Goal: Transaction & Acquisition: Book appointment/travel/reservation

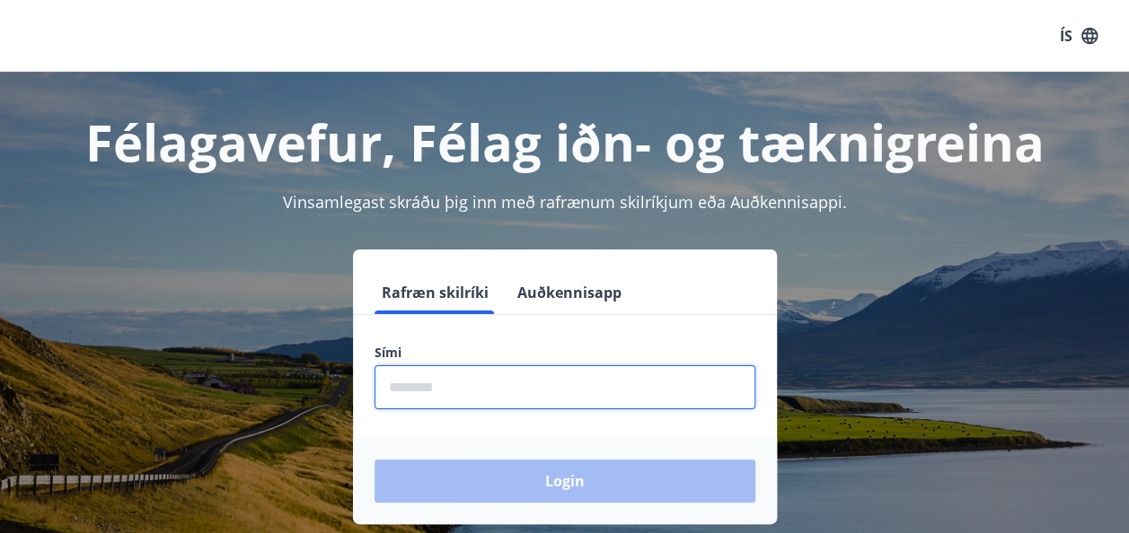
click at [494, 381] on input "phone" at bounding box center [565, 388] width 381 height 44
click at [465, 390] on input "phone" at bounding box center [565, 388] width 381 height 44
type input "********"
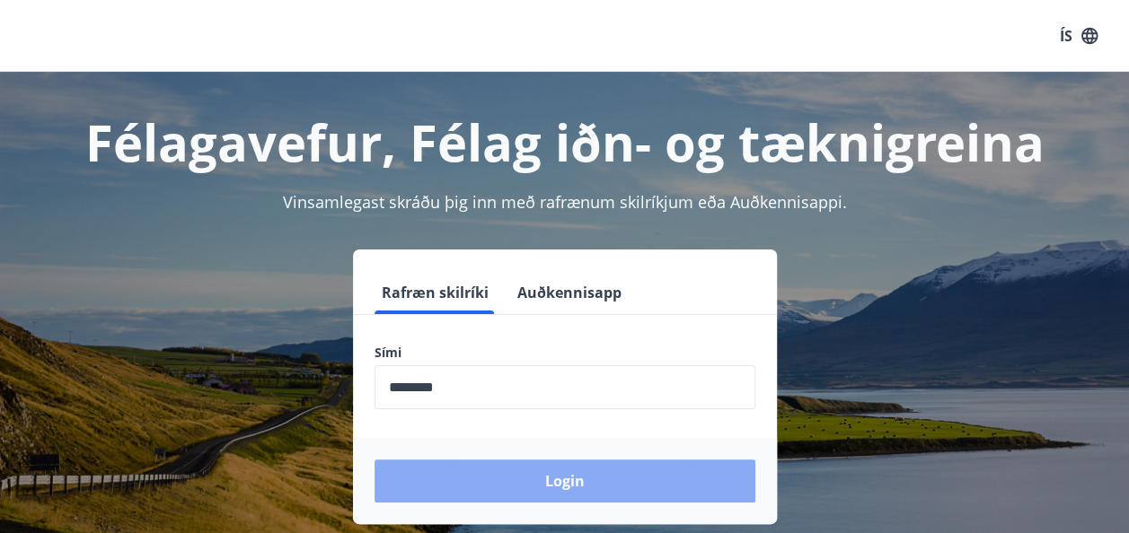
click at [578, 486] on button "Login" at bounding box center [565, 481] width 381 height 43
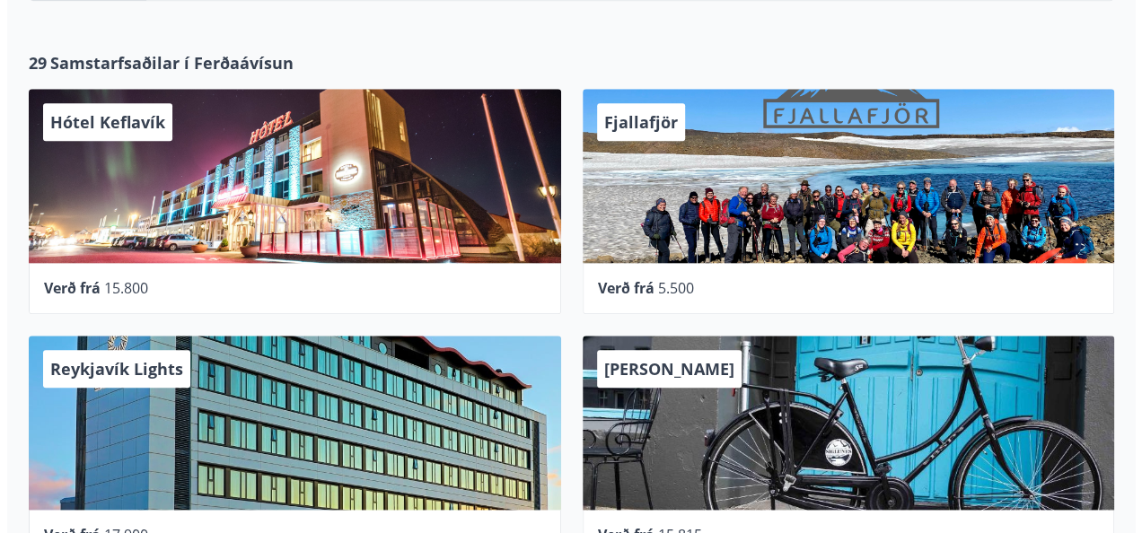
scroll to position [863, 0]
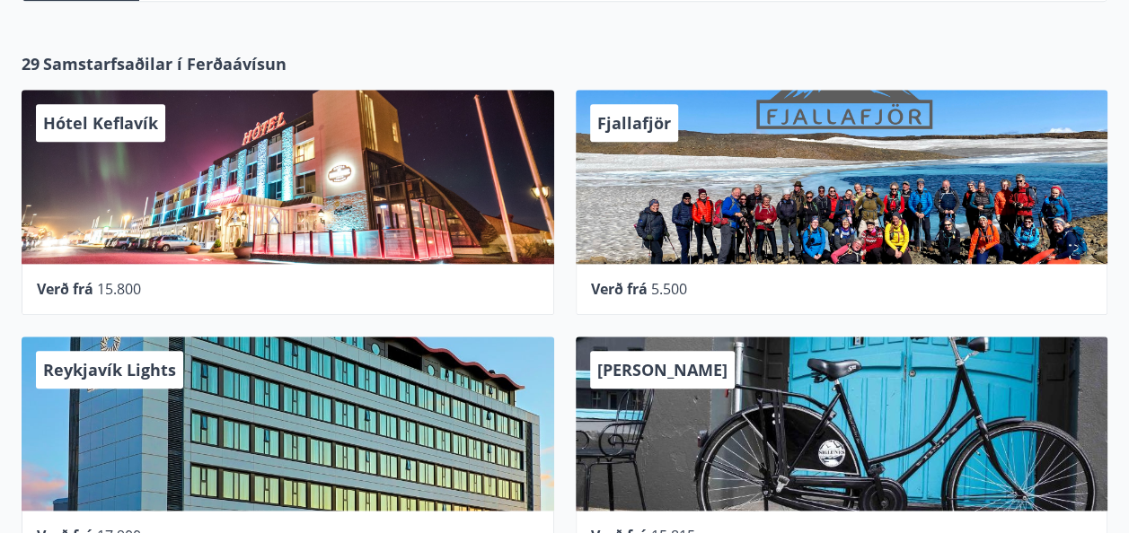
click at [278, 169] on div "Hótel Keflavík" at bounding box center [288, 177] width 533 height 174
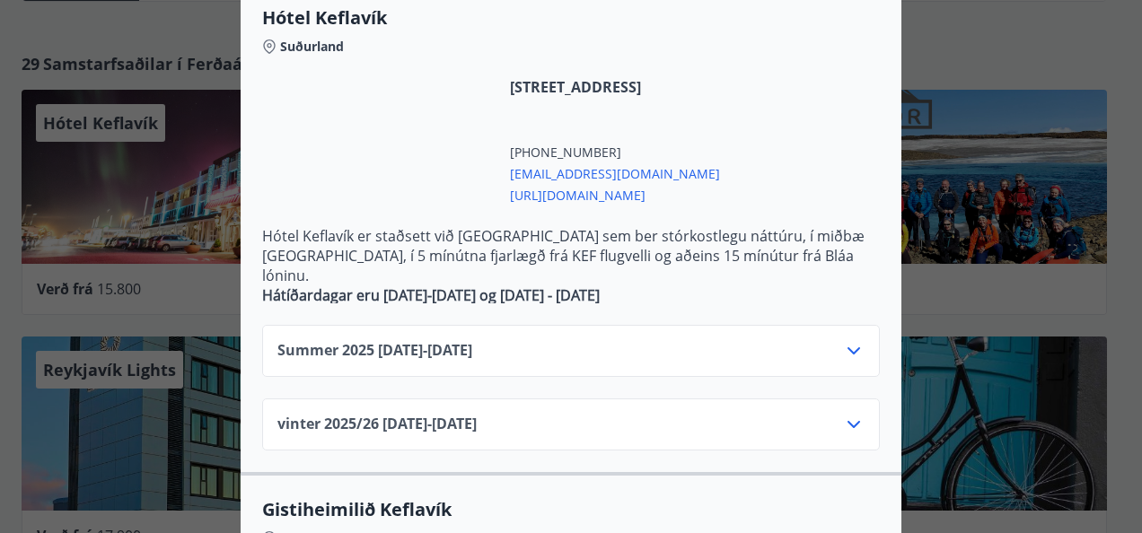
scroll to position [417, 0]
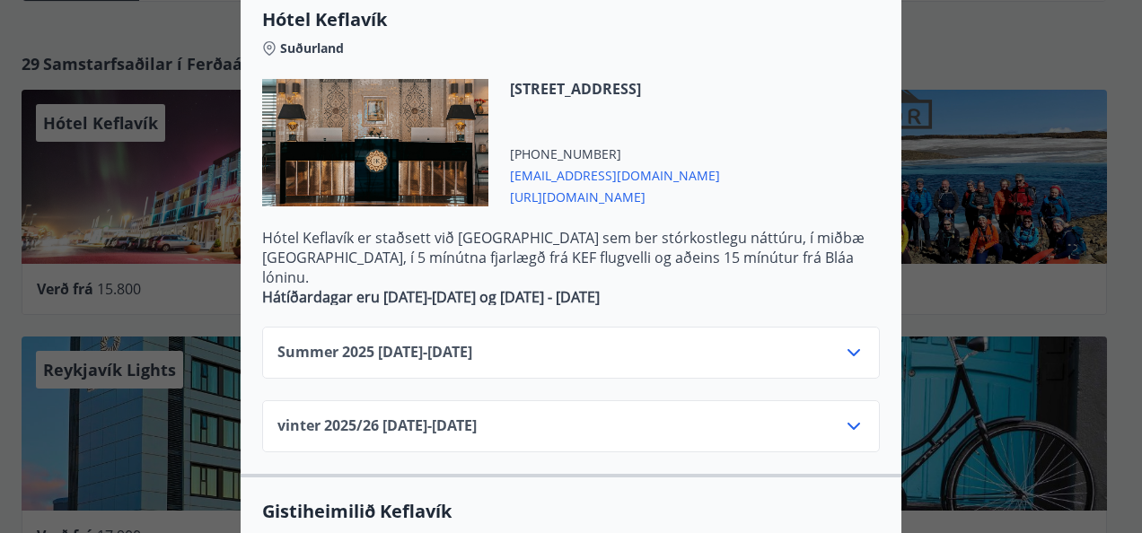
click at [844, 342] on icon at bounding box center [854, 353] width 22 height 22
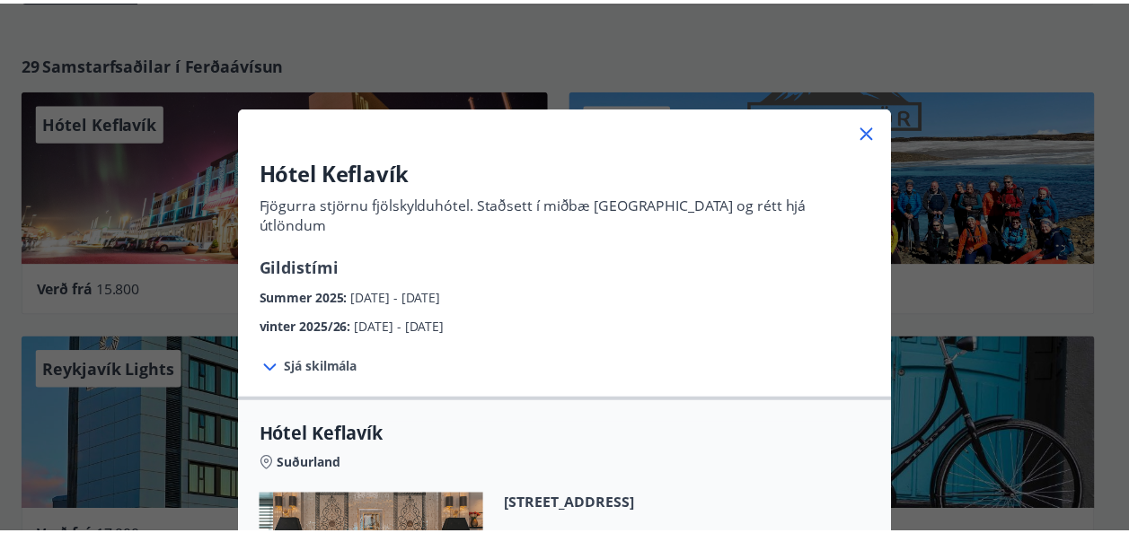
scroll to position [0, 0]
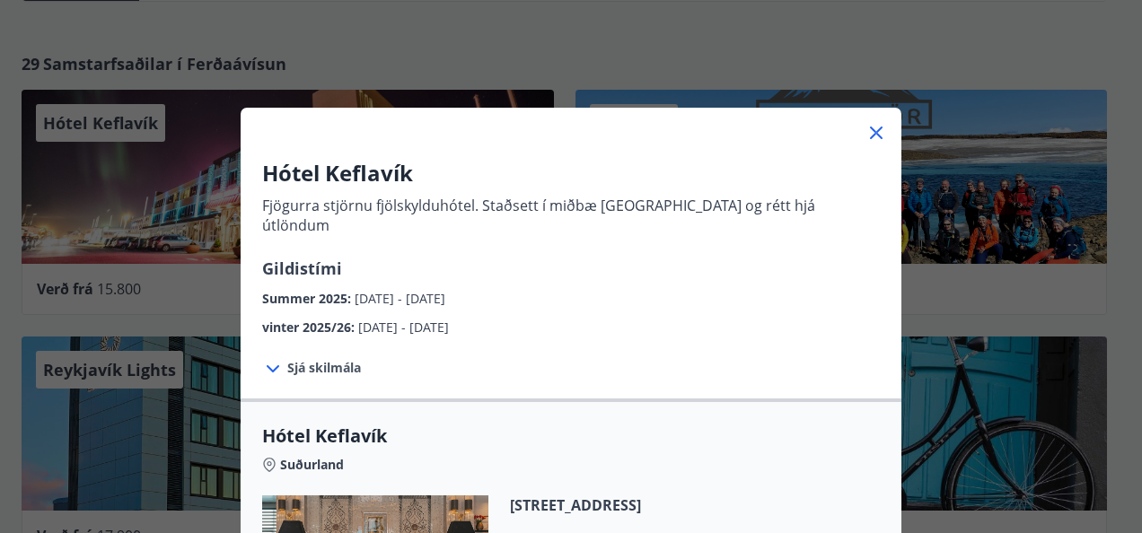
click at [867, 134] on icon at bounding box center [877, 133] width 22 height 22
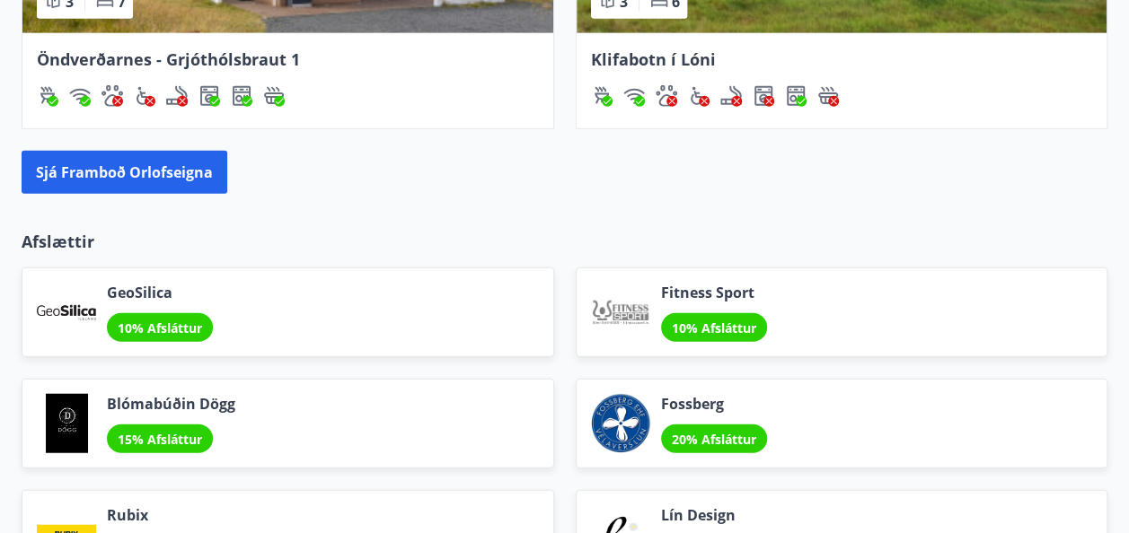
scroll to position [2046, 0]
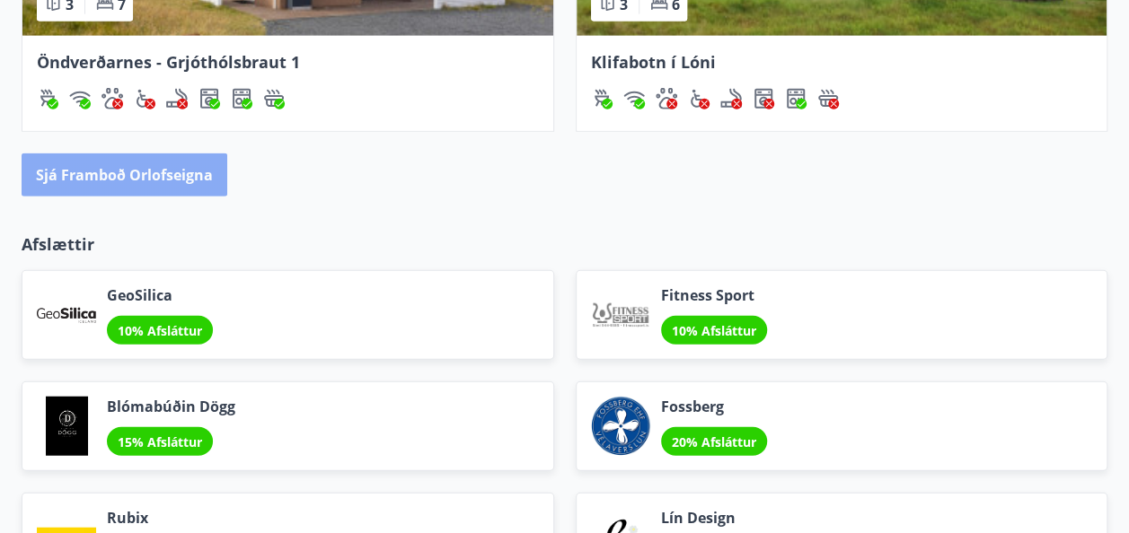
click at [134, 176] on button "Sjá framboð orlofseigna" at bounding box center [125, 175] width 206 height 43
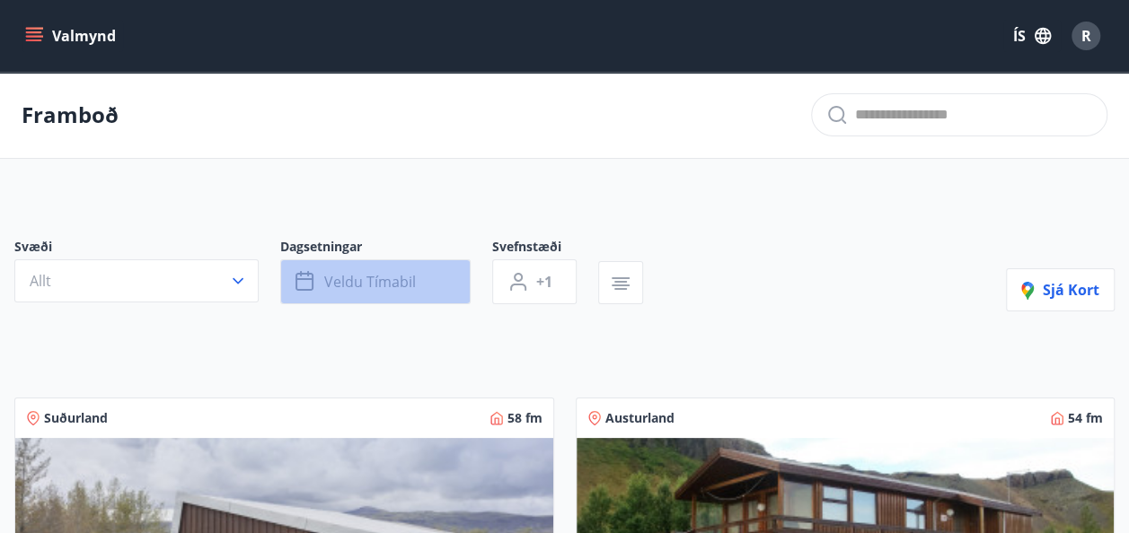
click at [339, 284] on span "Veldu tímabil" at bounding box center [370, 282] width 92 height 20
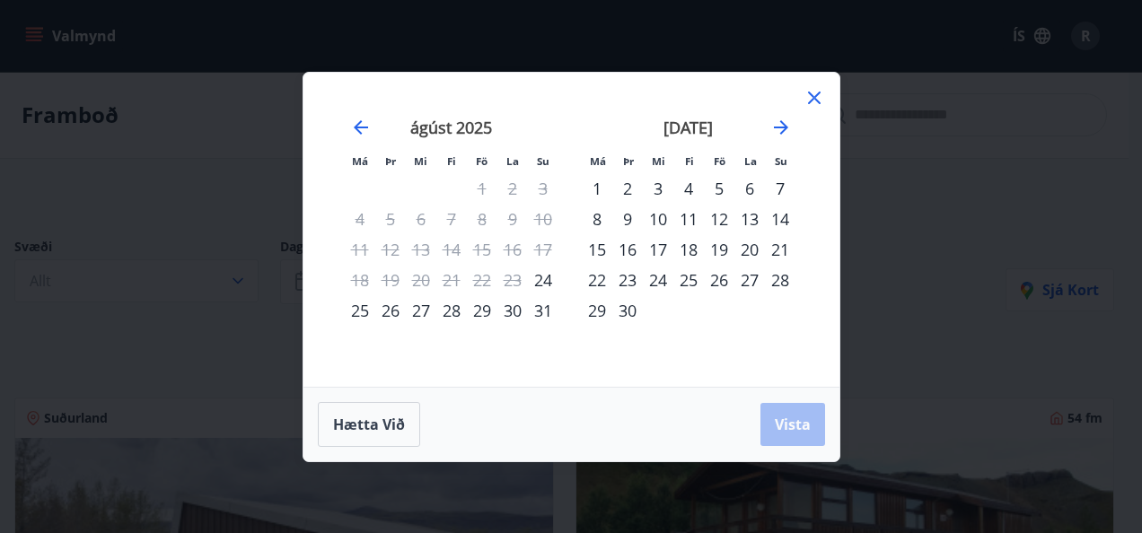
click at [720, 226] on div "12" at bounding box center [719, 219] width 31 height 31
click at [717, 221] on div "12" at bounding box center [719, 219] width 31 height 31
click at [724, 248] on div "19" at bounding box center [719, 249] width 31 height 31
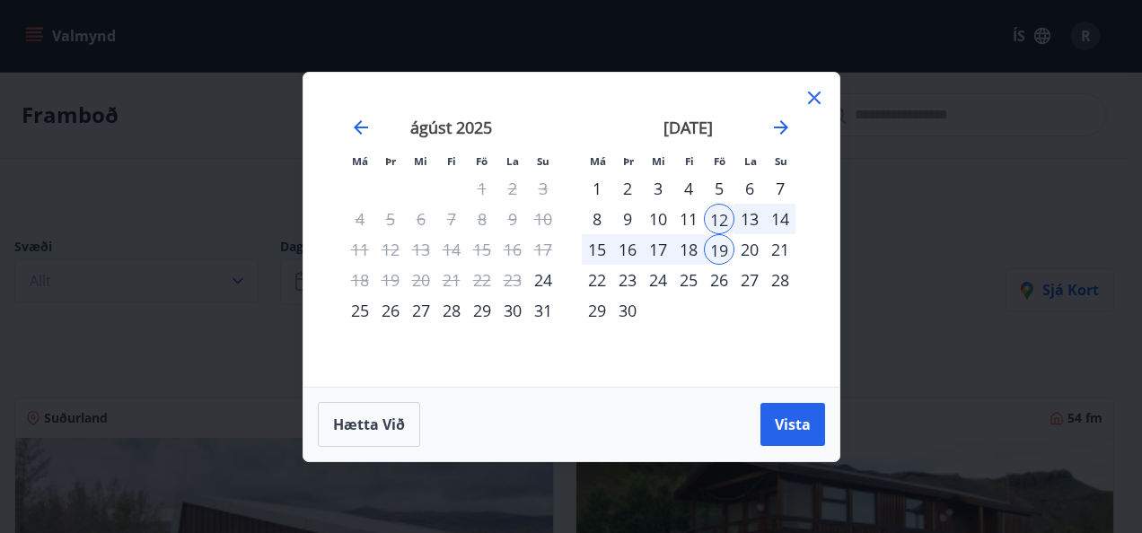
click at [719, 214] on div "12" at bounding box center [719, 219] width 31 height 31
click at [726, 243] on div "19" at bounding box center [719, 249] width 31 height 31
click at [725, 248] on div "19" at bounding box center [719, 249] width 31 height 31
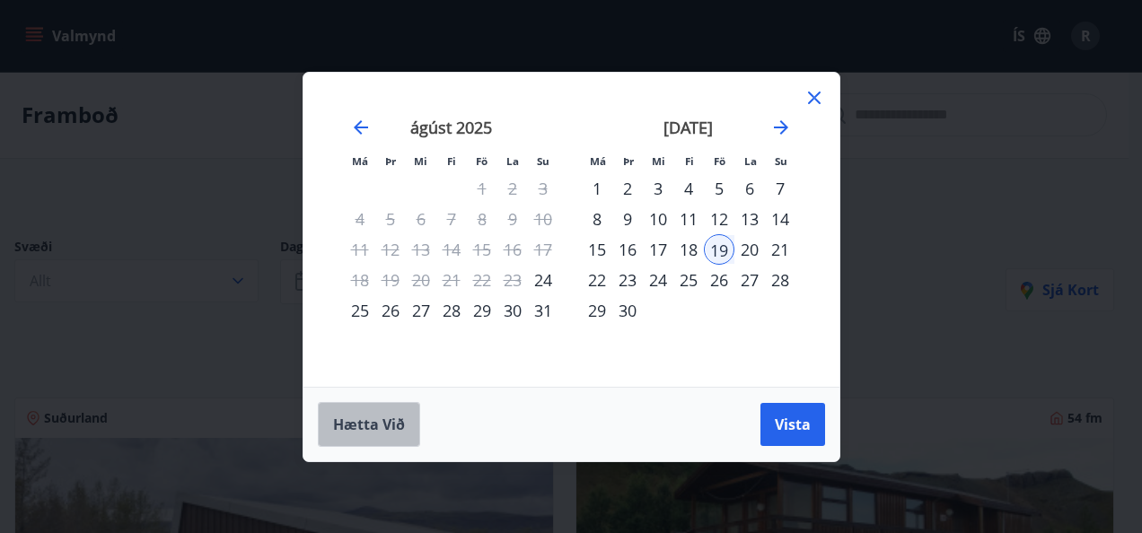
click at [379, 426] on span "Hætta við" at bounding box center [369, 425] width 72 height 20
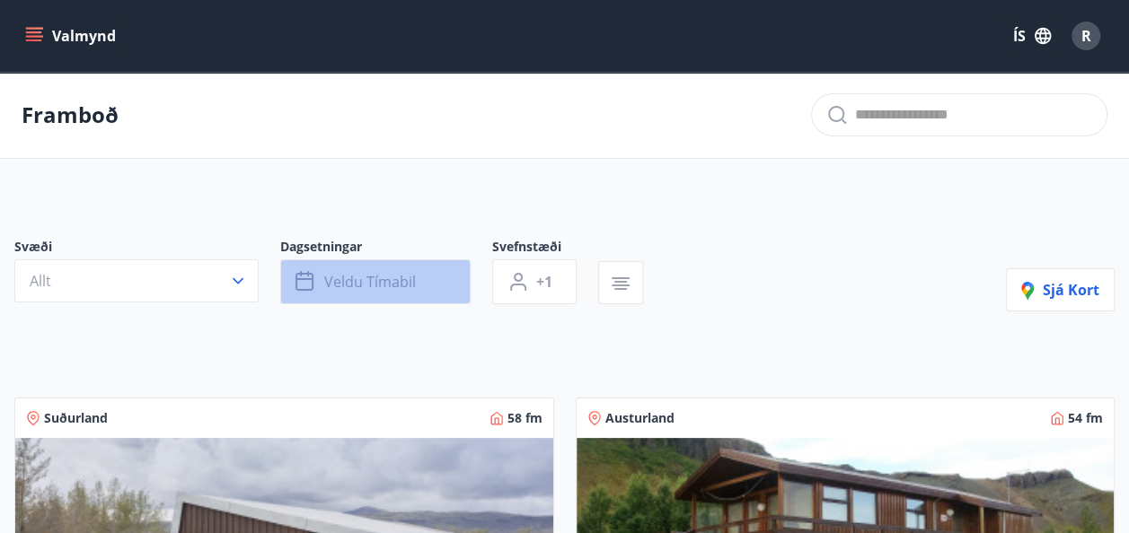
click at [323, 264] on button "Veldu tímabil" at bounding box center [375, 282] width 190 height 45
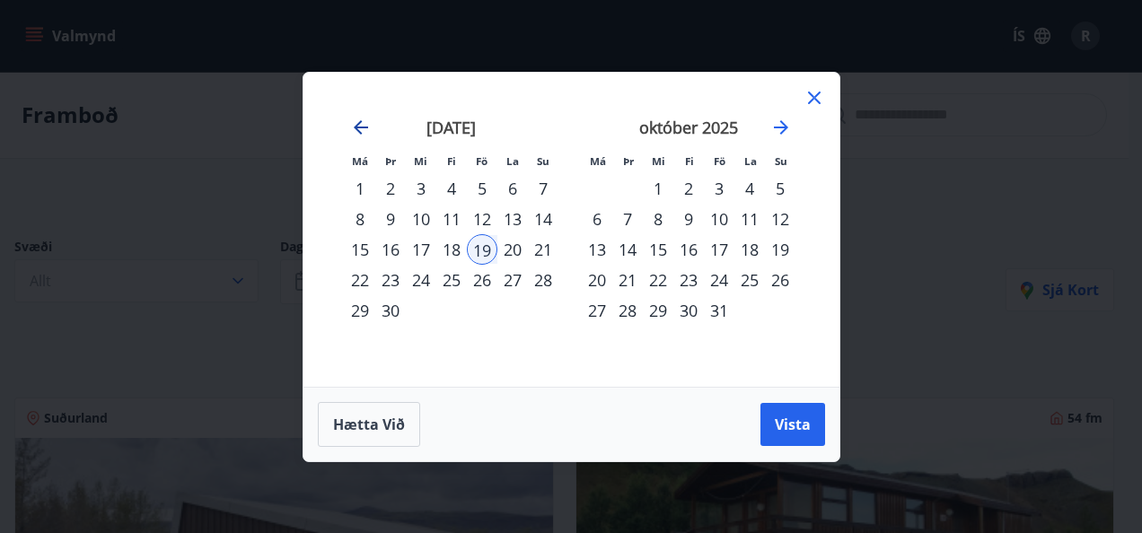
click at [354, 123] on icon "Move backward to switch to the previous month." at bounding box center [361, 128] width 22 height 22
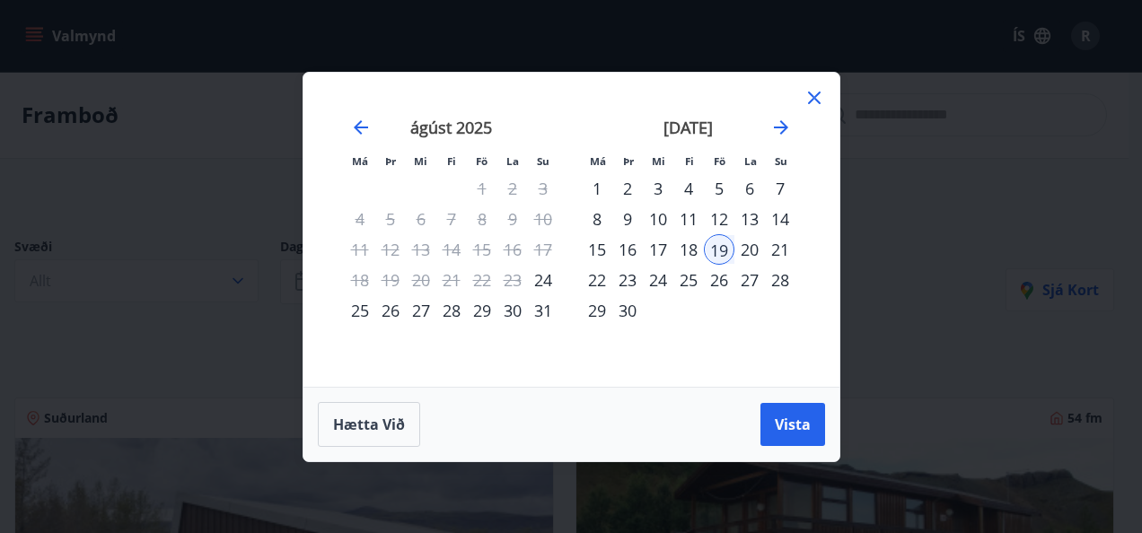
click at [773, 246] on div "21" at bounding box center [780, 249] width 31 height 31
click at [777, 428] on span "Vista" at bounding box center [793, 425] width 36 height 20
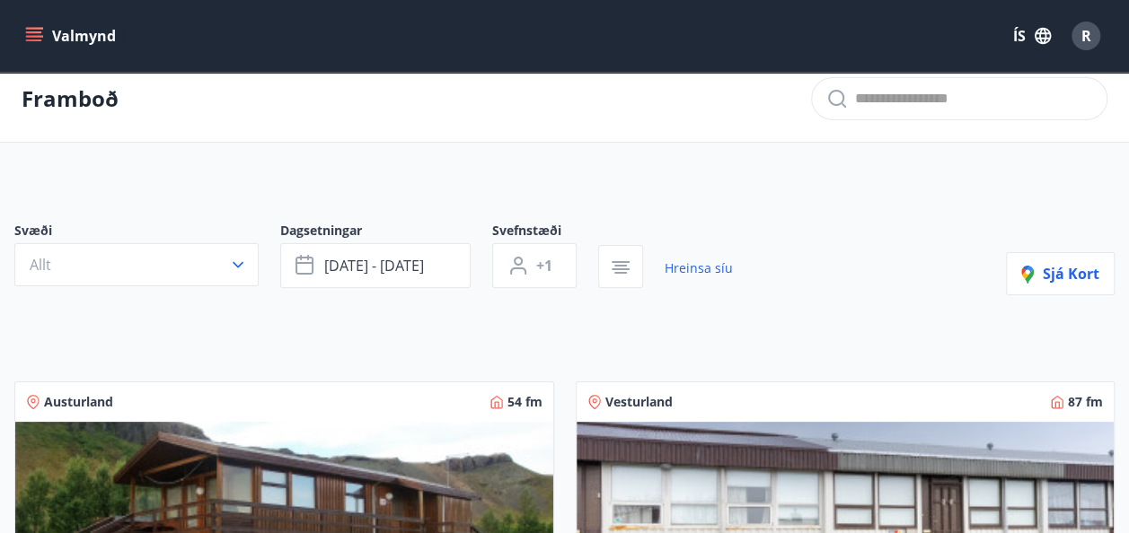
scroll to position [22, 0]
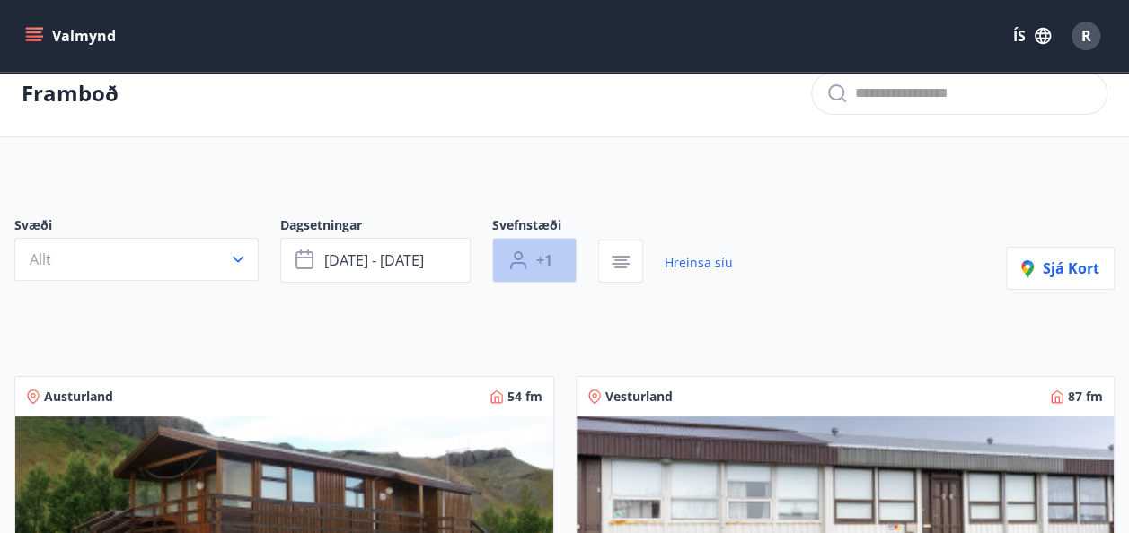
click at [514, 264] on icon "button" at bounding box center [518, 261] width 22 height 22
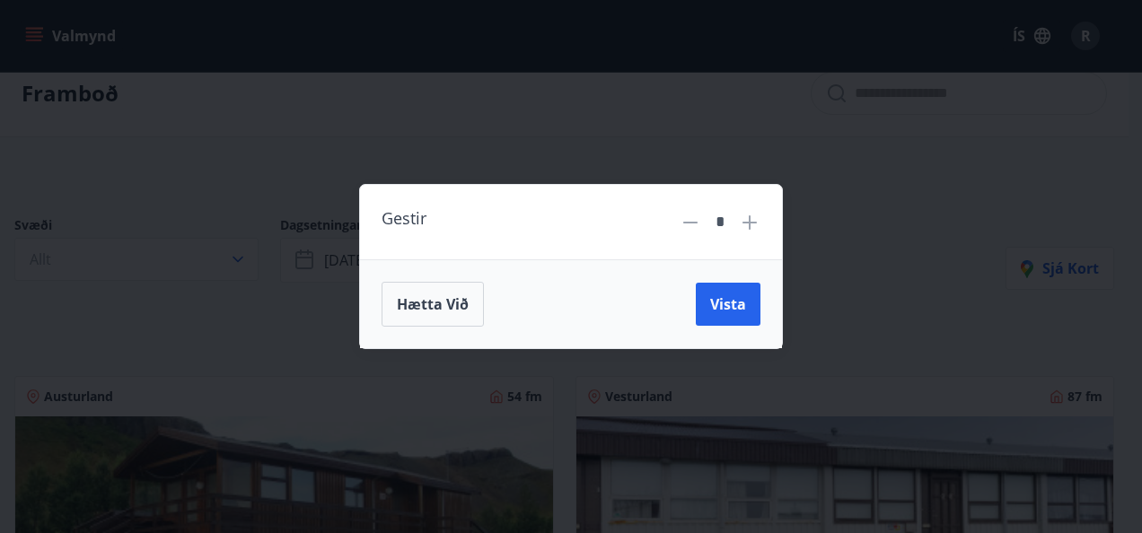
click at [745, 230] on icon at bounding box center [750, 223] width 22 height 22
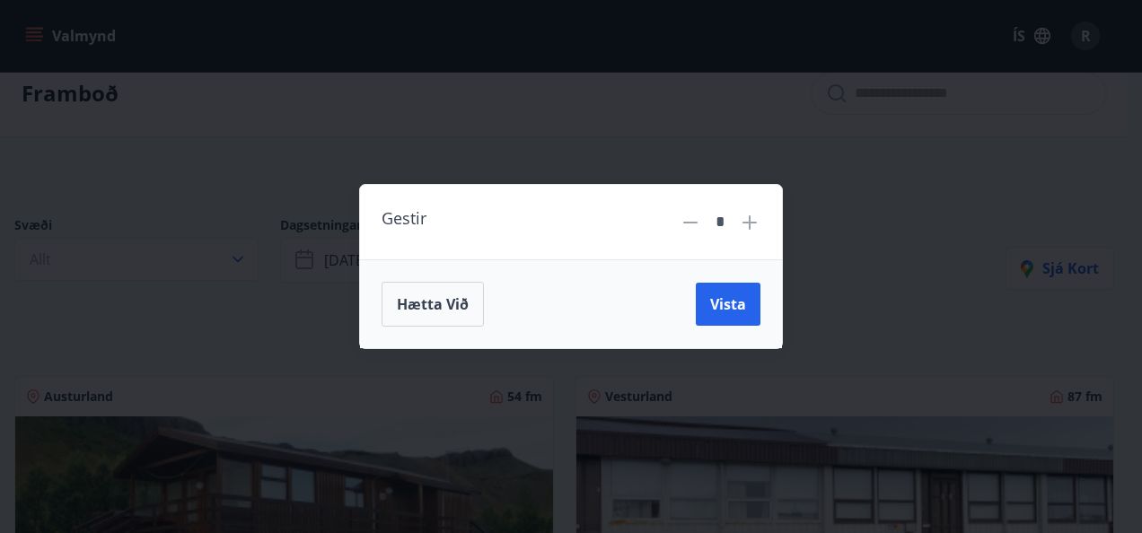
click at [745, 230] on icon at bounding box center [750, 223] width 22 height 22
click at [724, 305] on span "Vista" at bounding box center [728, 305] width 36 height 20
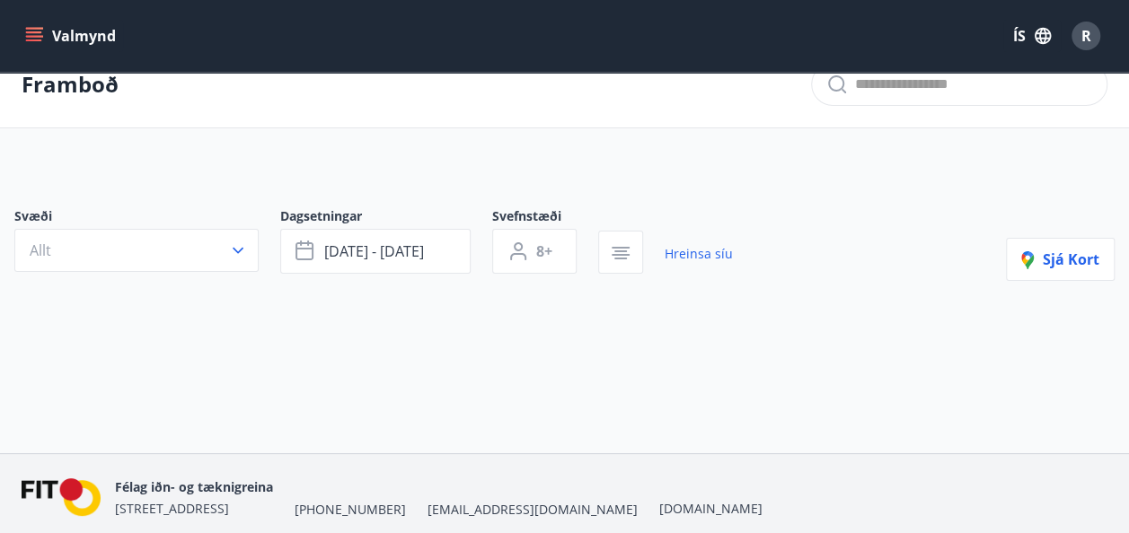
scroll to position [29, 0]
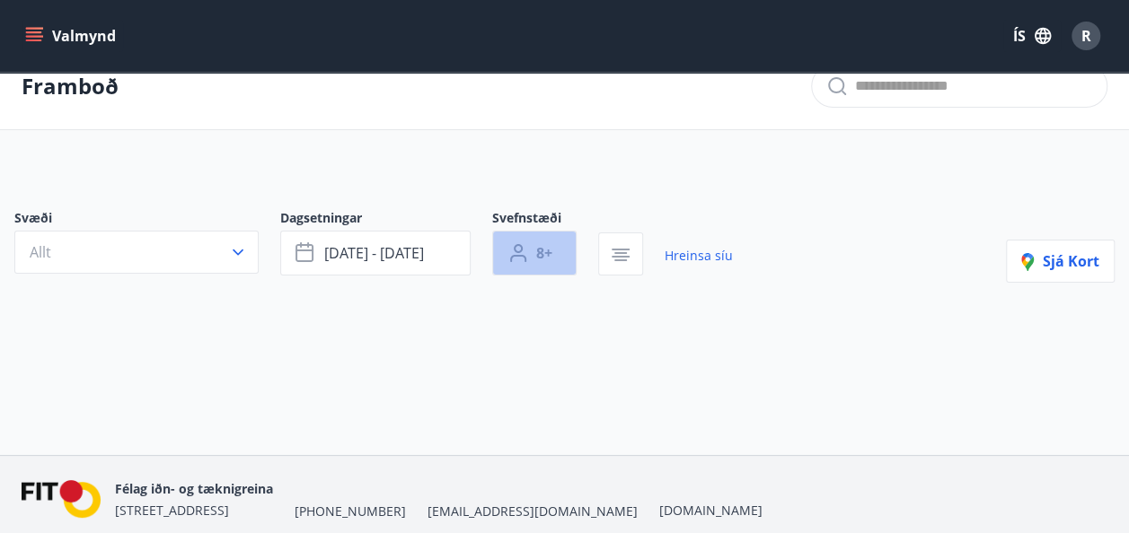
click at [557, 246] on button "8+" at bounding box center [534, 253] width 84 height 45
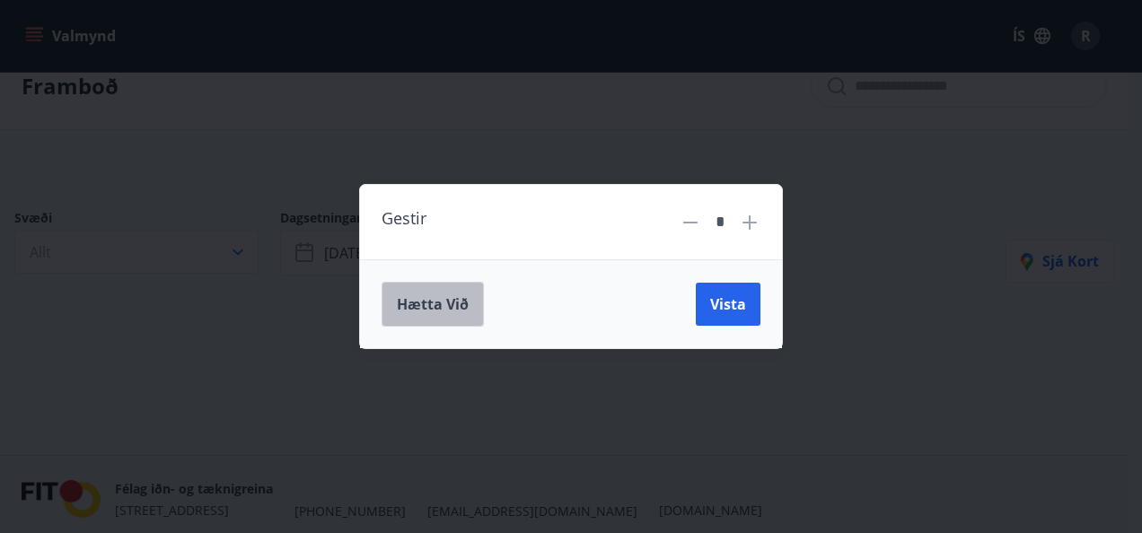
click at [465, 296] on span "Hætta við" at bounding box center [433, 305] width 72 height 20
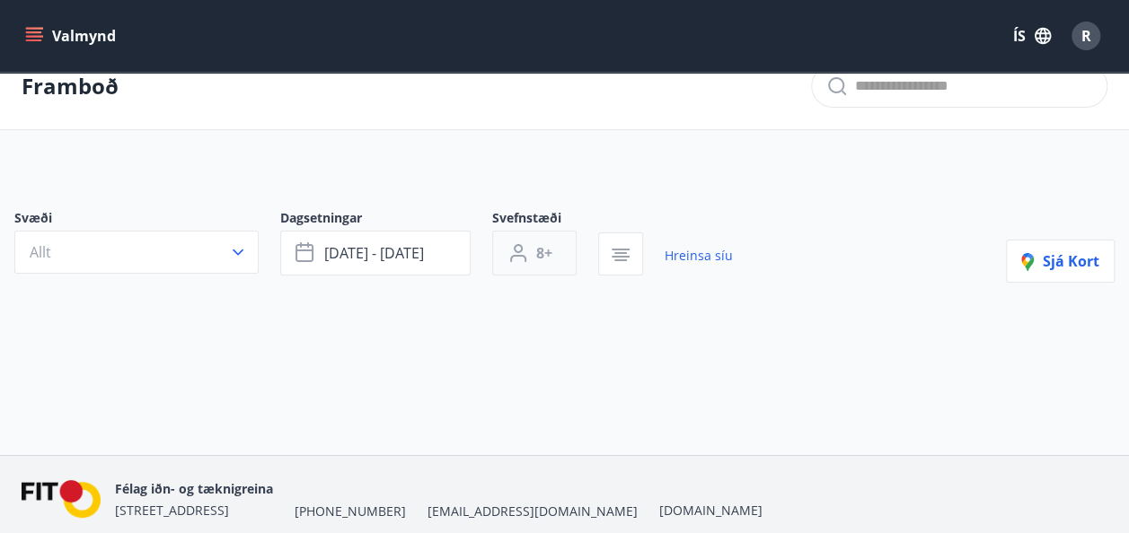
click at [536, 255] on span "8+" at bounding box center [544, 253] width 16 height 20
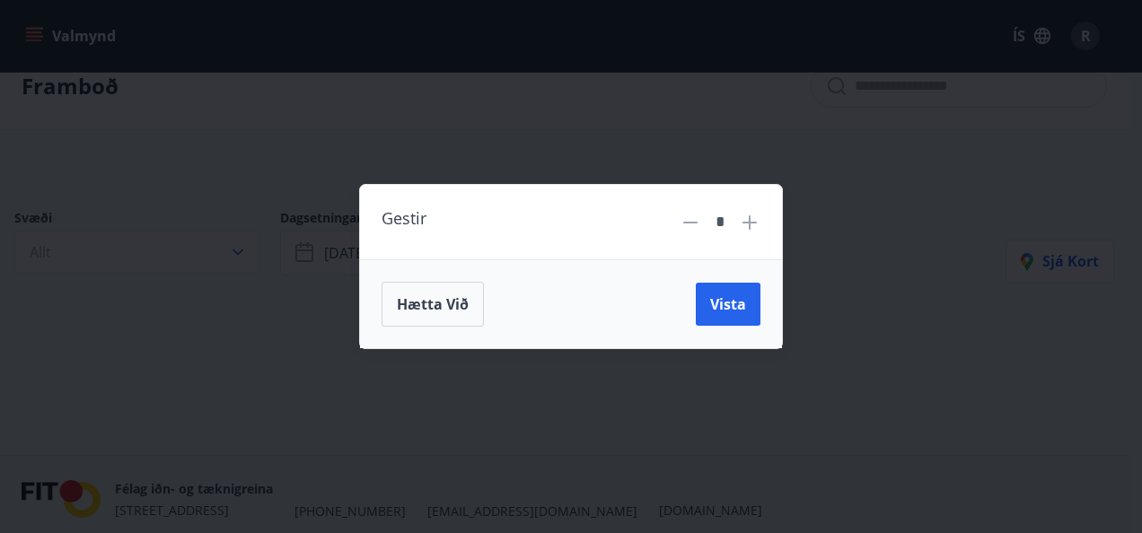
click at [692, 221] on icon at bounding box center [691, 223] width 22 height 22
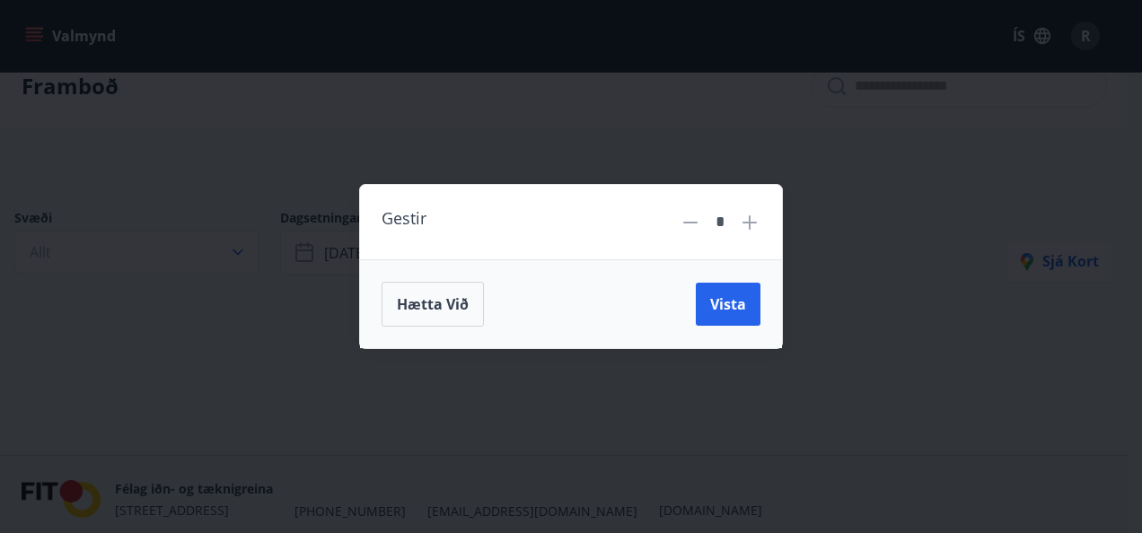
click at [692, 221] on icon at bounding box center [691, 223] width 22 height 22
type input "*"
click at [692, 221] on icon at bounding box center [691, 223] width 22 height 22
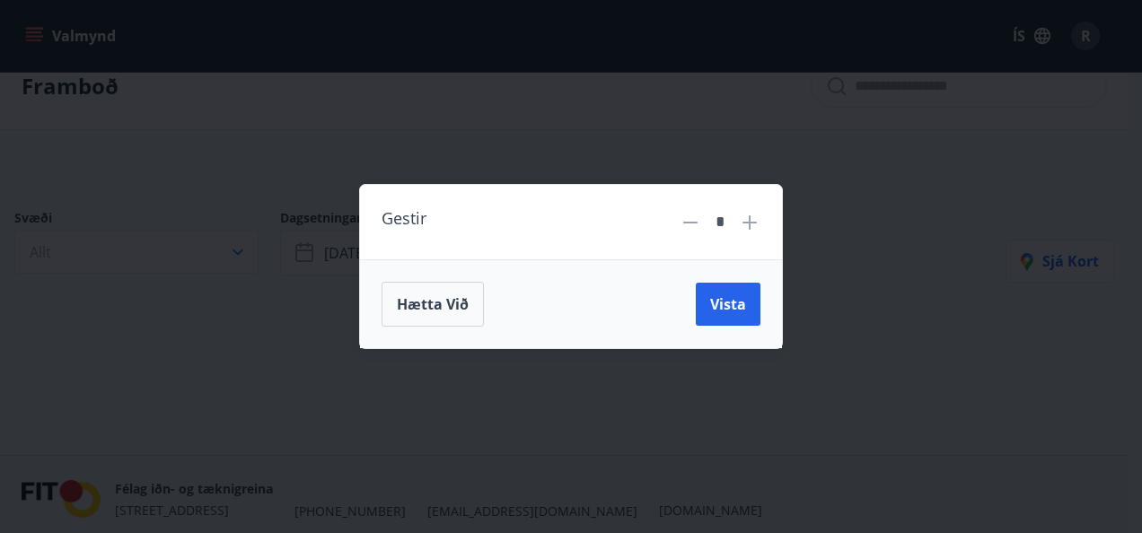
click at [692, 221] on icon at bounding box center [691, 223] width 22 height 22
drag, startPoint x: 692, startPoint y: 221, endPoint x: 721, endPoint y: 298, distance: 82.7
click at [721, 298] on div "Gestir * Hætta við Vista" at bounding box center [571, 266] width 424 height 165
click at [721, 298] on span "Vista" at bounding box center [728, 305] width 36 height 20
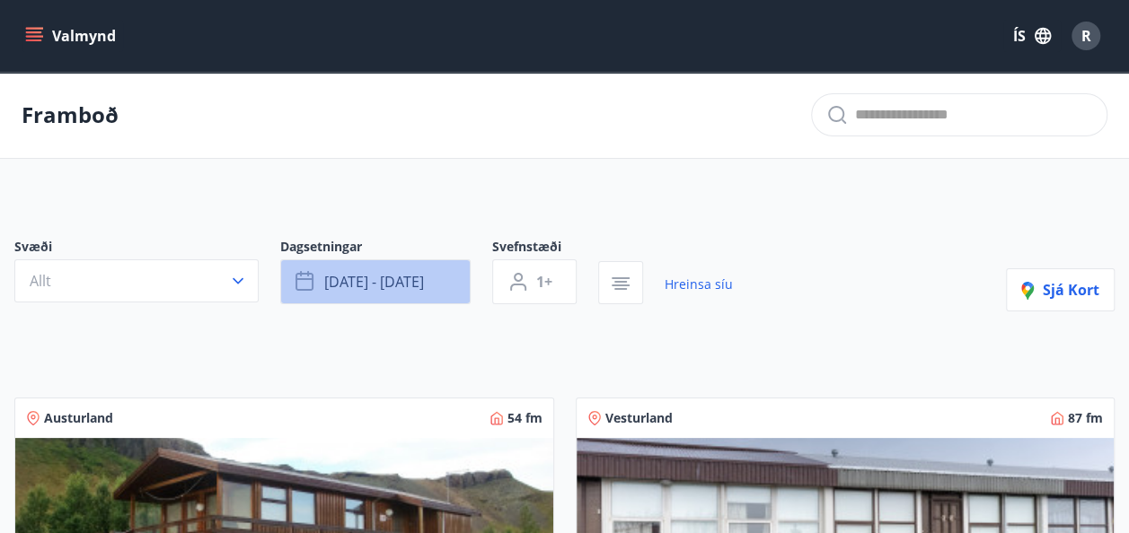
click at [368, 288] on span "[DATE] - [DATE]" at bounding box center [374, 282] width 100 height 20
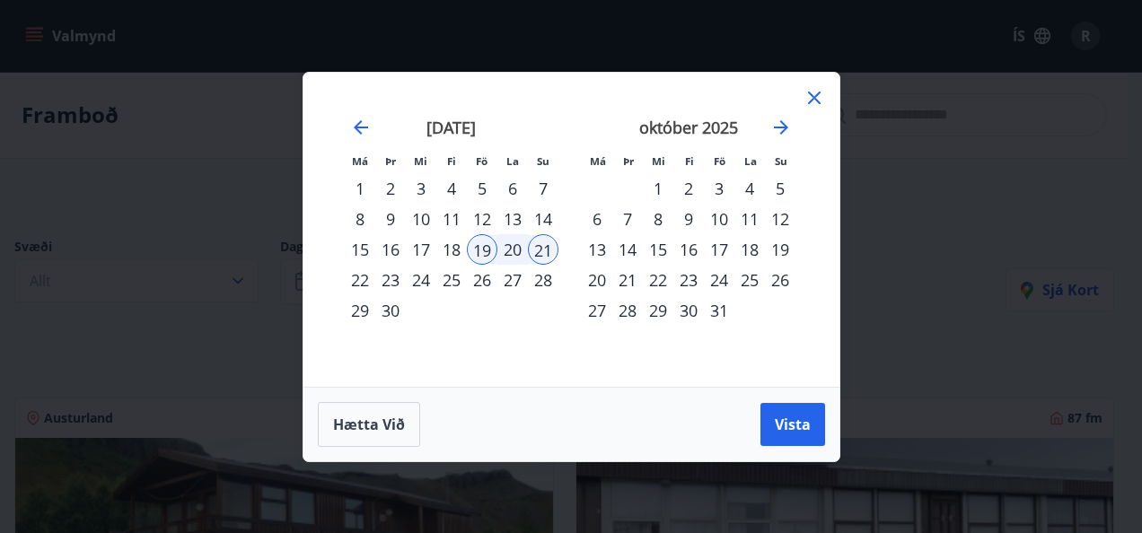
click at [705, 194] on div "3" at bounding box center [719, 188] width 31 height 31
click at [787, 190] on div "5" at bounding box center [780, 188] width 31 height 31
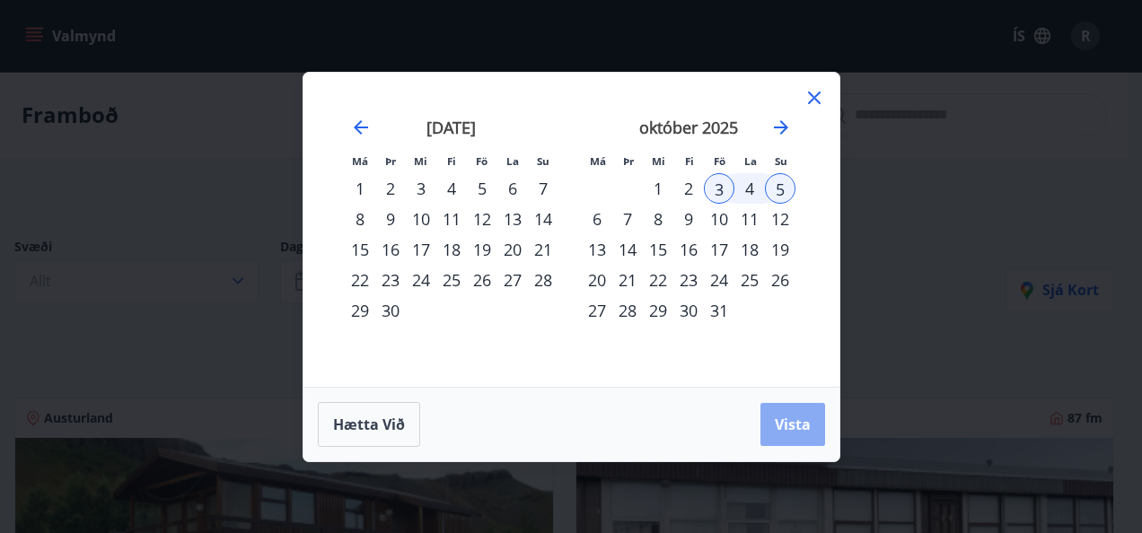
click at [789, 425] on span "Vista" at bounding box center [793, 425] width 36 height 20
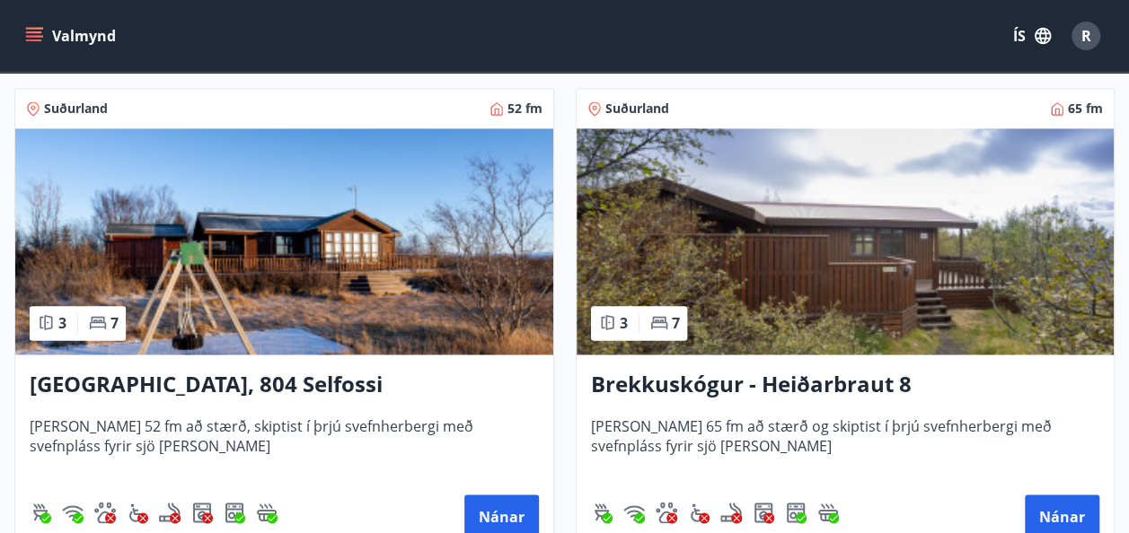
scroll to position [1291, 0]
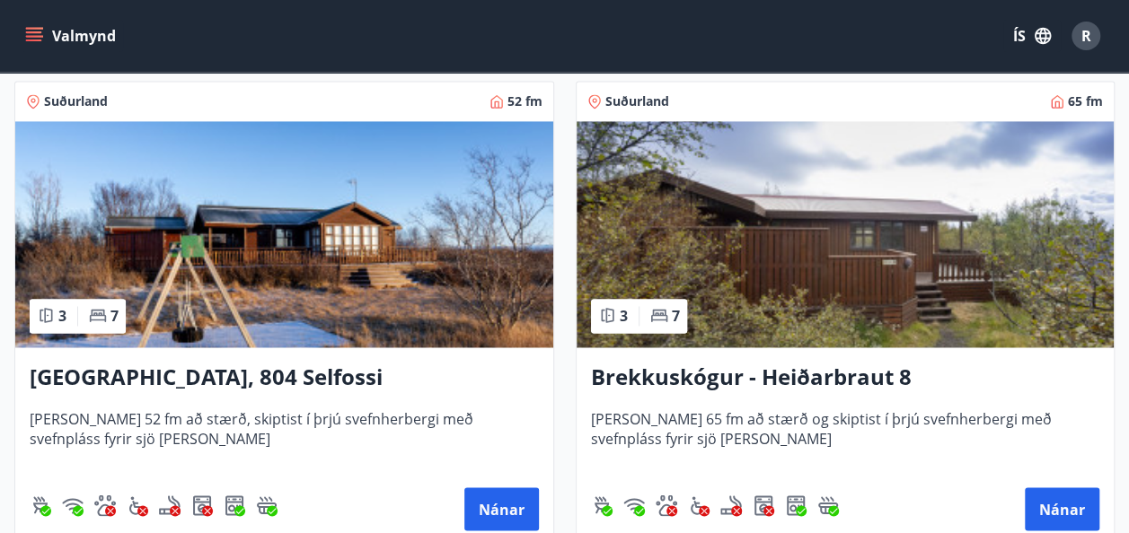
click at [234, 383] on h3 "[GEOGRAPHIC_DATA], 804 Selfossi" at bounding box center [284, 378] width 509 height 32
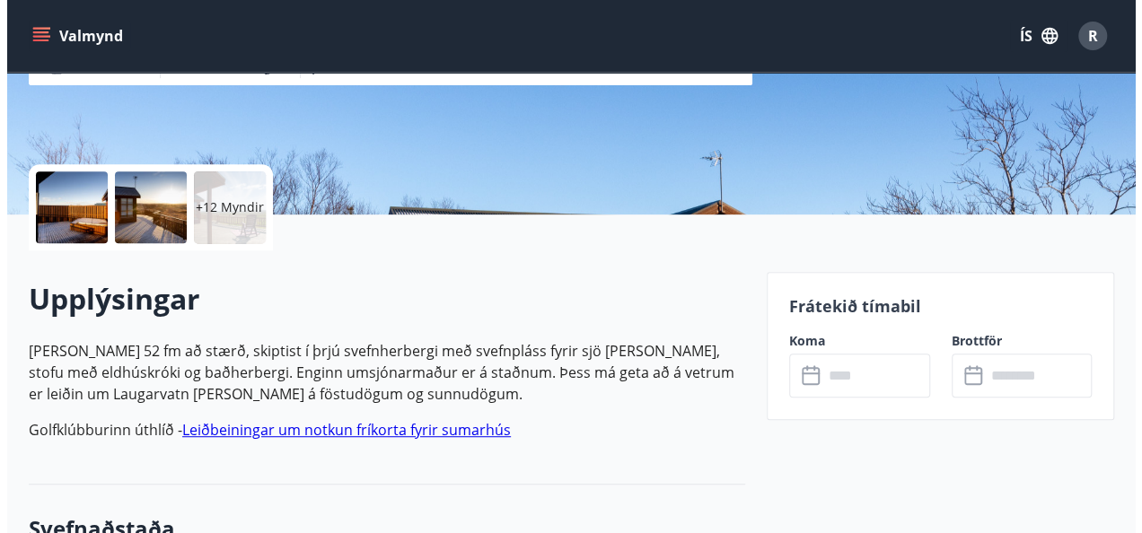
scroll to position [325, 0]
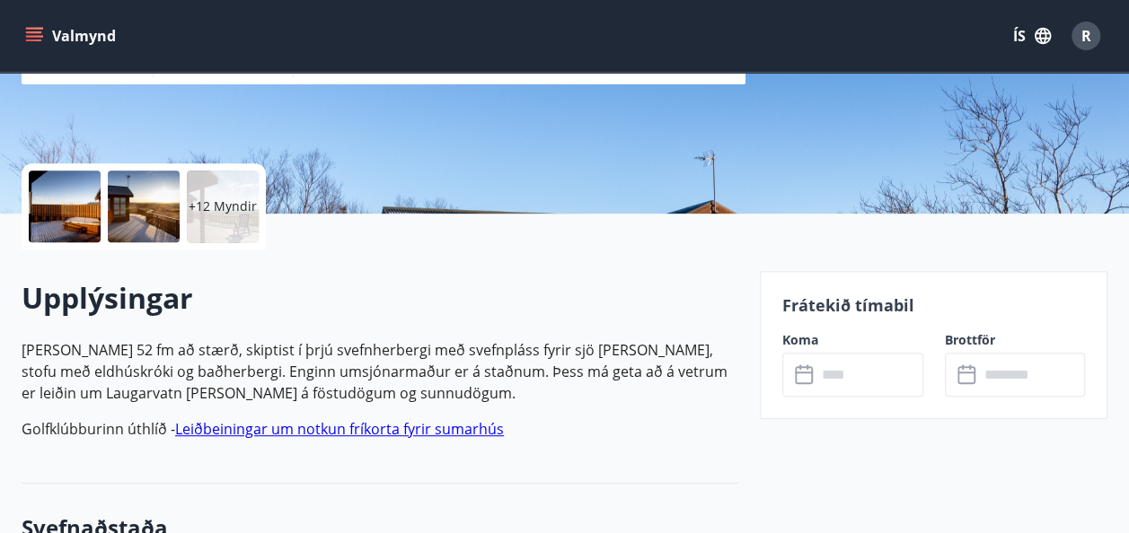
click at [240, 217] on div "+12 Myndir" at bounding box center [223, 207] width 72 height 72
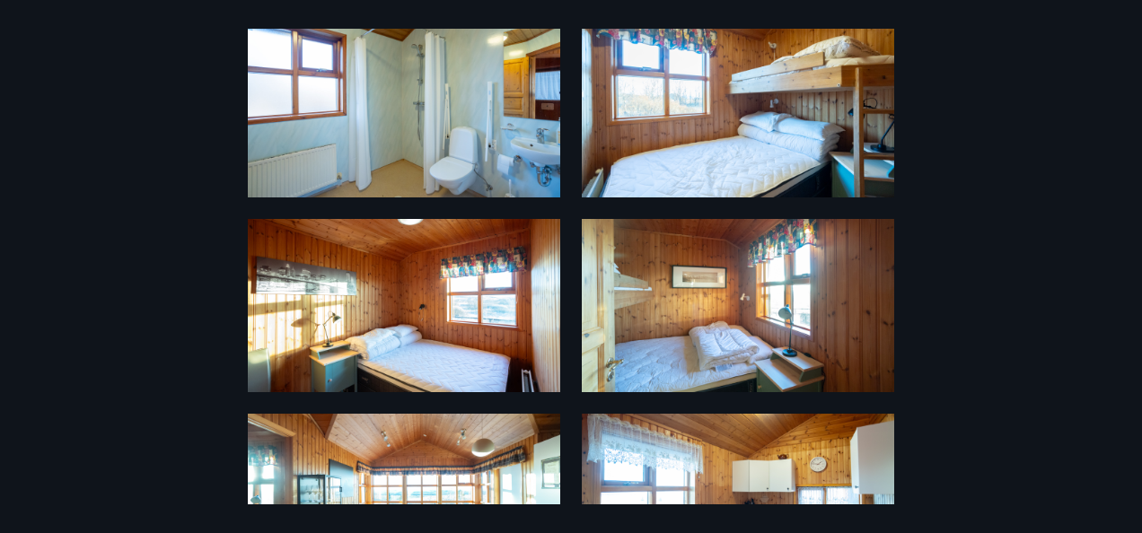
scroll to position [658, 0]
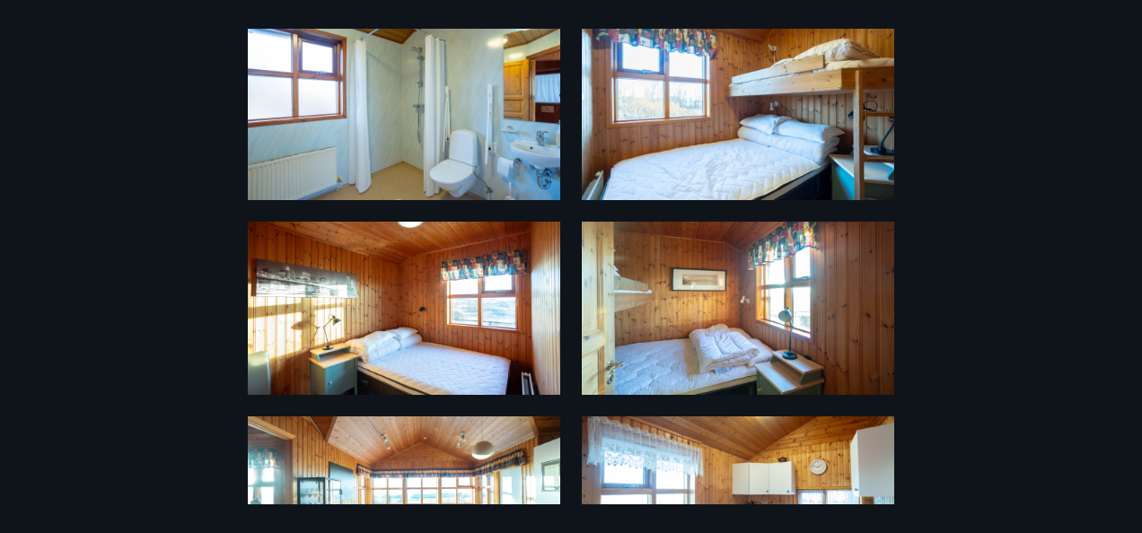
click at [452, 266] on img at bounding box center [404, 308] width 313 height 173
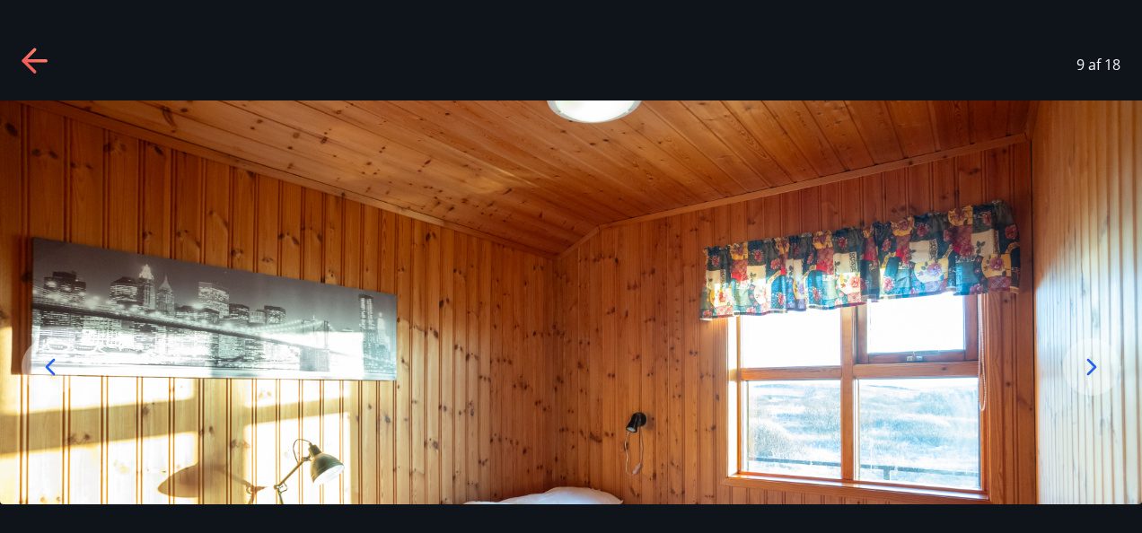
click at [50, 69] on div "9 af 18" at bounding box center [571, 65] width 1142 height 72
click at [45, 66] on icon at bounding box center [36, 62] width 29 height 29
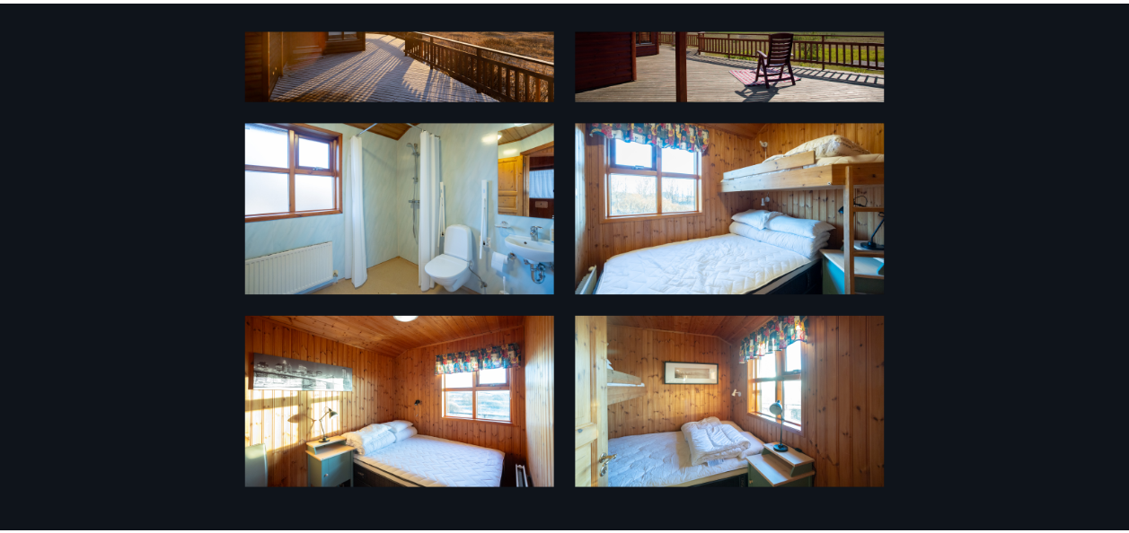
scroll to position [0, 0]
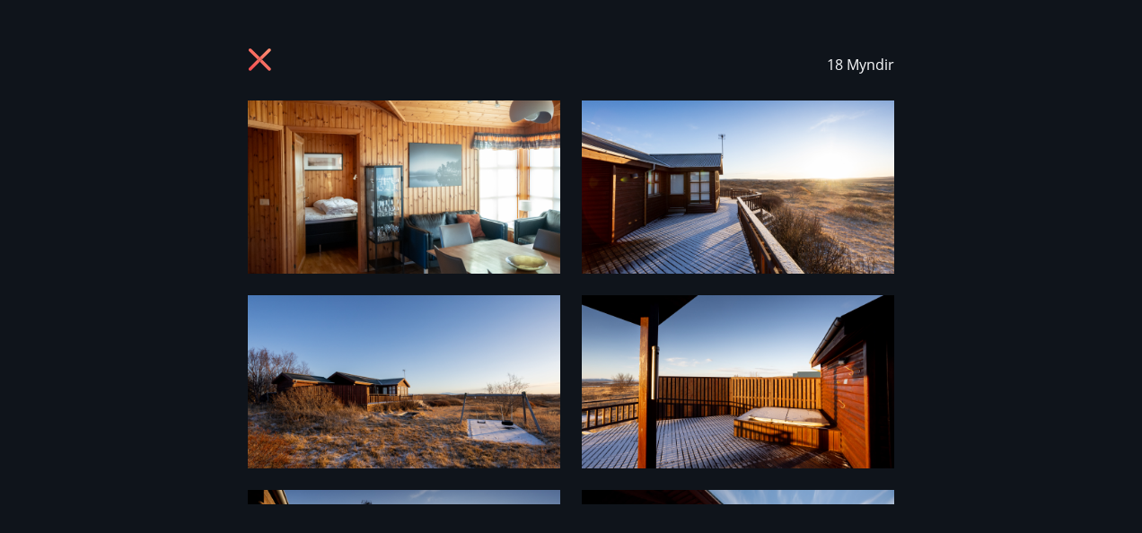
click at [269, 63] on icon at bounding box center [262, 62] width 29 height 29
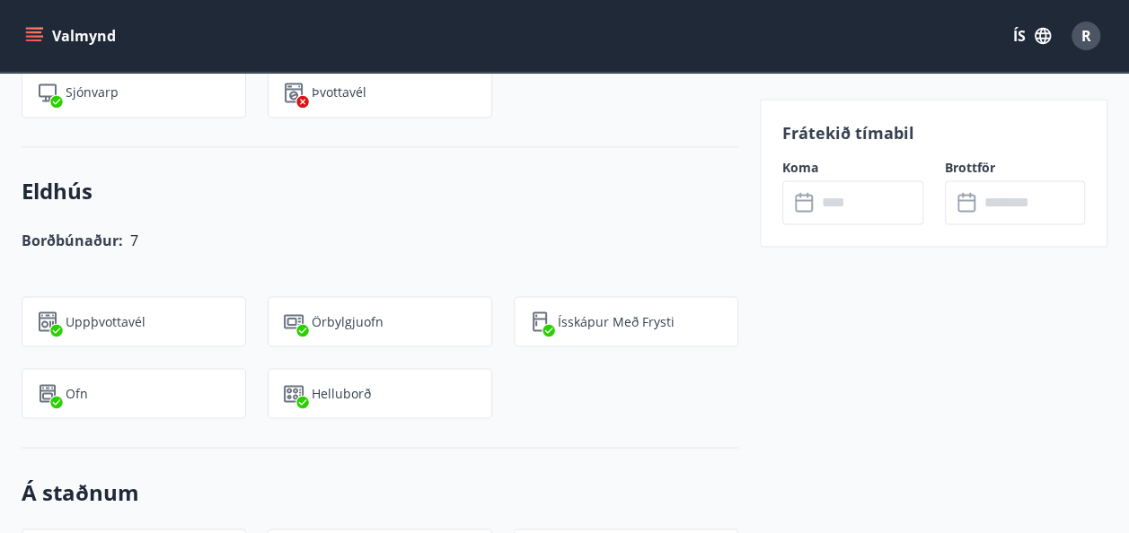
scroll to position [1417, 0]
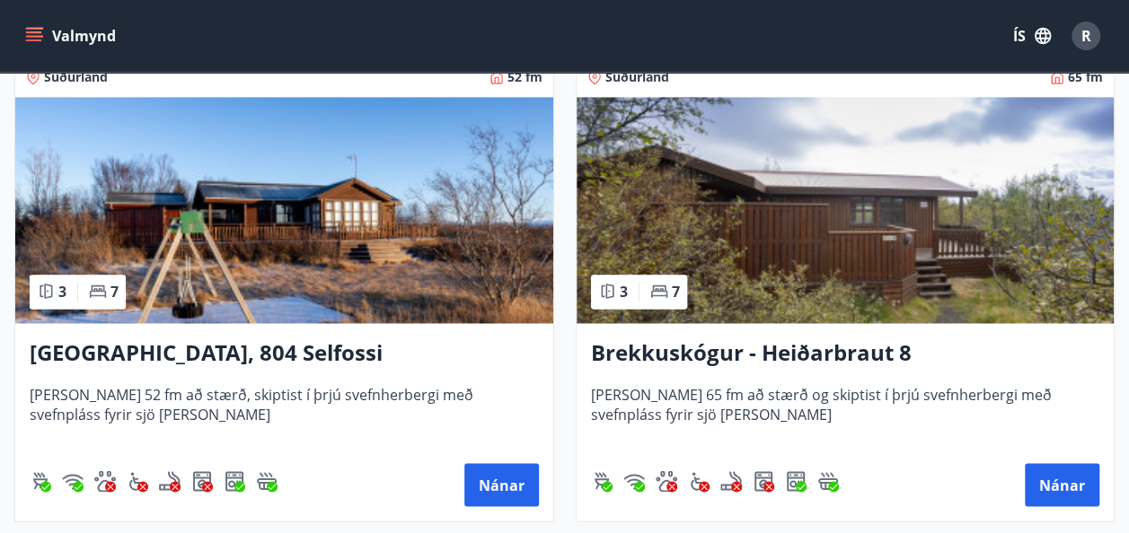
scroll to position [1320, 0]
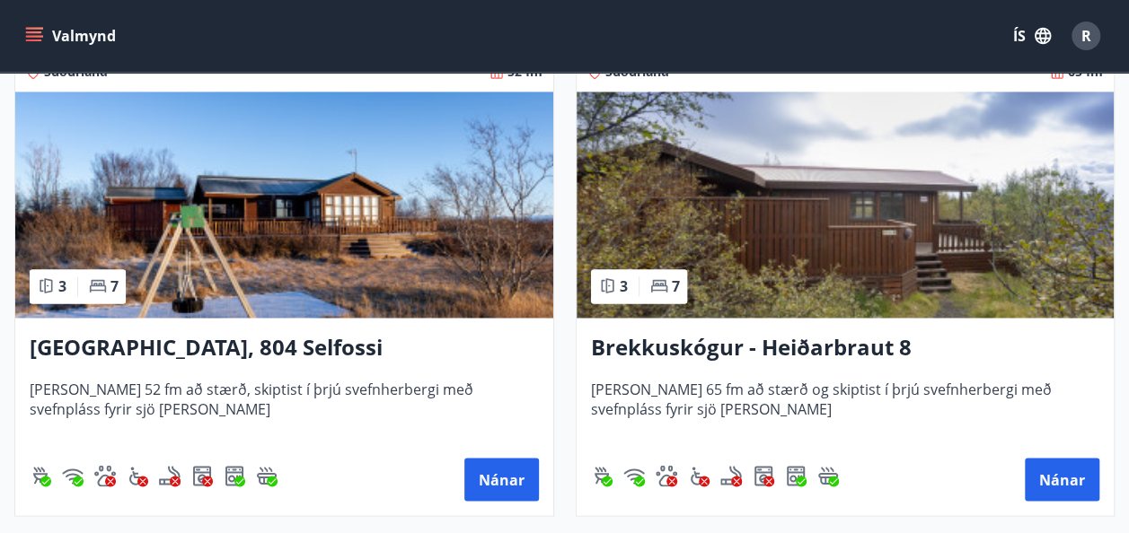
click at [621, 347] on h3 "Brekkuskógur - Heiðarbraut 8" at bounding box center [845, 348] width 509 height 32
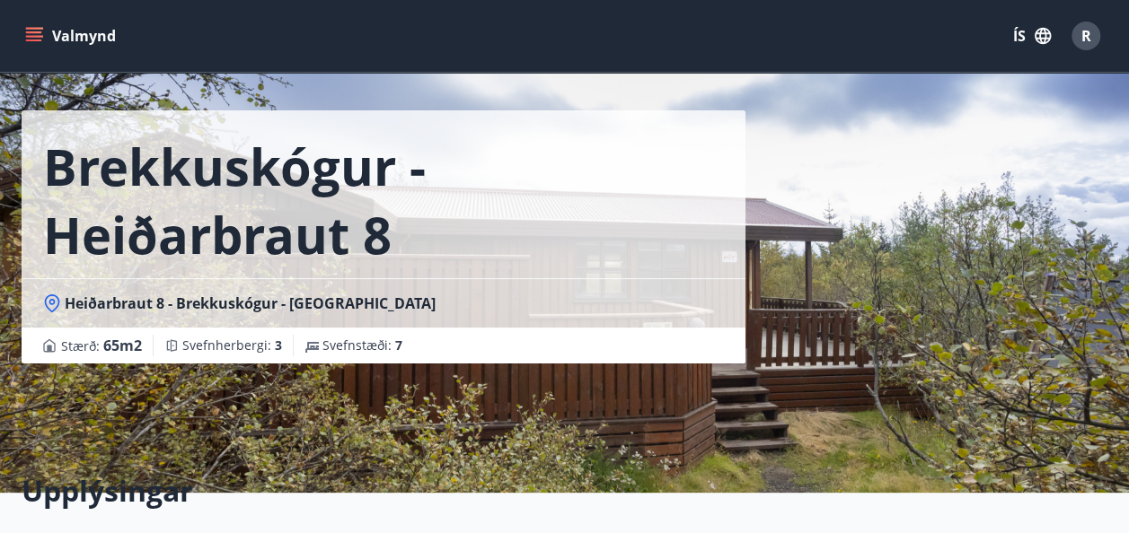
scroll to position [26, 0]
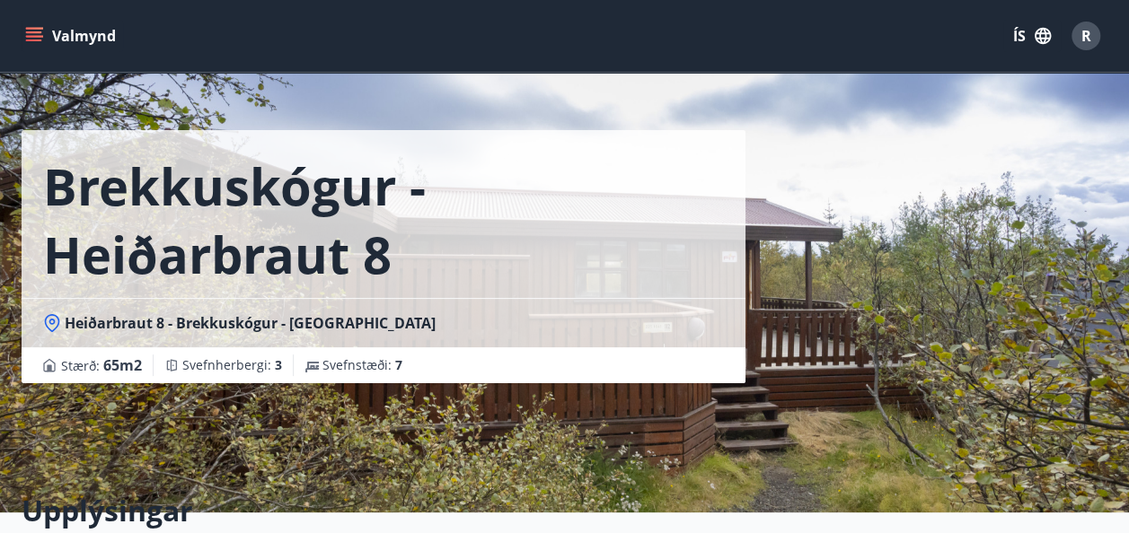
drag, startPoint x: 590, startPoint y: 431, endPoint x: 512, endPoint y: 451, distance: 80.6
click at [512, 451] on div "Brekkuskógur - Heiðarbraut 8 Heiðarbraut 8 - Brekkuskógur - [GEOGRAPHIC_DATA] S…" at bounding box center [384, 243] width 724 height 539
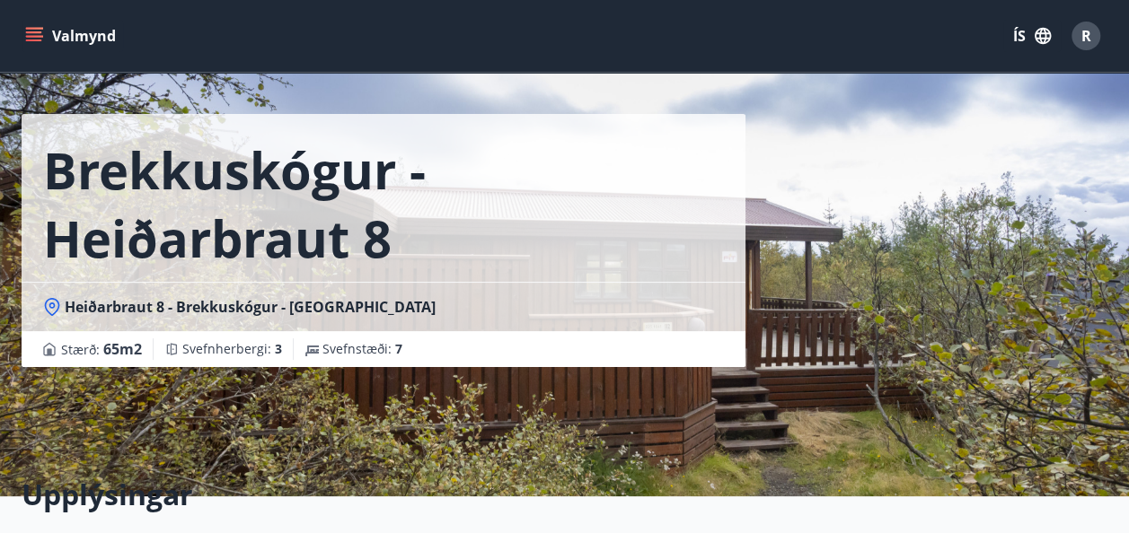
scroll to position [0, 0]
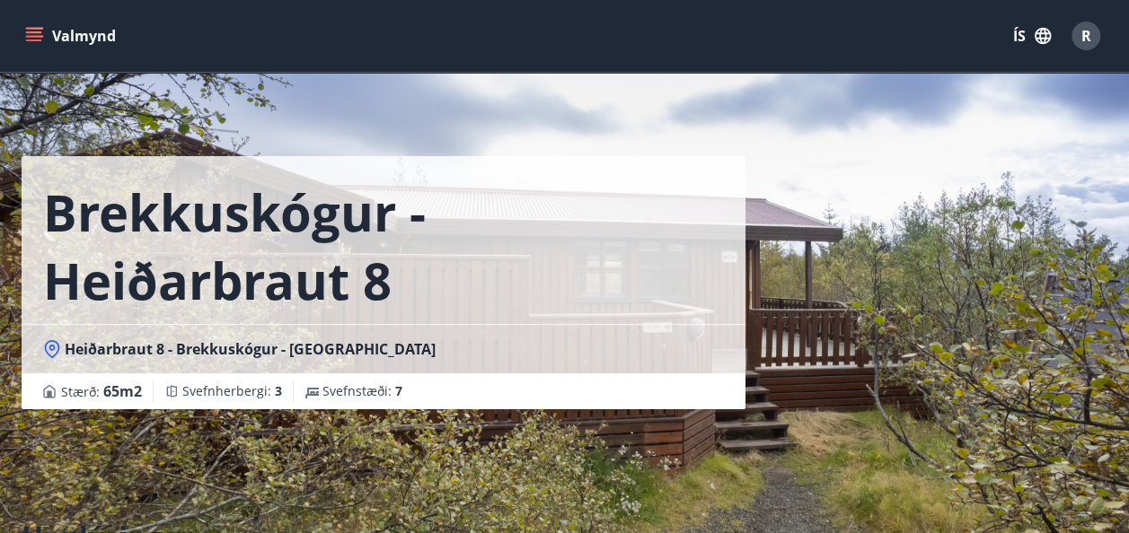
click at [826, 378] on div "Brekkuskógur - Heiðarbraut 8 Heiðarbraut 8 - Brekkuskógur - [GEOGRAPHIC_DATA] S…" at bounding box center [565, 269] width 1086 height 539
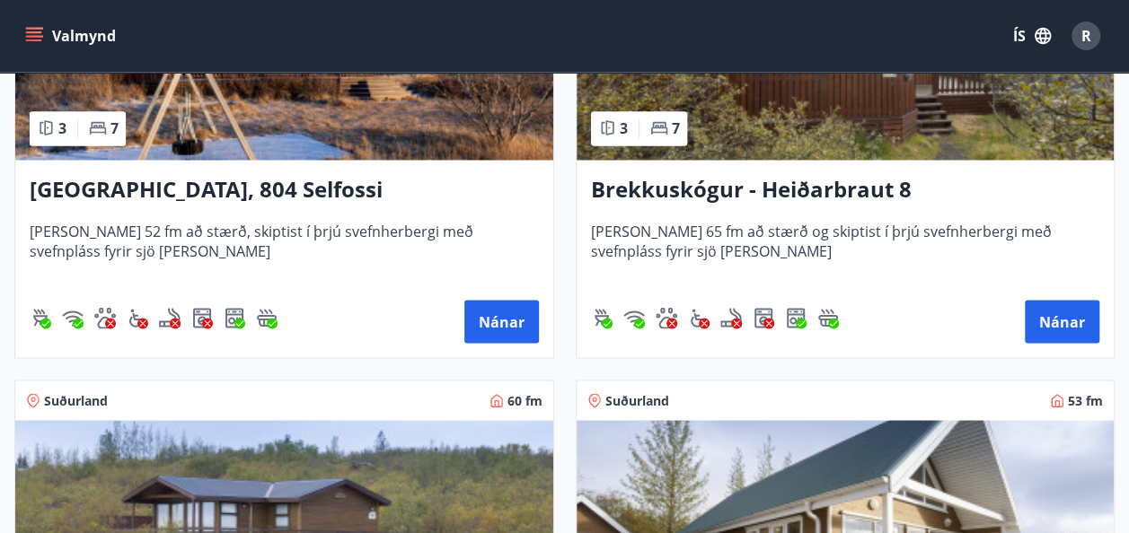
scroll to position [1490, 0]
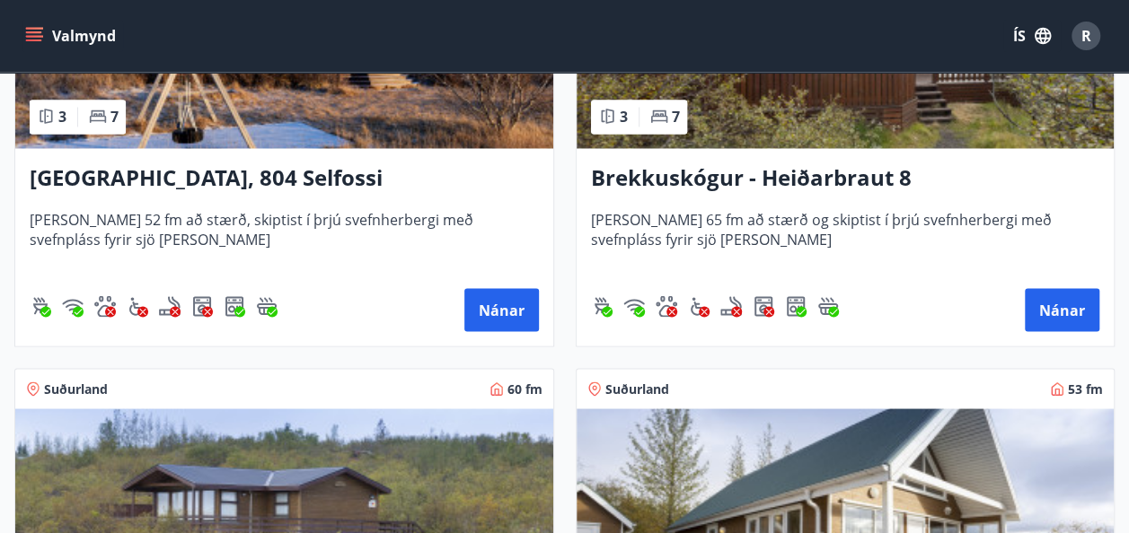
click at [787, 119] on img at bounding box center [846, 35] width 538 height 226
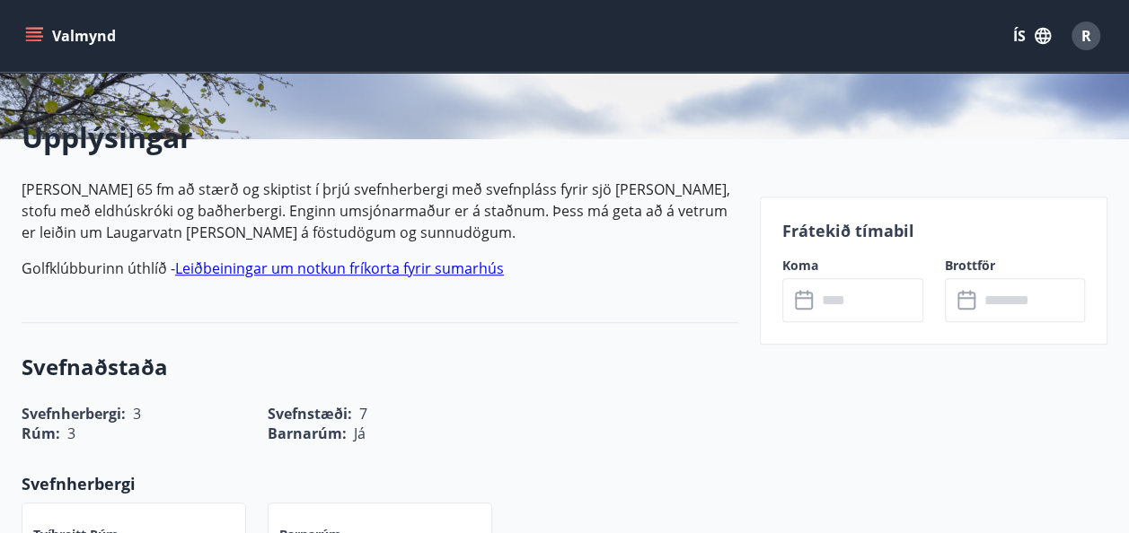
scroll to position [399, 0]
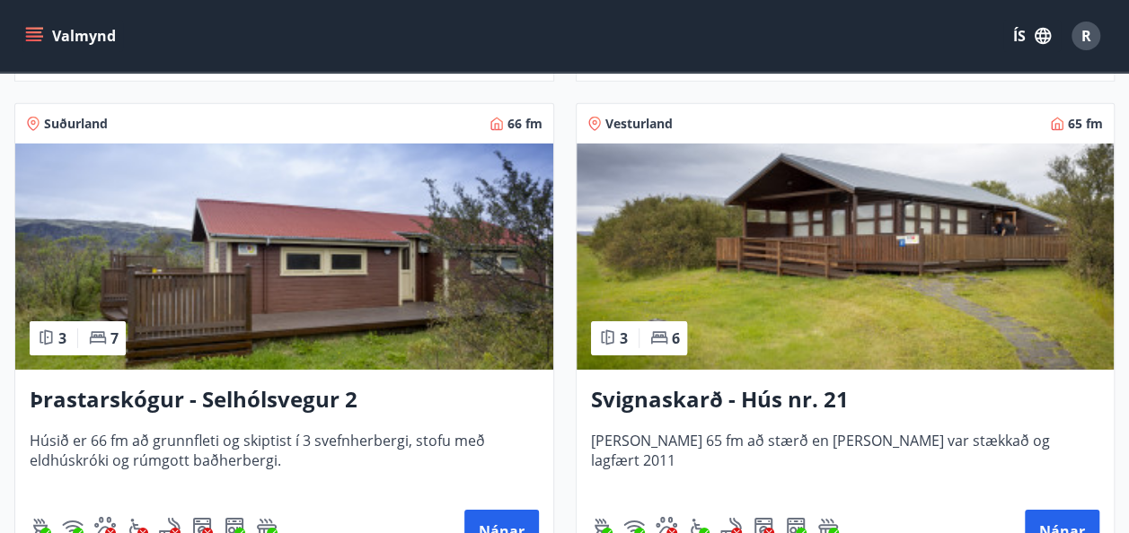
scroll to position [2727, 0]
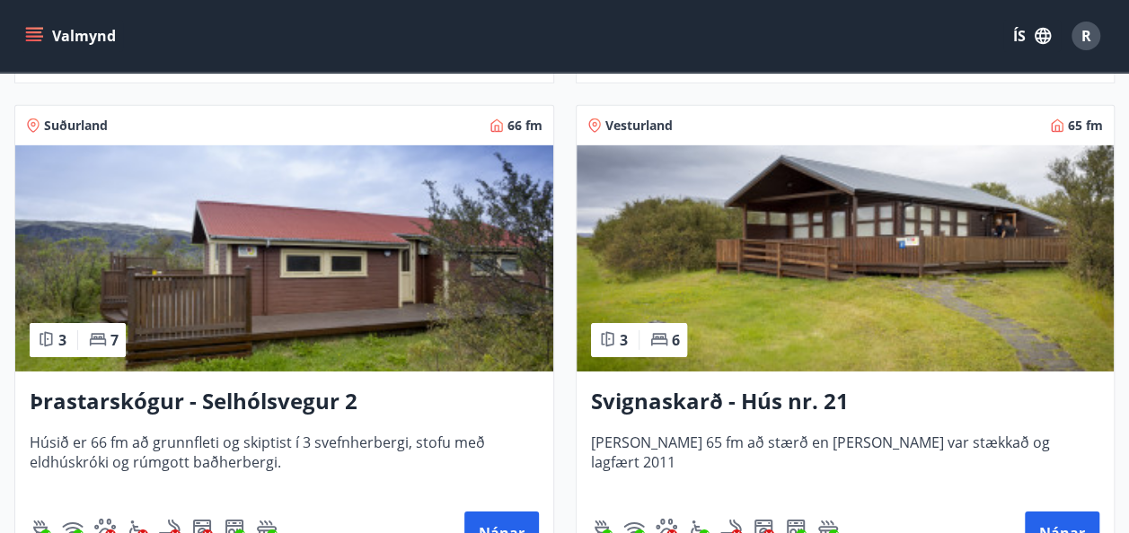
click at [383, 266] on img at bounding box center [284, 258] width 538 height 226
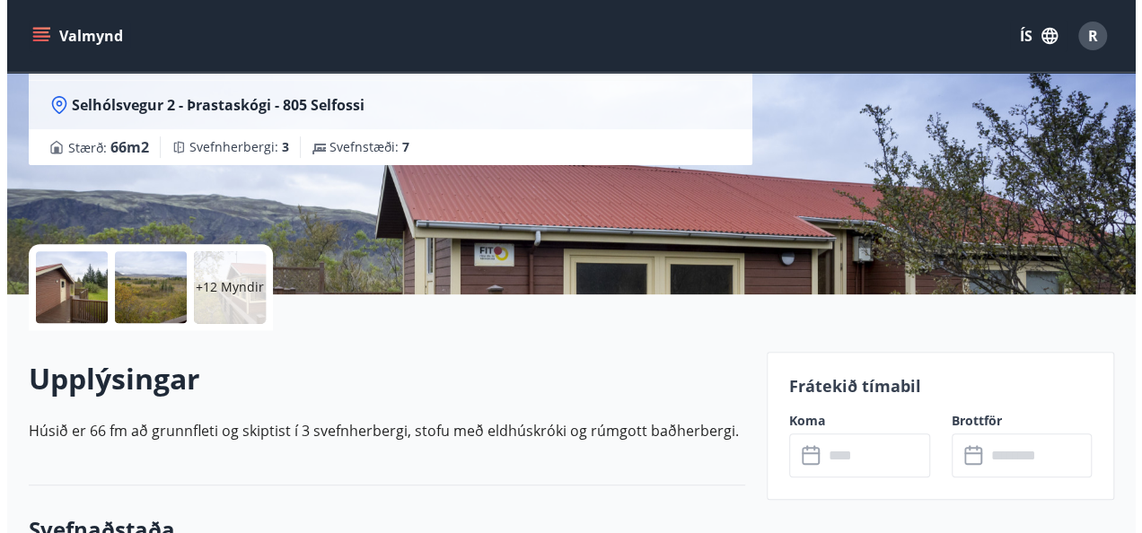
scroll to position [245, 0]
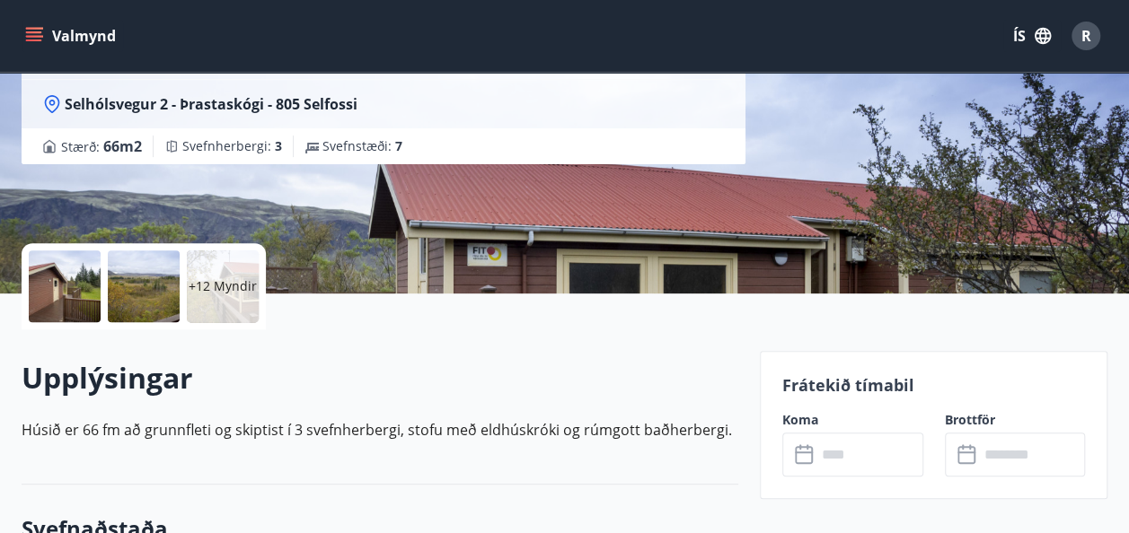
click at [225, 285] on p "+12 Myndir" at bounding box center [223, 287] width 68 height 18
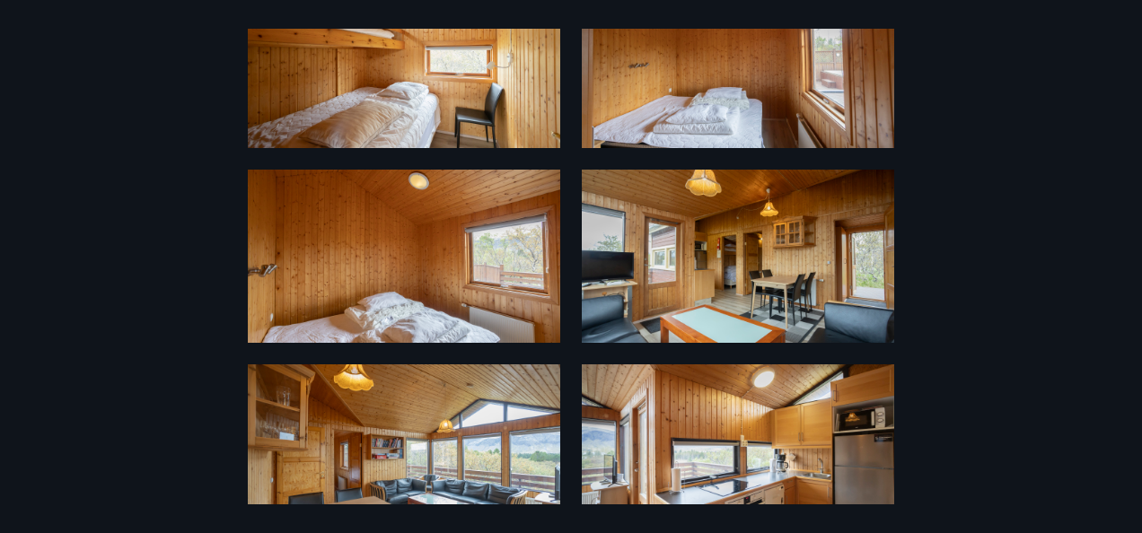
scroll to position [1099, 0]
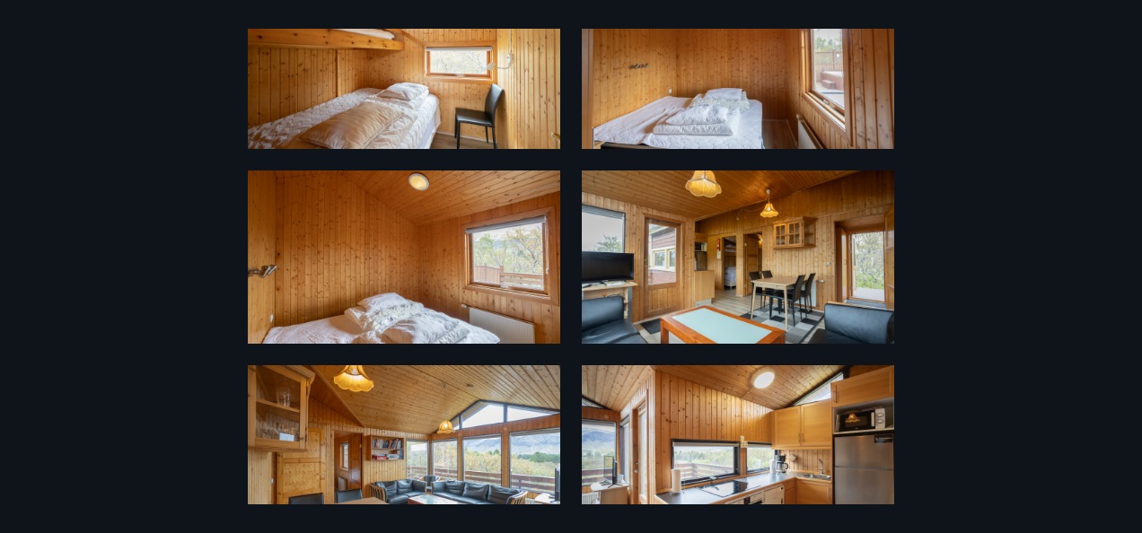
click at [753, 74] on img at bounding box center [738, 62] width 313 height 173
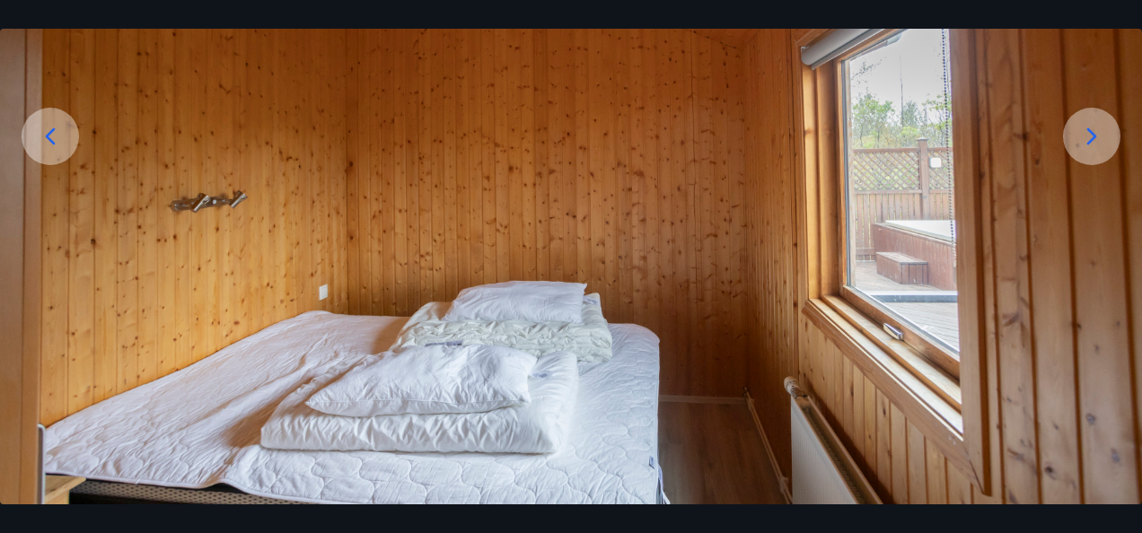
scroll to position [0, 0]
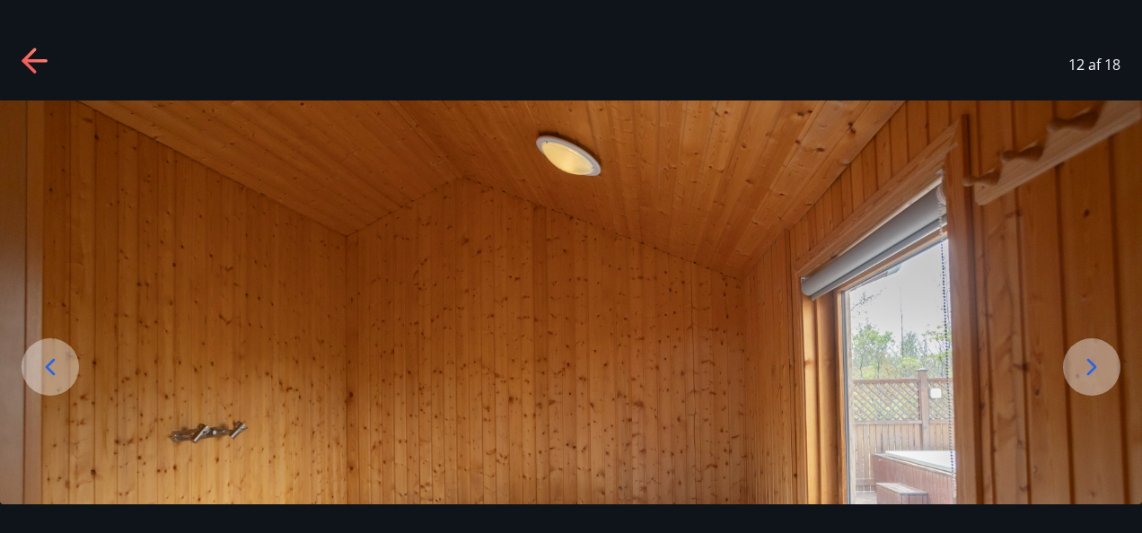
click at [22, 75] on icon at bounding box center [36, 62] width 29 height 29
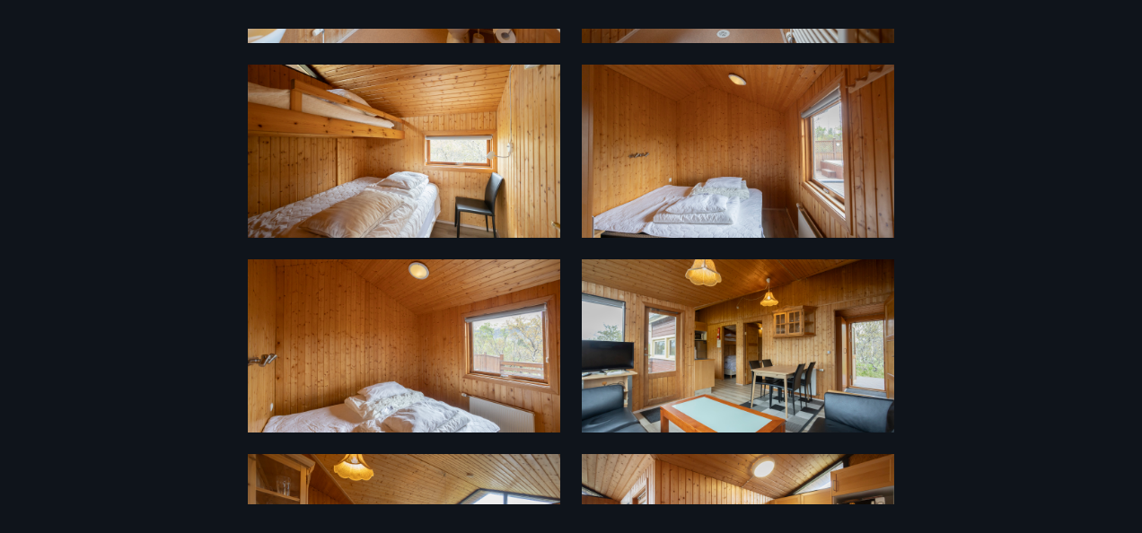
scroll to position [1011, 0]
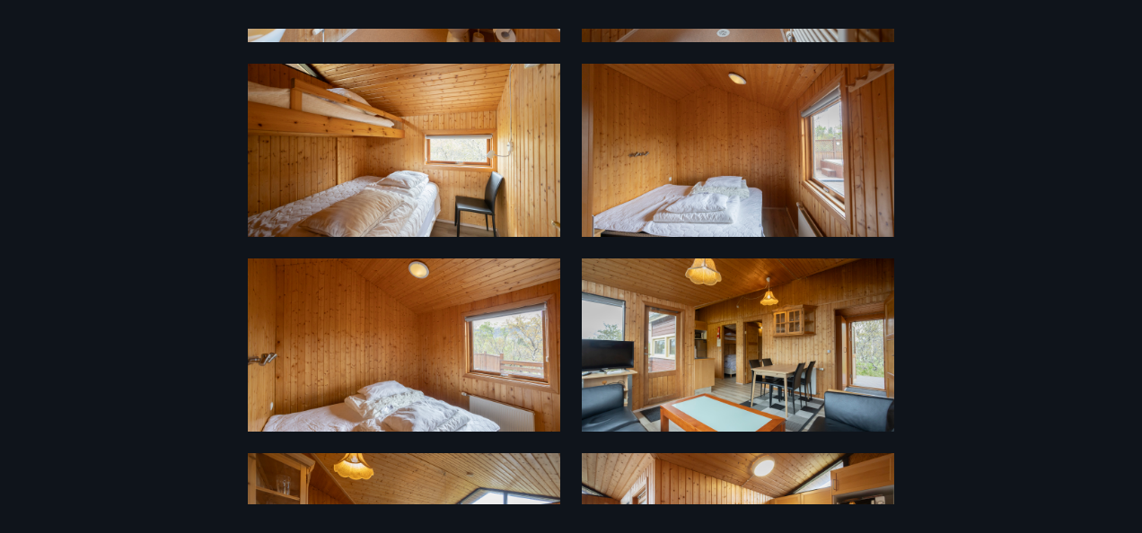
click at [364, 399] on img at bounding box center [404, 345] width 313 height 173
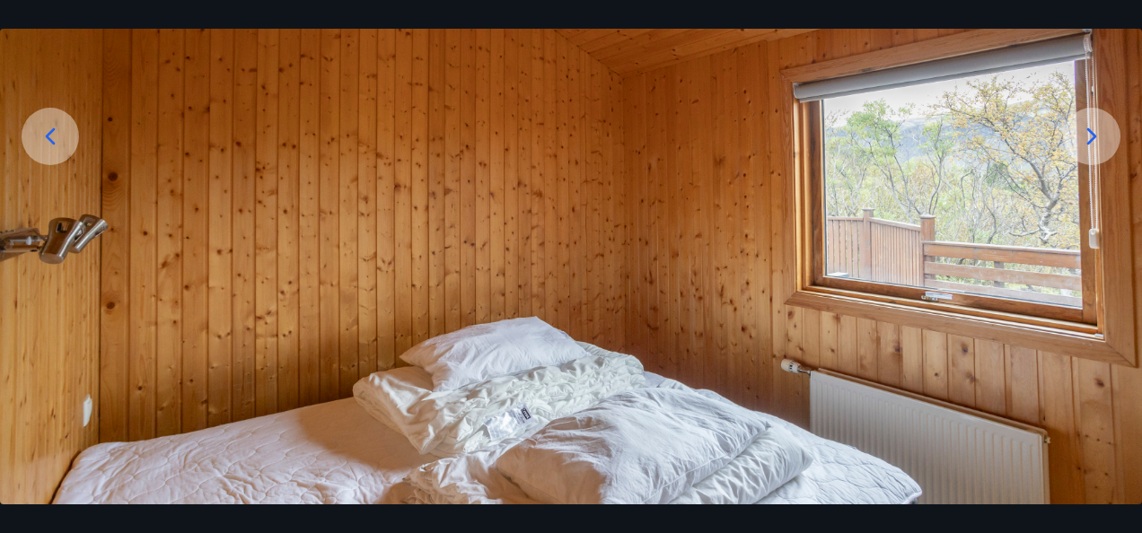
scroll to position [0, 0]
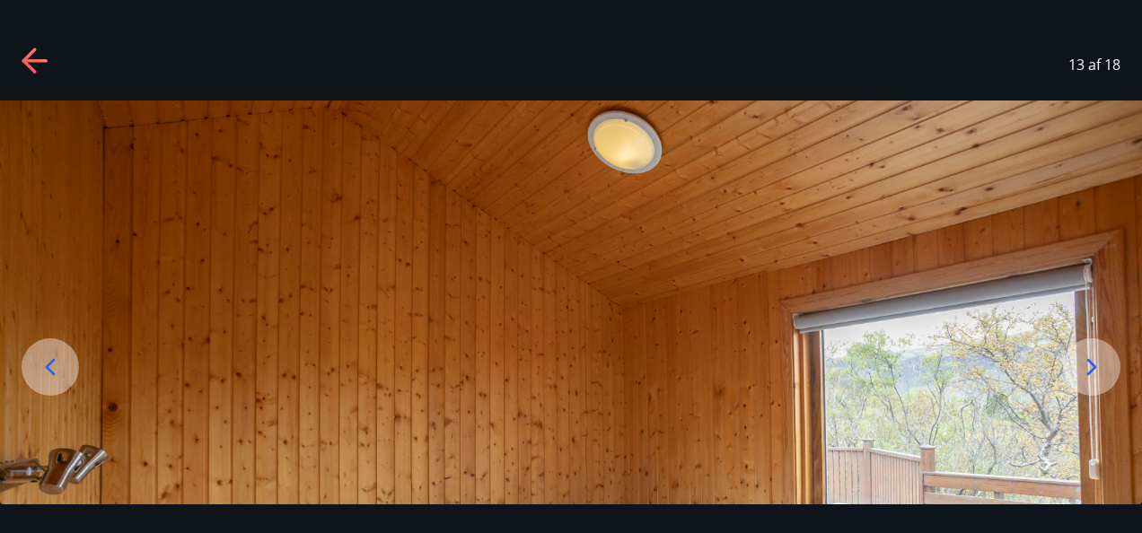
click at [30, 57] on icon at bounding box center [36, 62] width 29 height 29
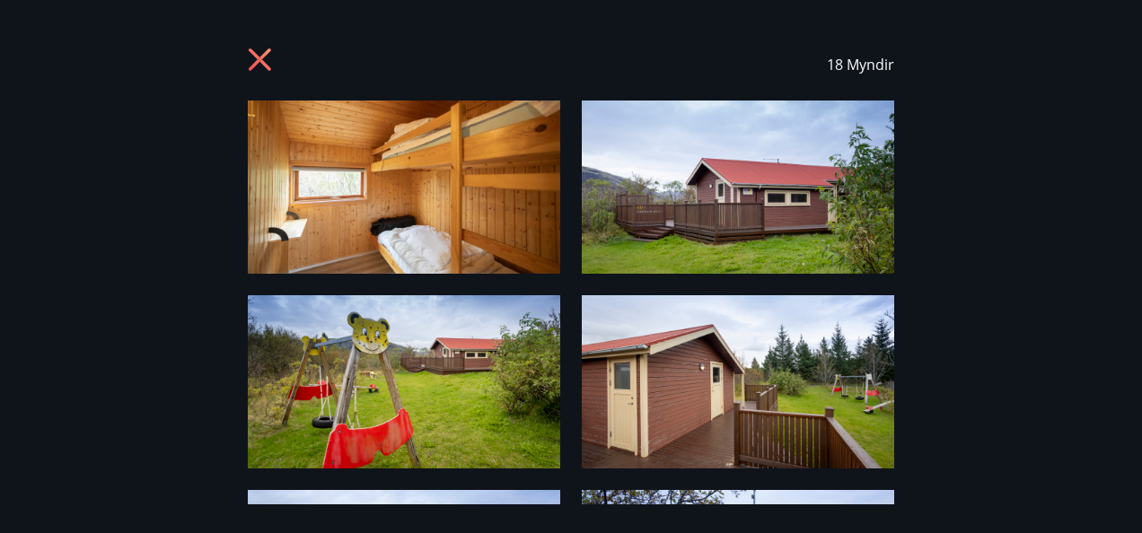
click at [259, 47] on div "18 Myndir" at bounding box center [571, 65] width 647 height 72
click at [259, 52] on icon at bounding box center [262, 62] width 29 height 29
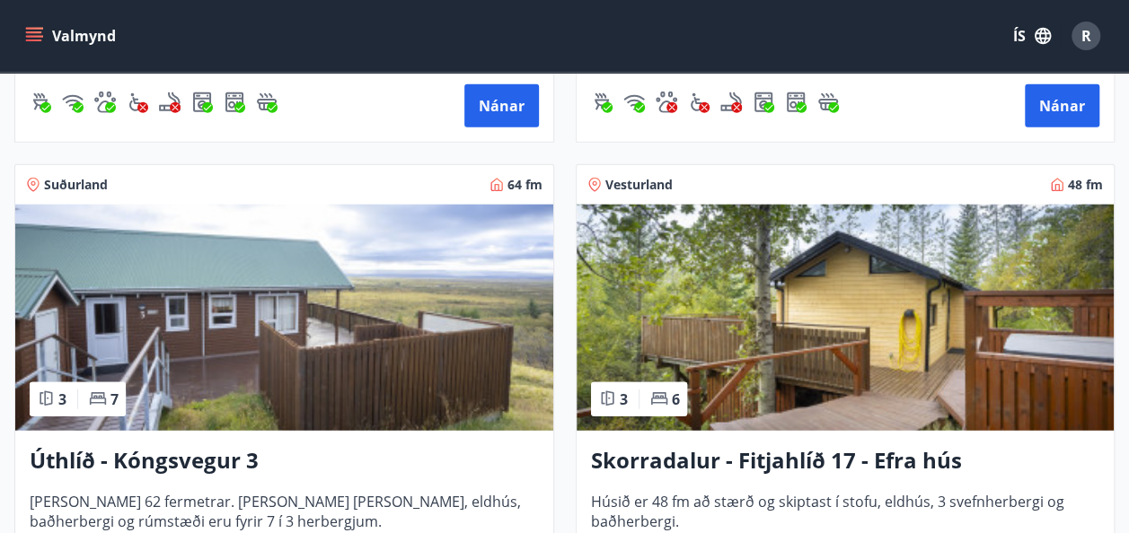
scroll to position [2182, 0]
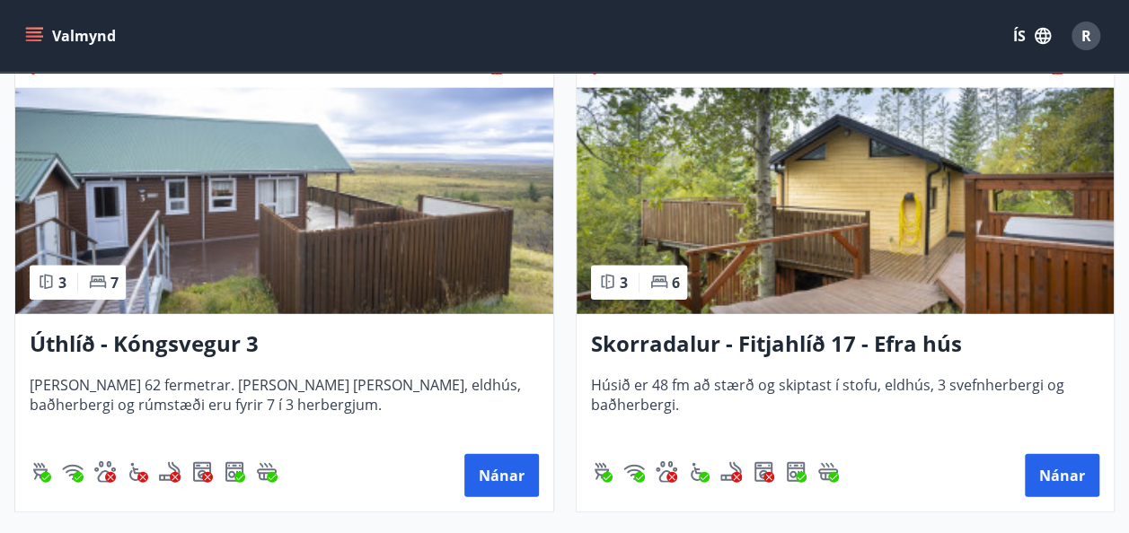
click at [397, 260] on img at bounding box center [284, 201] width 538 height 226
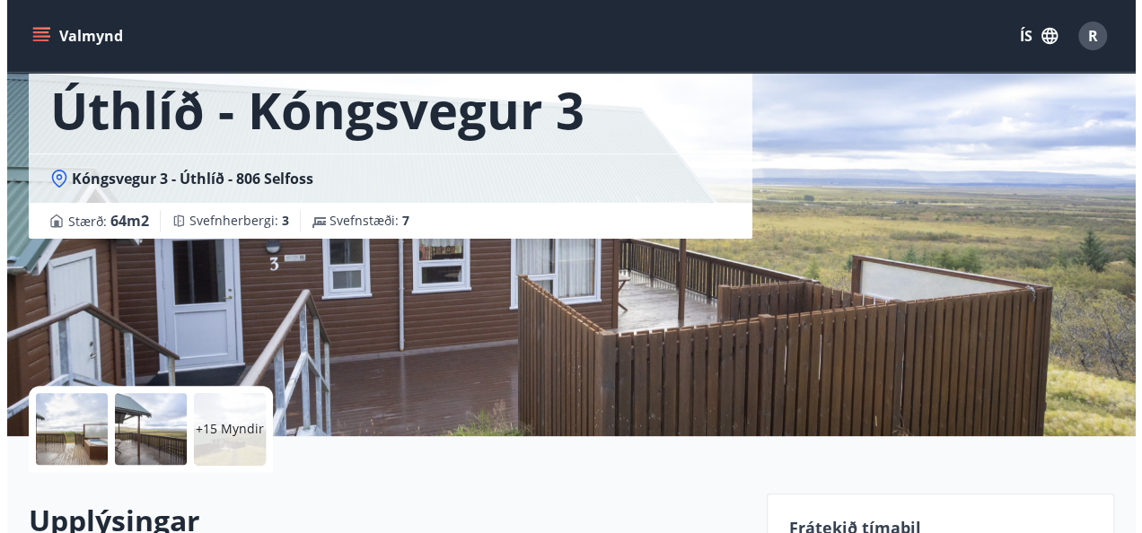
scroll to position [111, 0]
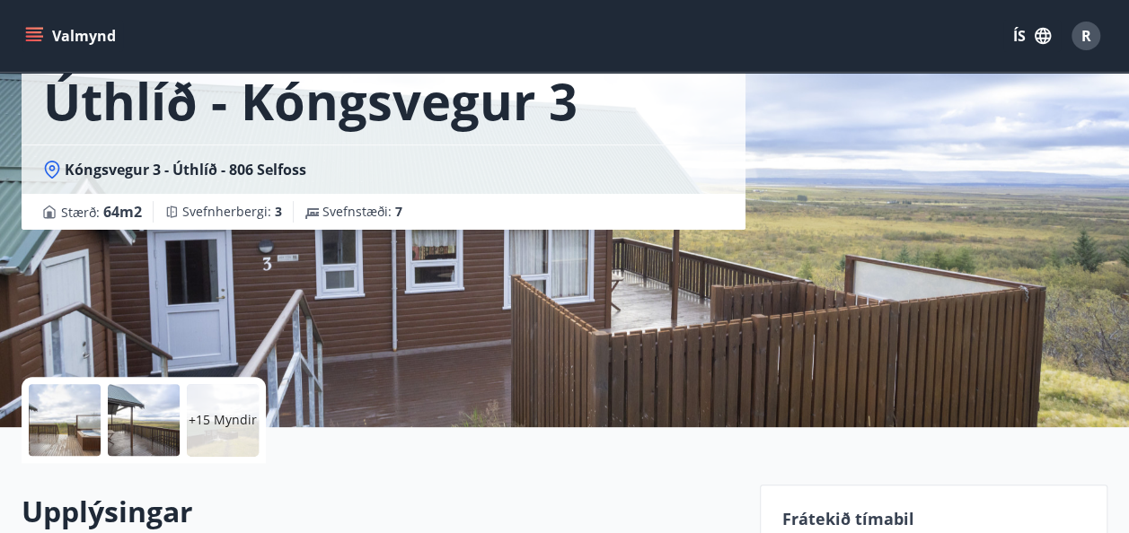
click at [190, 437] on div "+15 Myndir" at bounding box center [223, 420] width 72 height 72
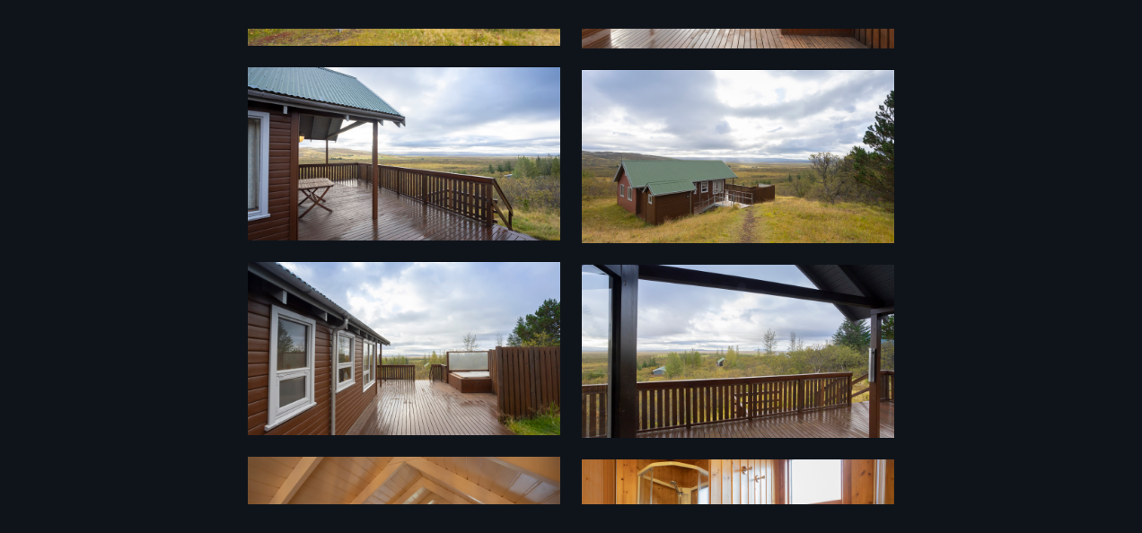
scroll to position [0, 0]
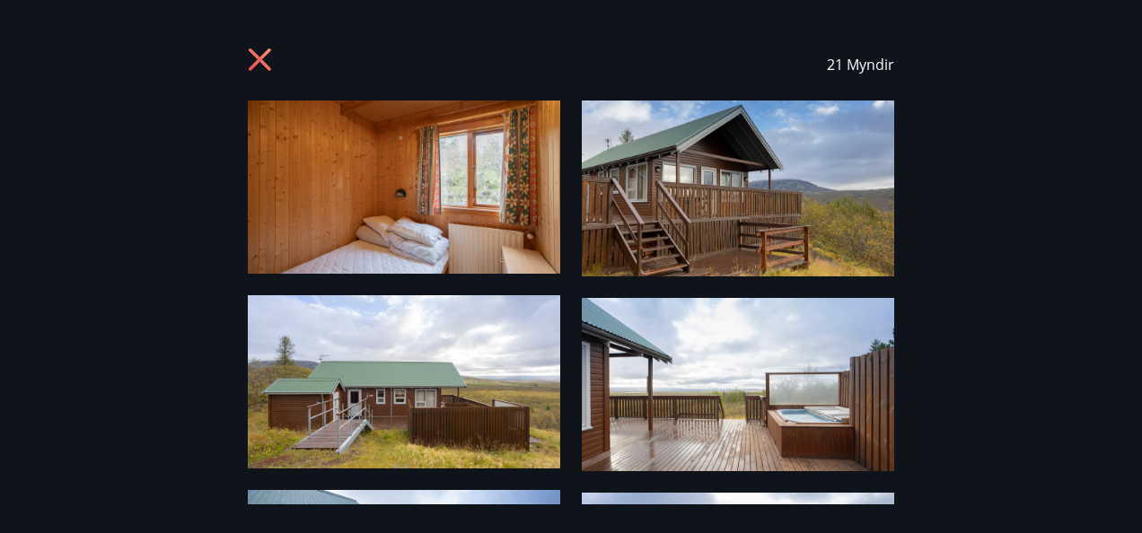
click at [440, 155] on img at bounding box center [404, 187] width 313 height 173
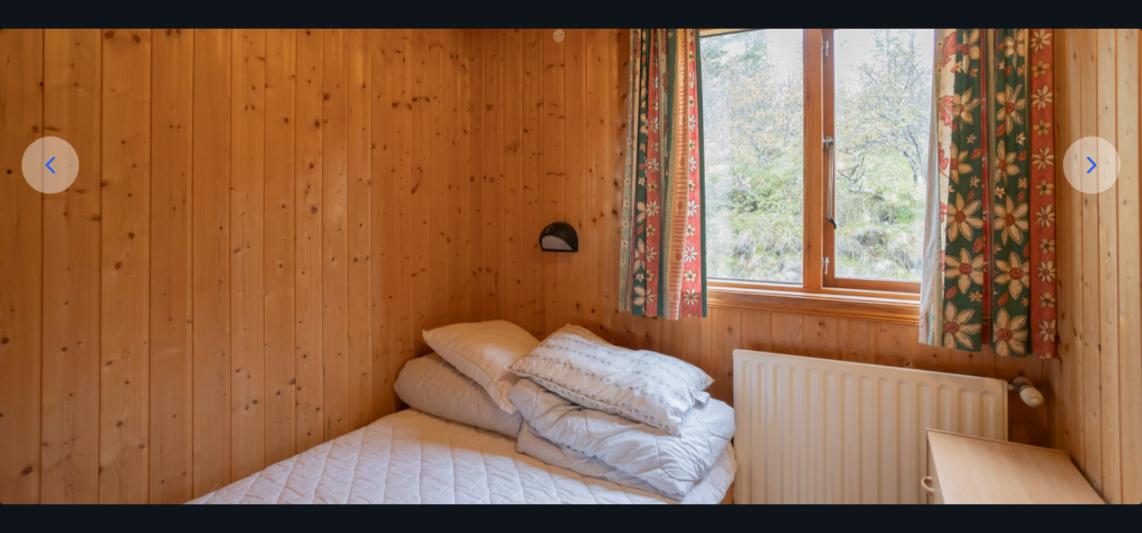
scroll to position [231, 0]
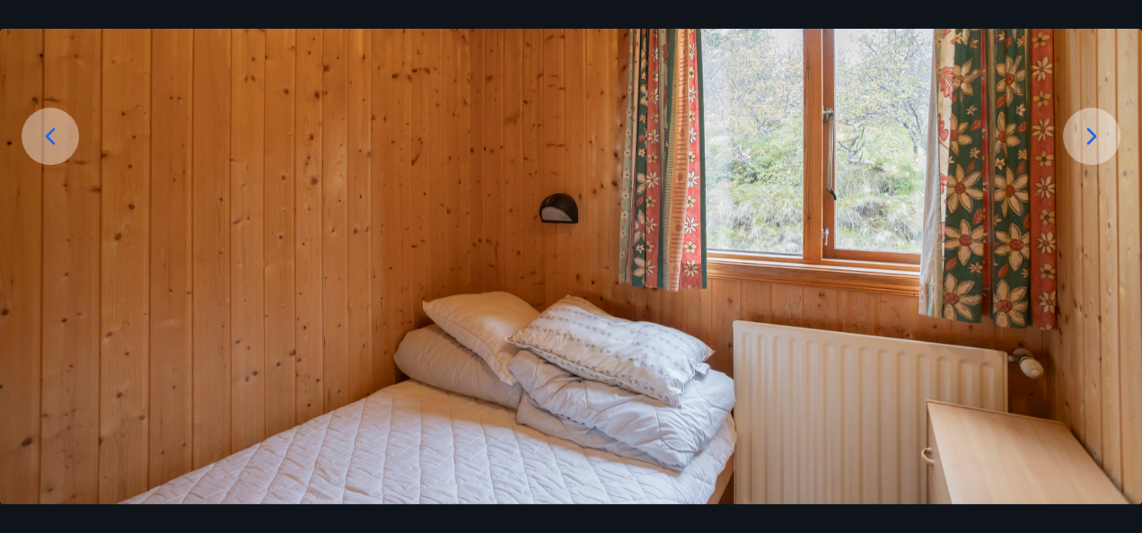
click at [1096, 140] on icon at bounding box center [1092, 136] width 29 height 29
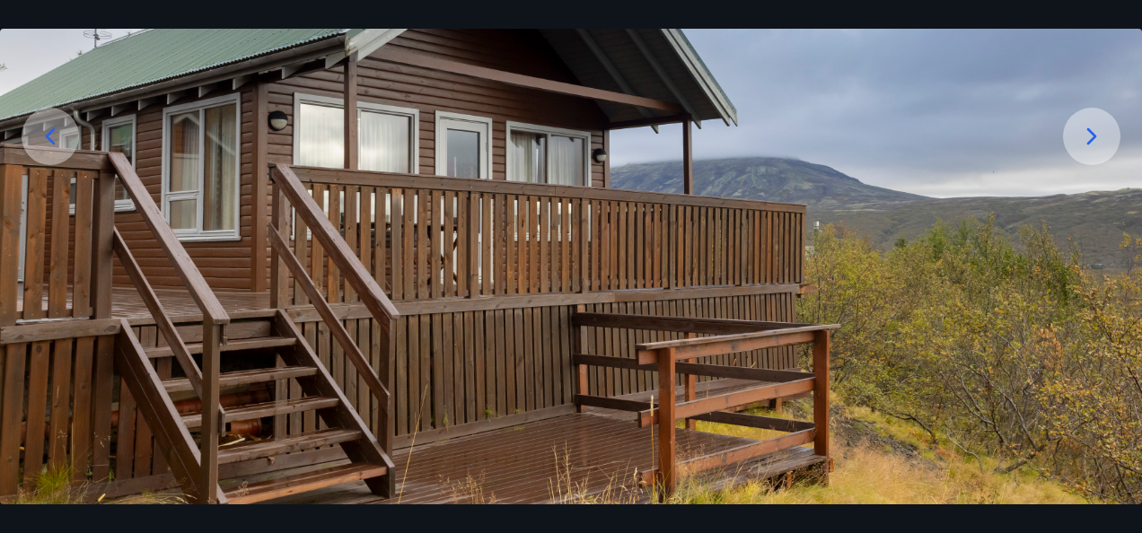
scroll to position [238, 0]
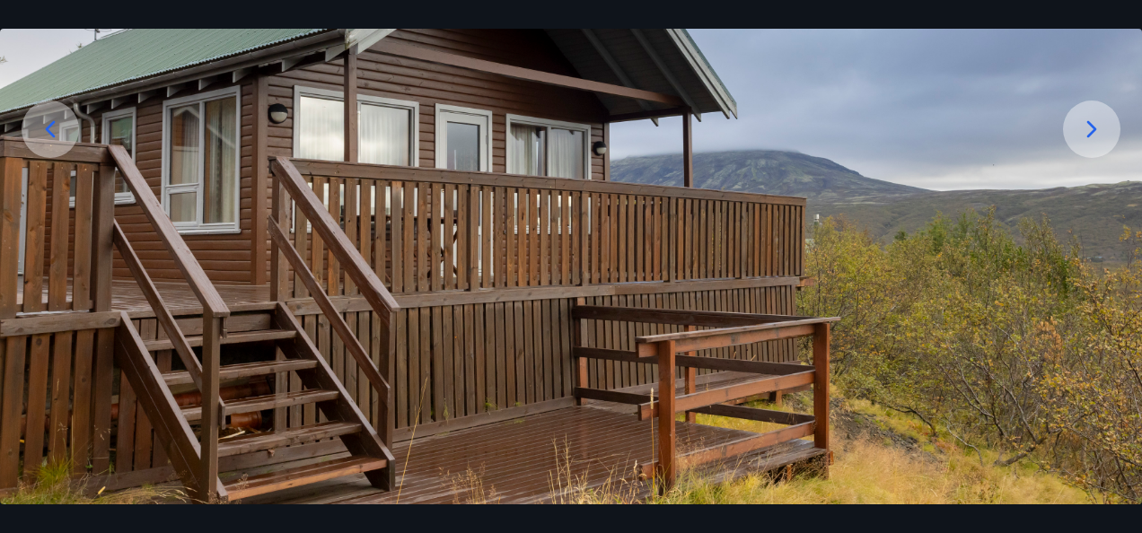
click at [1092, 128] on icon at bounding box center [1093, 129] width 10 height 17
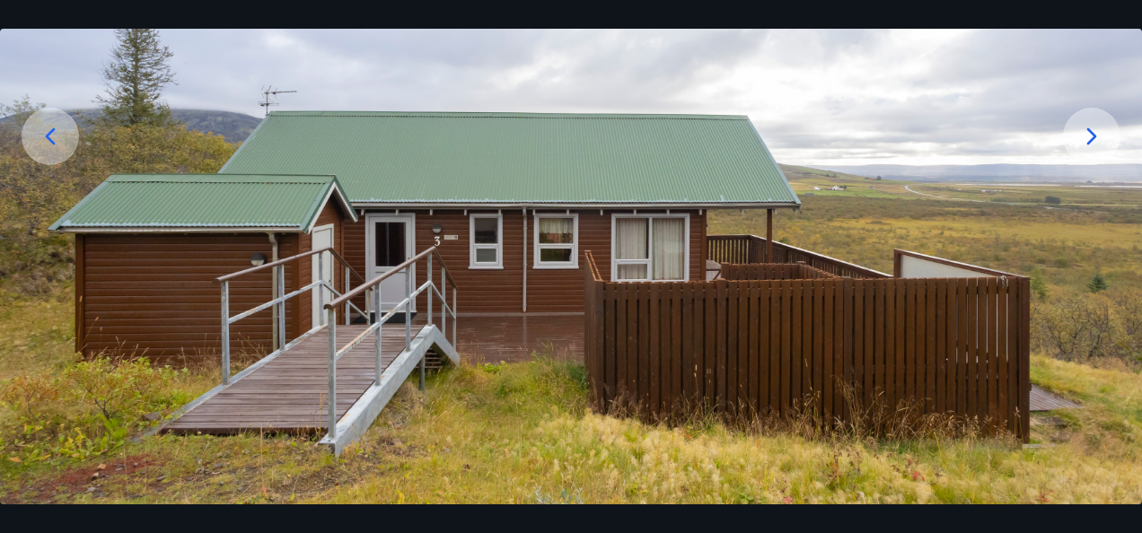
scroll to position [231, 0]
click at [1089, 130] on icon at bounding box center [1093, 136] width 10 height 17
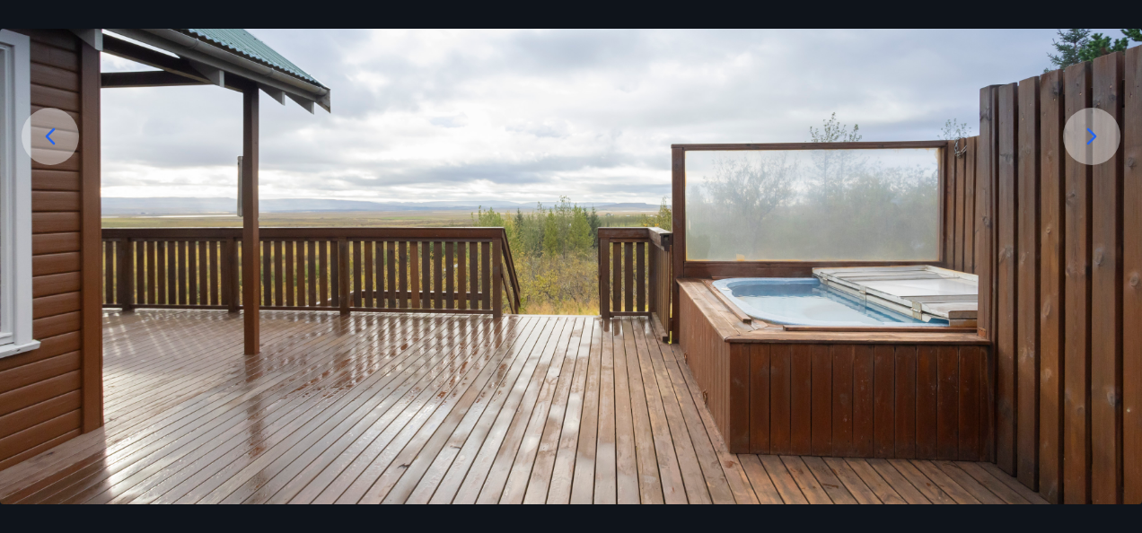
click at [1086, 129] on icon at bounding box center [1092, 136] width 29 height 29
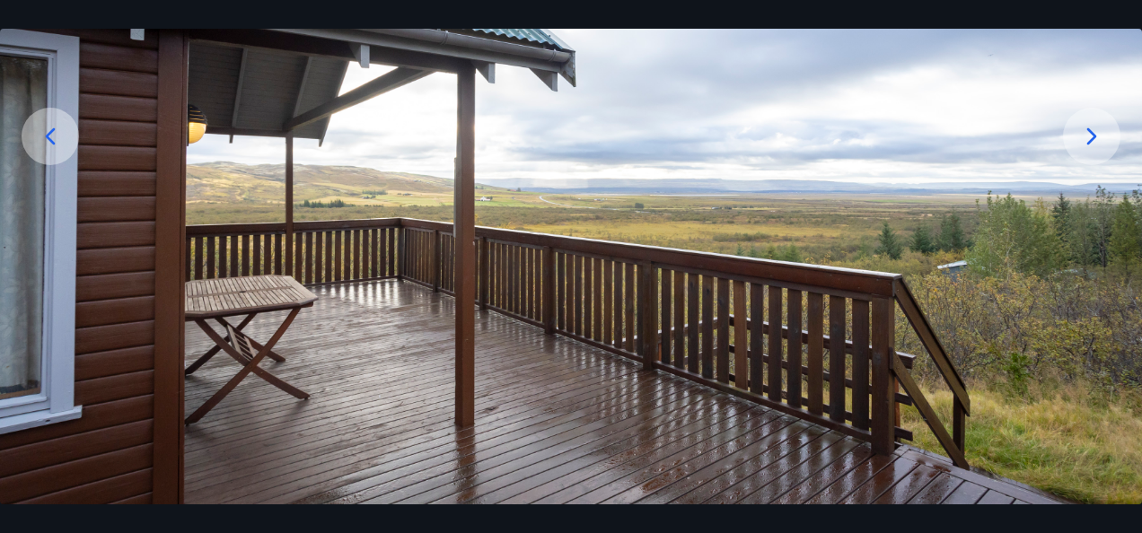
click at [1081, 137] on icon at bounding box center [1092, 136] width 29 height 29
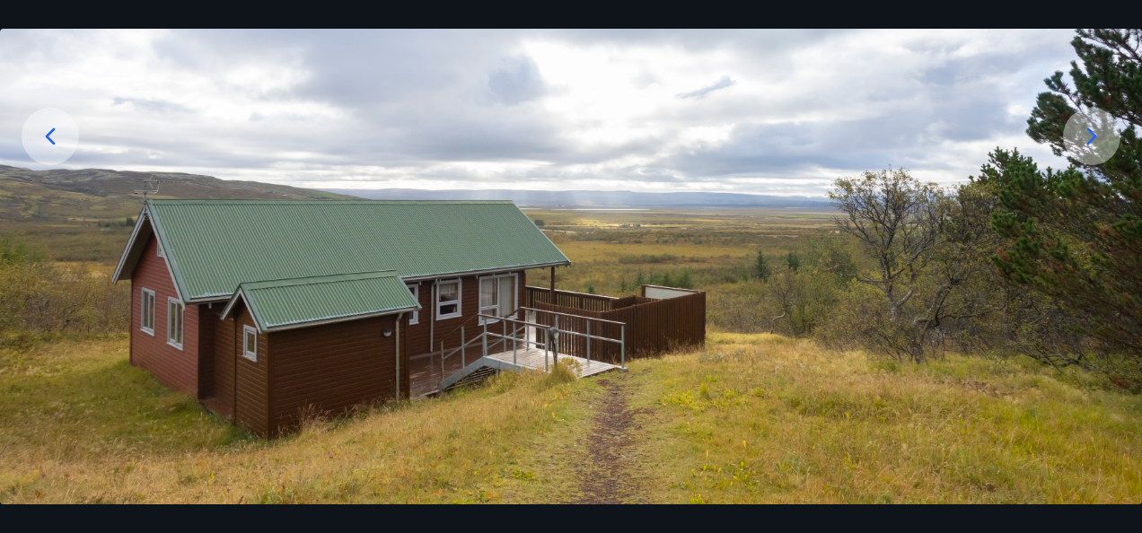
click at [1081, 137] on icon at bounding box center [1092, 136] width 29 height 29
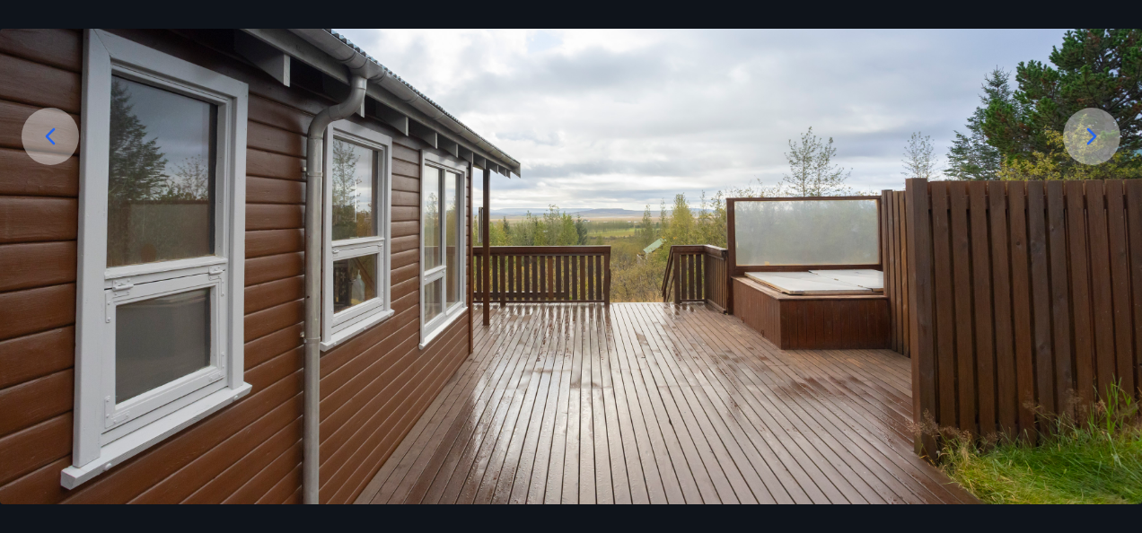
click at [1081, 137] on icon at bounding box center [1092, 136] width 29 height 29
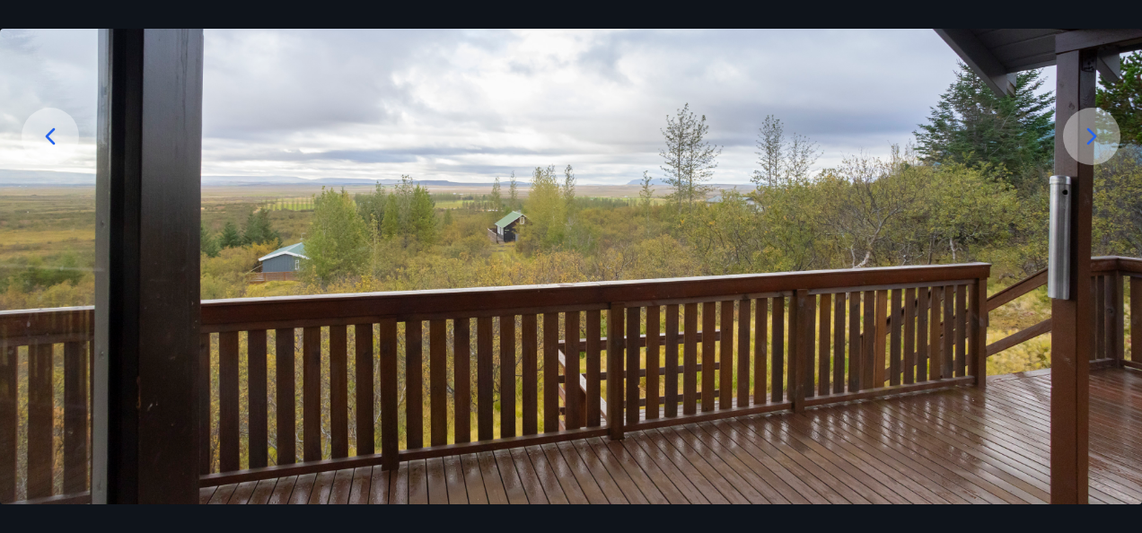
click at [1081, 137] on icon at bounding box center [1092, 136] width 29 height 29
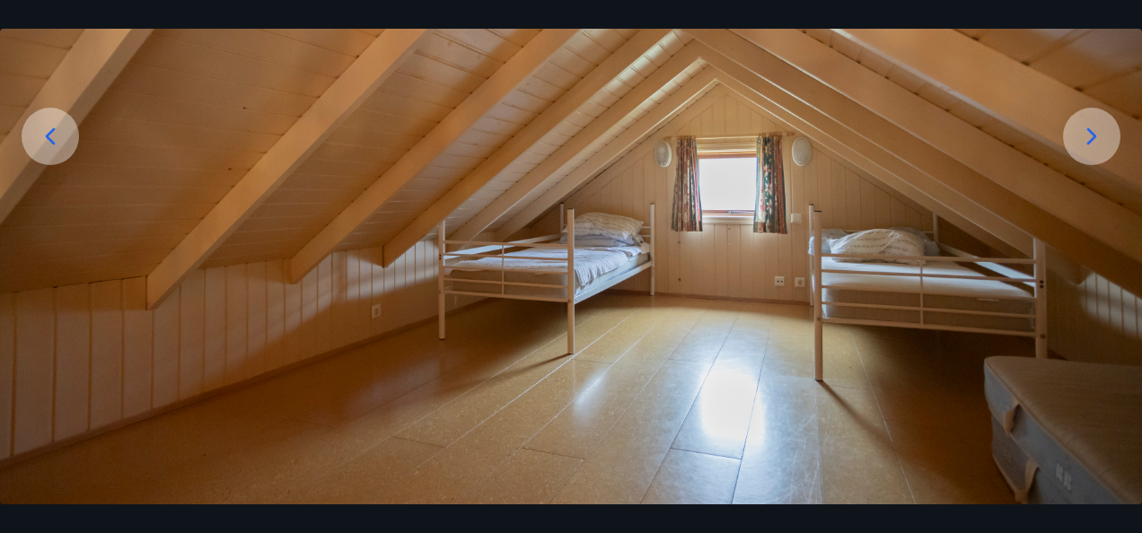
click at [1081, 137] on icon at bounding box center [1092, 136] width 29 height 29
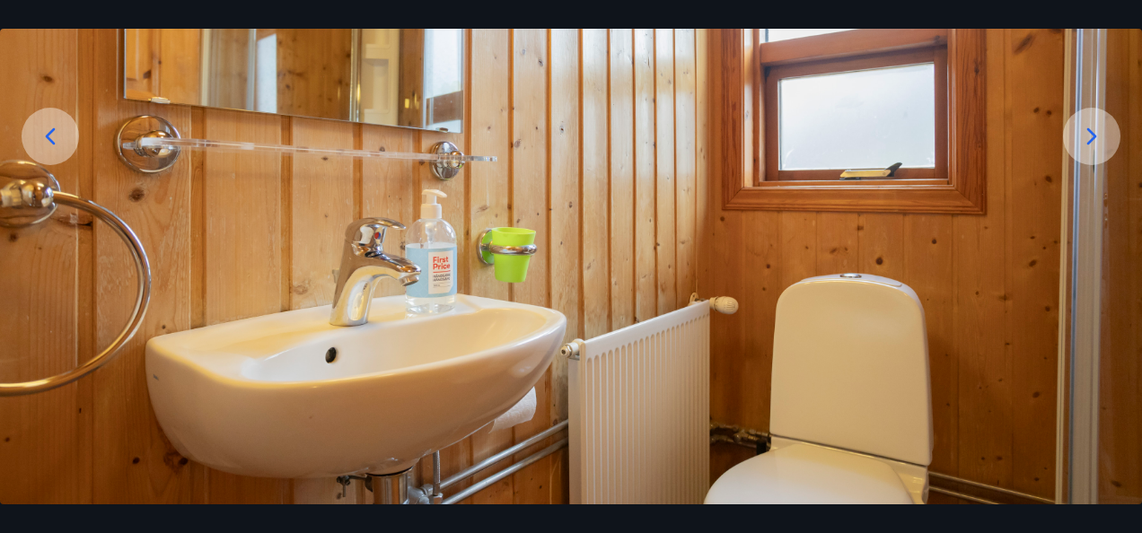
click at [1081, 137] on icon at bounding box center [1092, 136] width 29 height 29
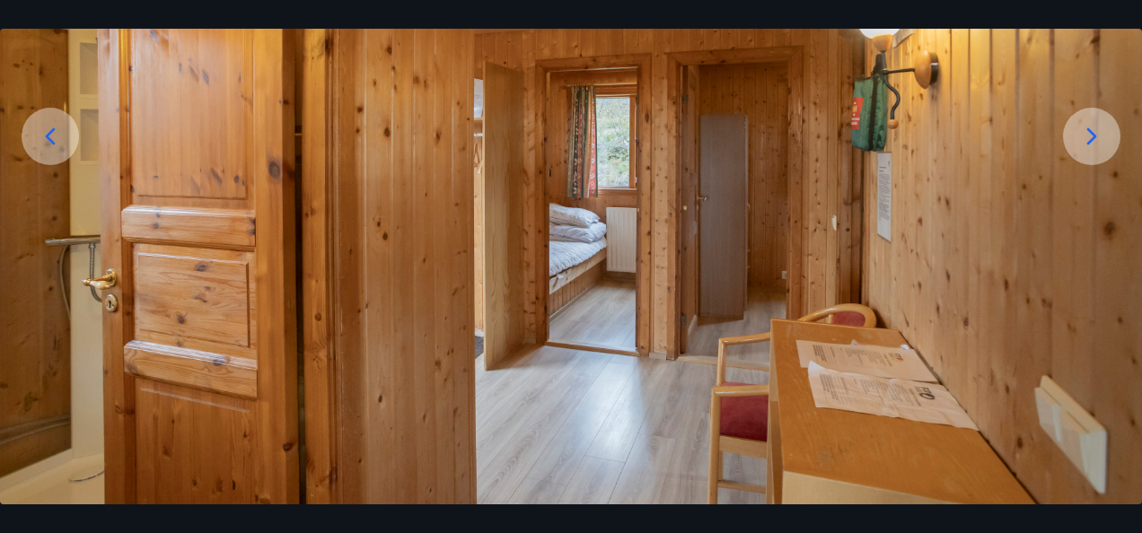
click at [1081, 137] on icon at bounding box center [1092, 136] width 29 height 29
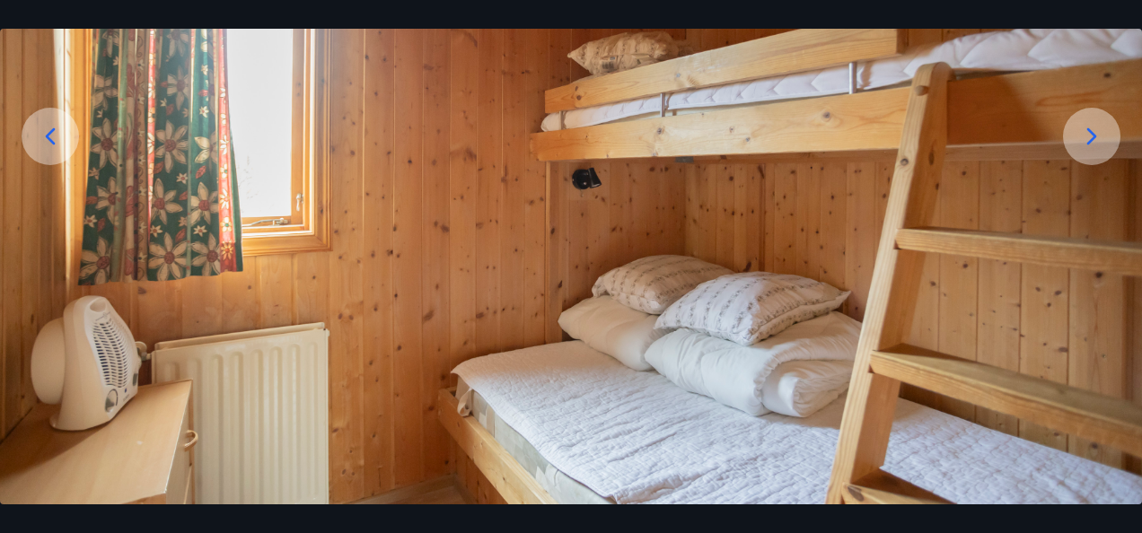
click at [1081, 137] on icon at bounding box center [1092, 136] width 29 height 29
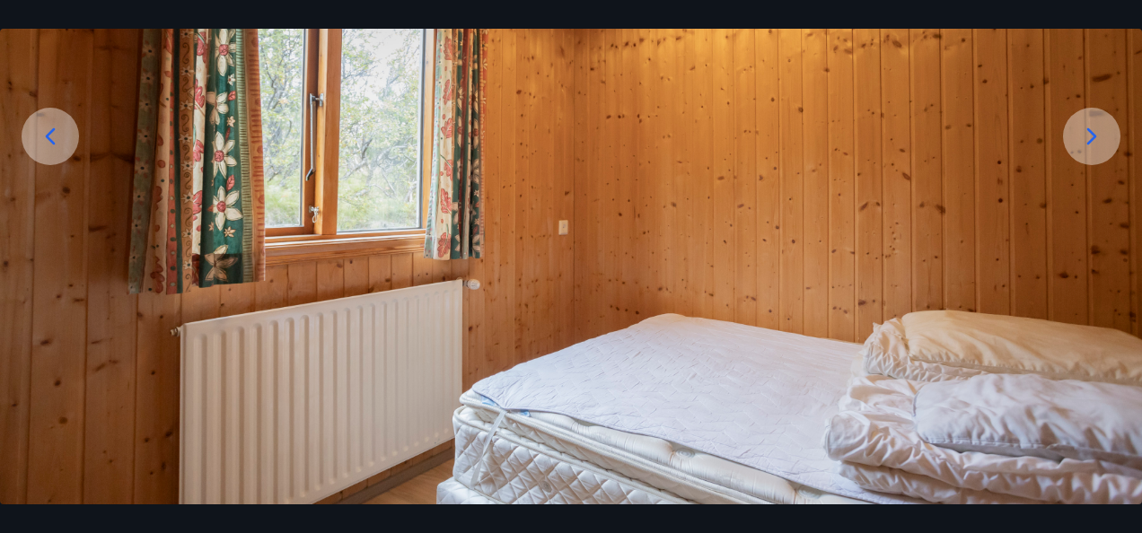
click at [1081, 137] on icon at bounding box center [1092, 136] width 29 height 29
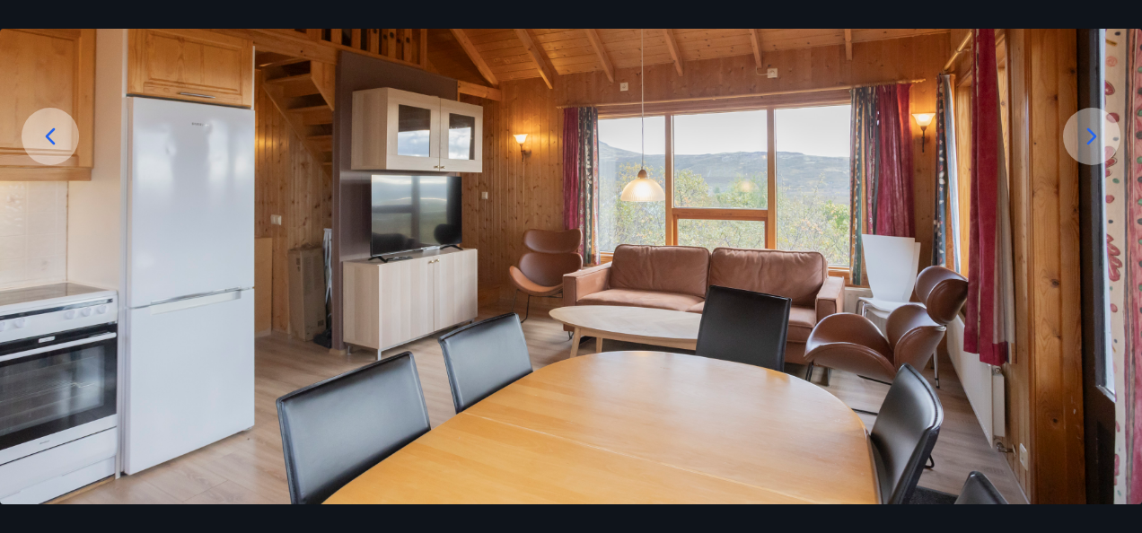
click at [1081, 137] on icon at bounding box center [1092, 136] width 29 height 29
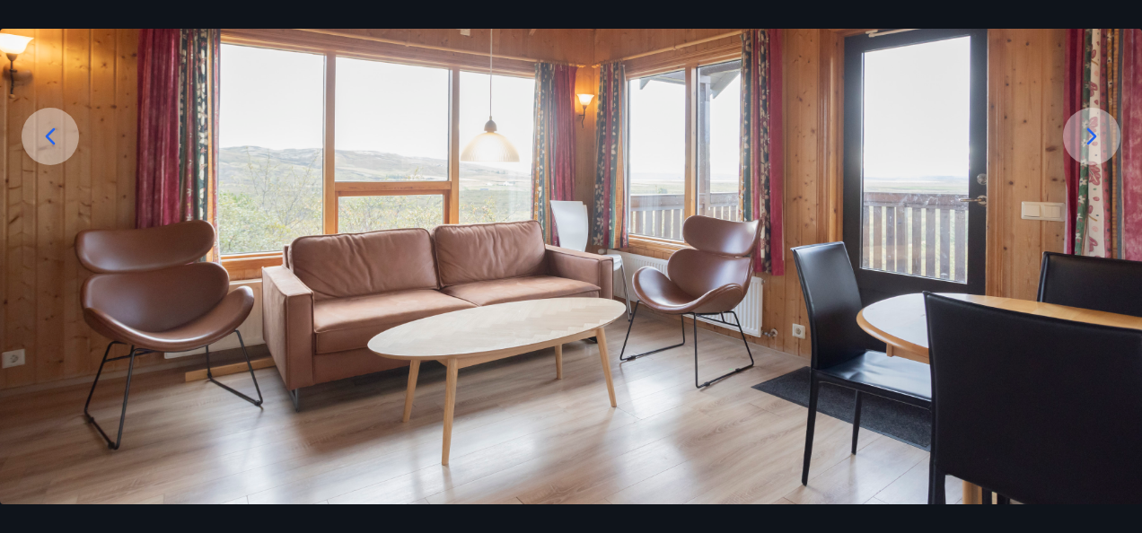
click at [1081, 137] on icon at bounding box center [1092, 136] width 29 height 29
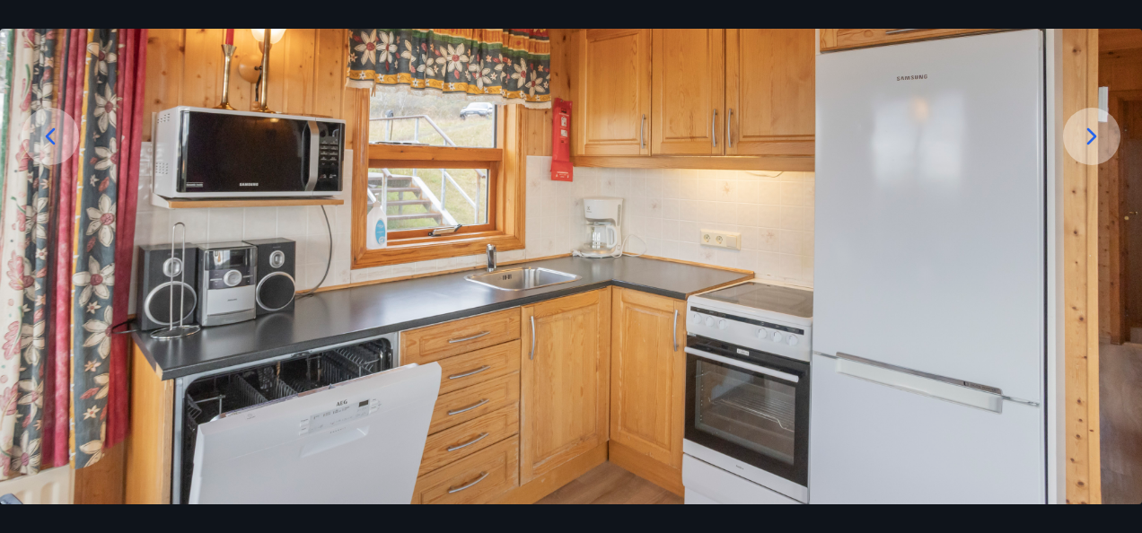
click at [1081, 137] on icon at bounding box center [1092, 136] width 29 height 29
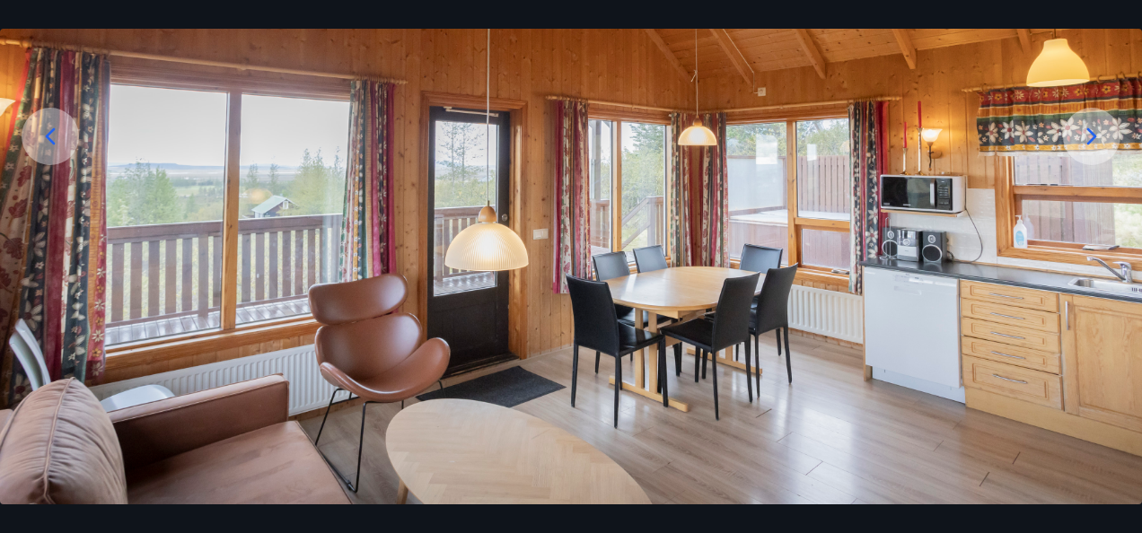
click at [1081, 137] on icon at bounding box center [1092, 136] width 29 height 29
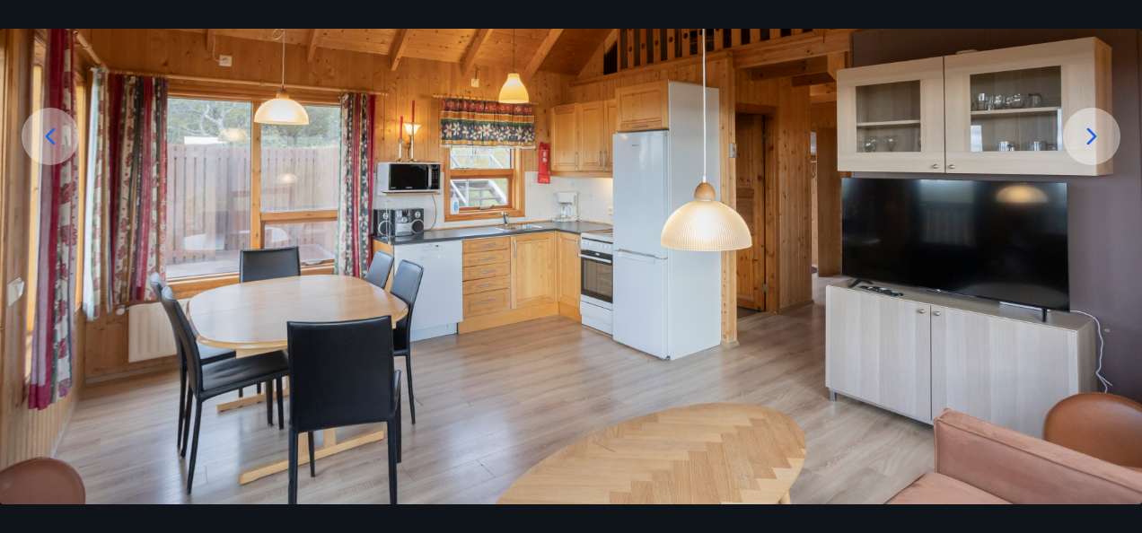
click at [1081, 137] on icon at bounding box center [1092, 136] width 29 height 29
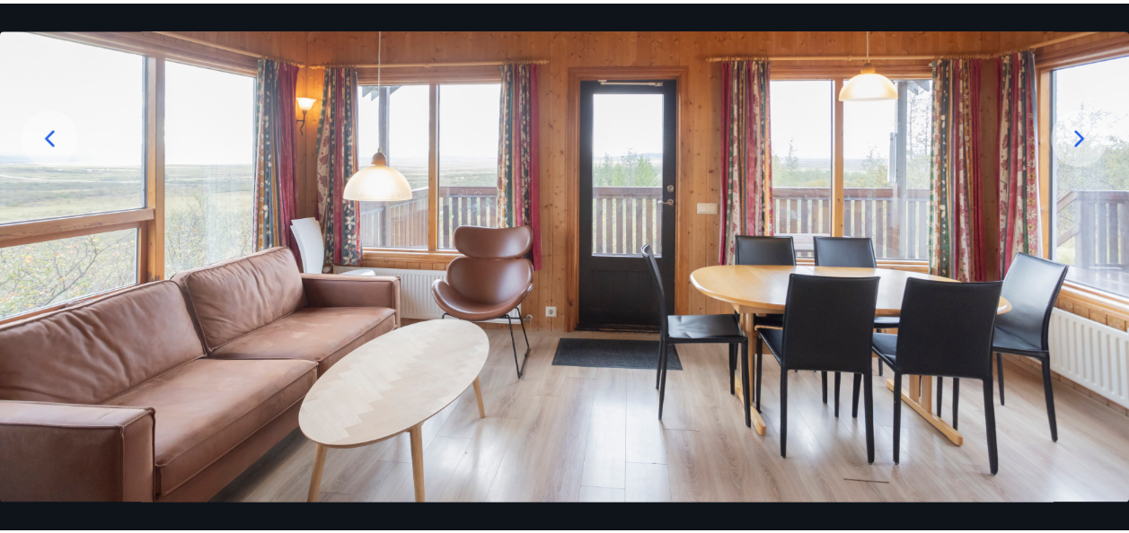
scroll to position [0, 0]
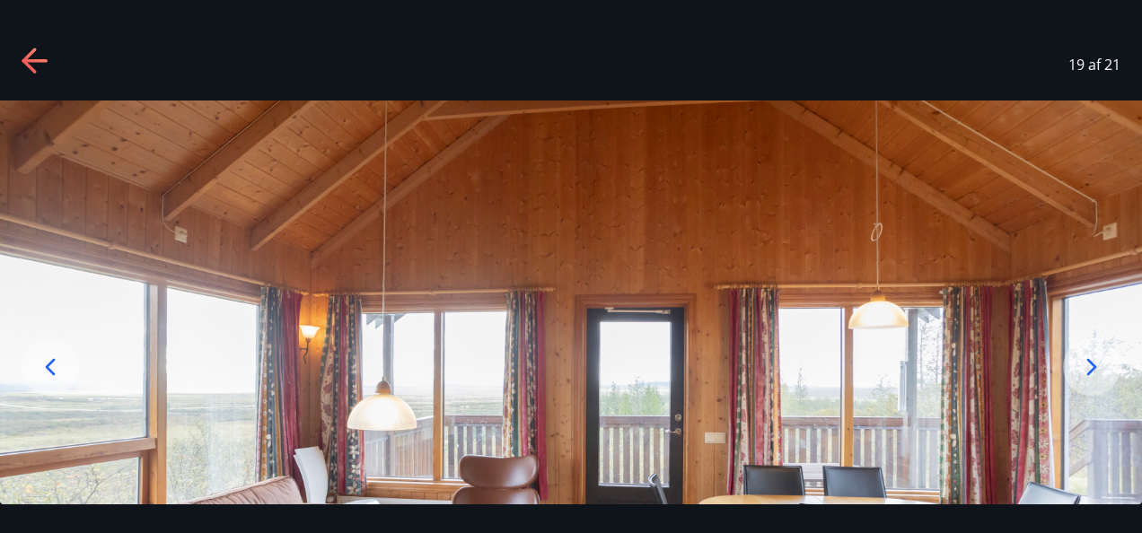
click at [28, 61] on icon at bounding box center [34, 61] width 25 height 4
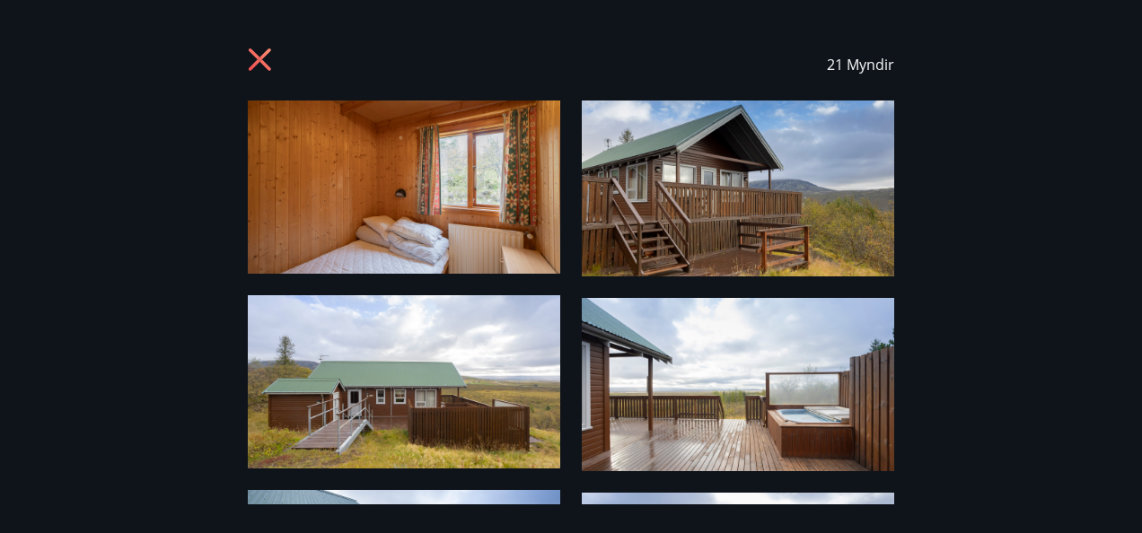
click at [264, 57] on icon at bounding box center [262, 62] width 29 height 29
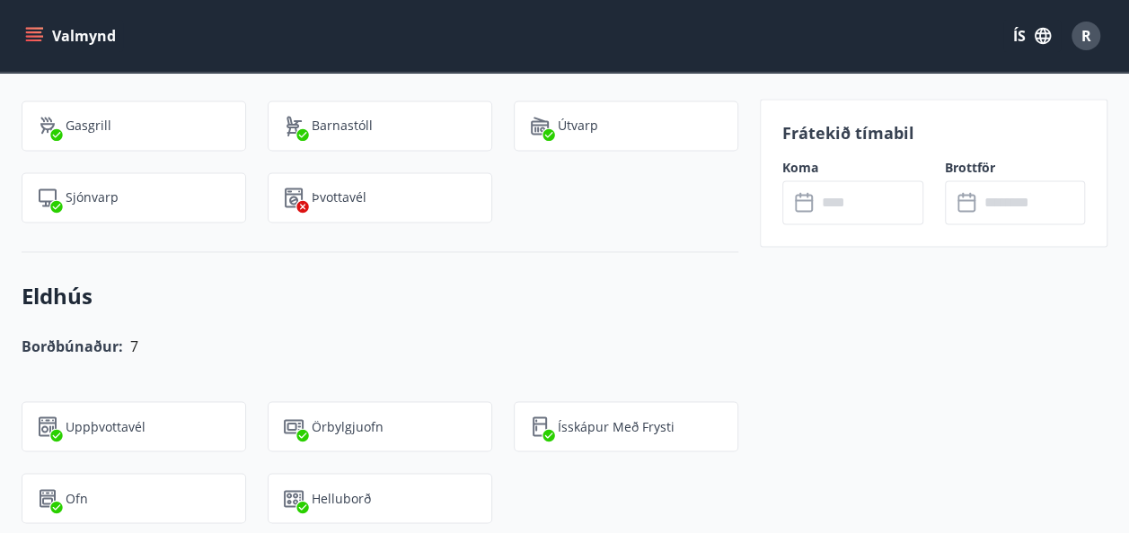
scroll to position [1354, 0]
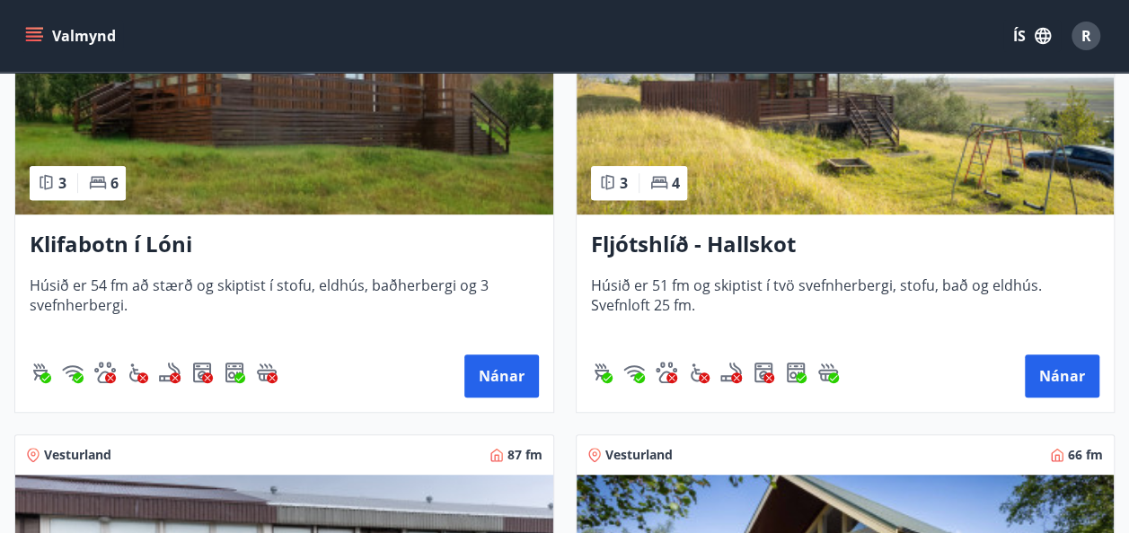
scroll to position [451, 0]
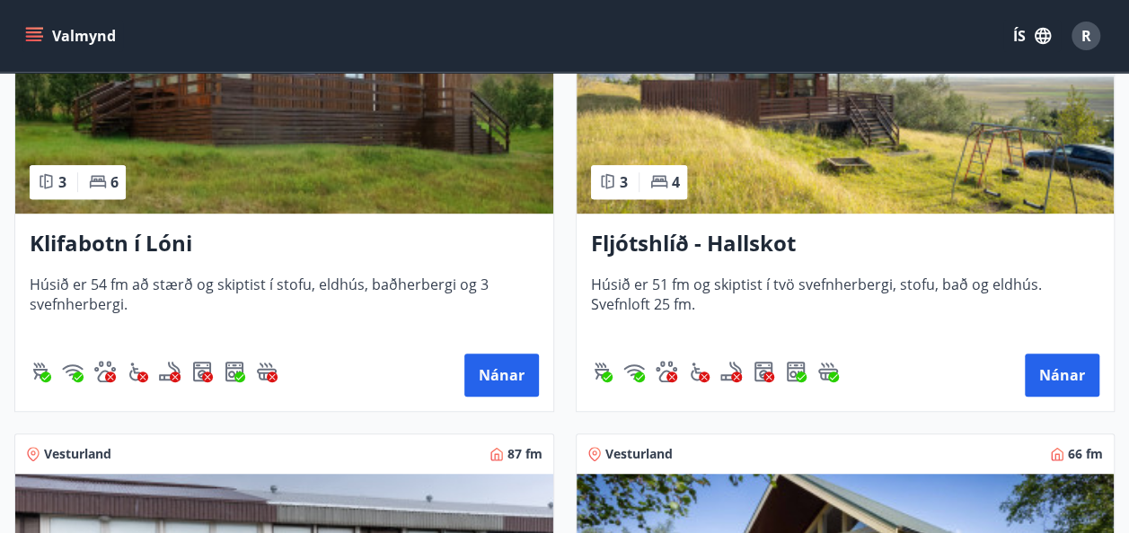
click at [695, 241] on h3 "Fljótshlíð - Hallskot" at bounding box center [845, 244] width 509 height 32
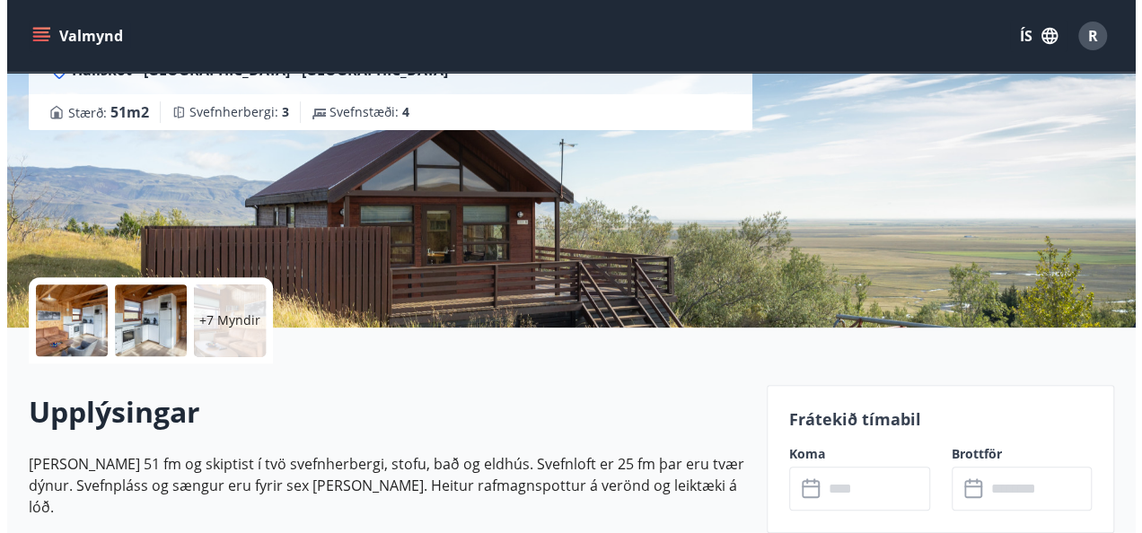
scroll to position [210, 0]
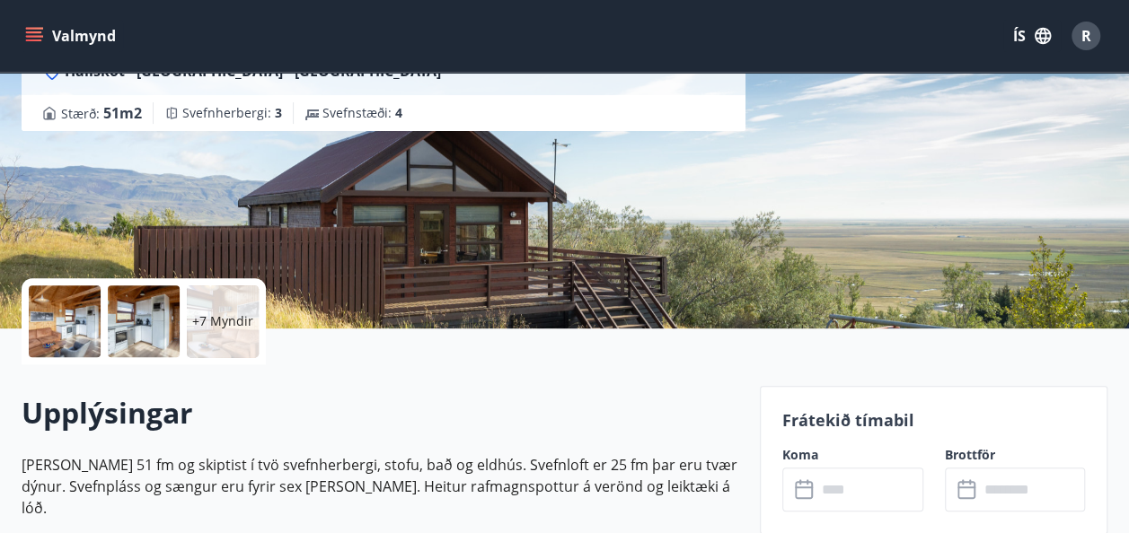
click at [237, 322] on p "+7 Myndir" at bounding box center [222, 322] width 61 height 18
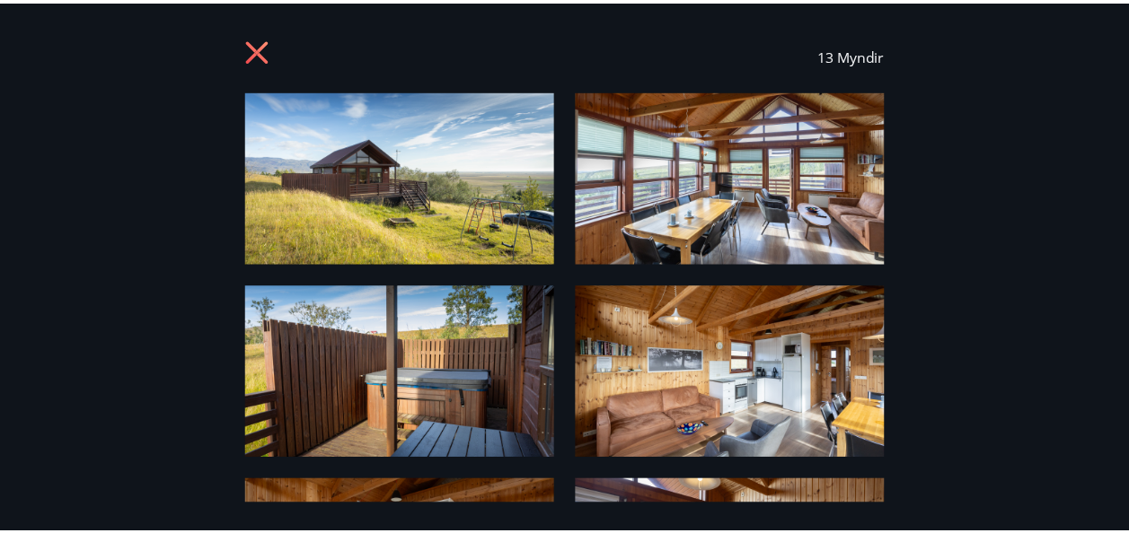
scroll to position [12, 0]
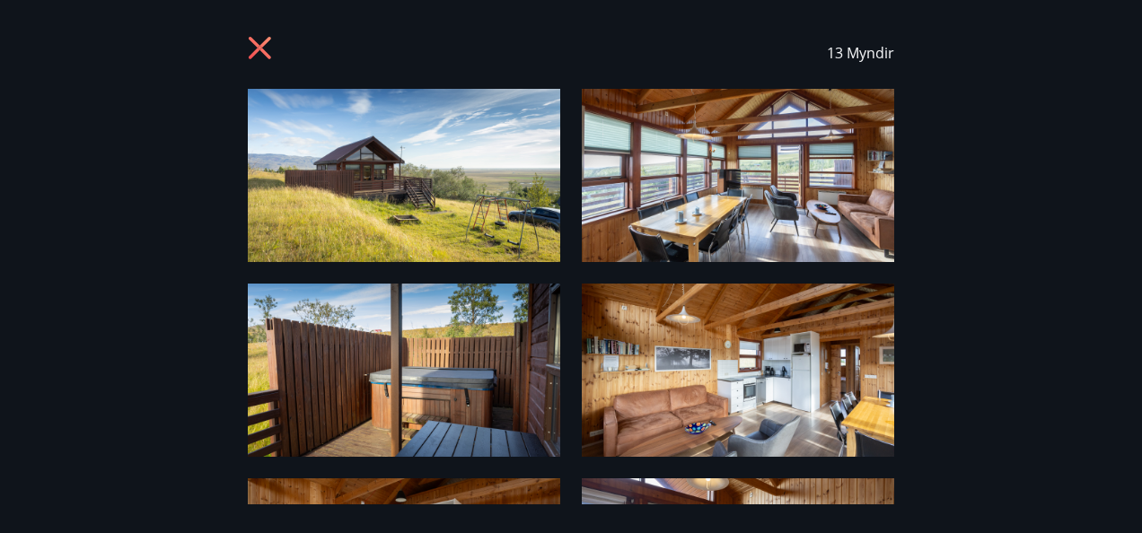
click at [260, 41] on icon at bounding box center [262, 50] width 29 height 29
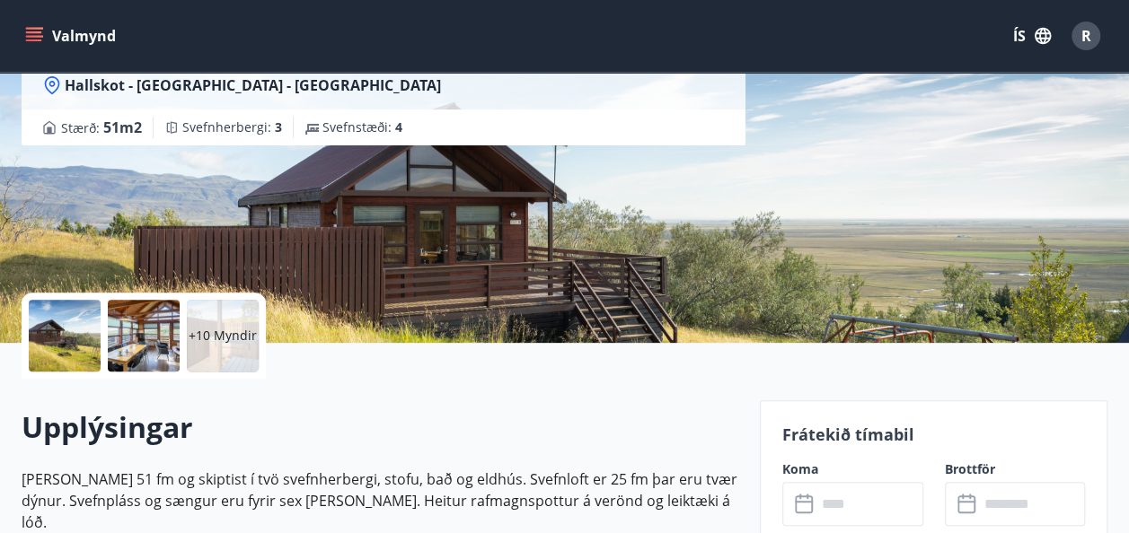
scroll to position [191, 0]
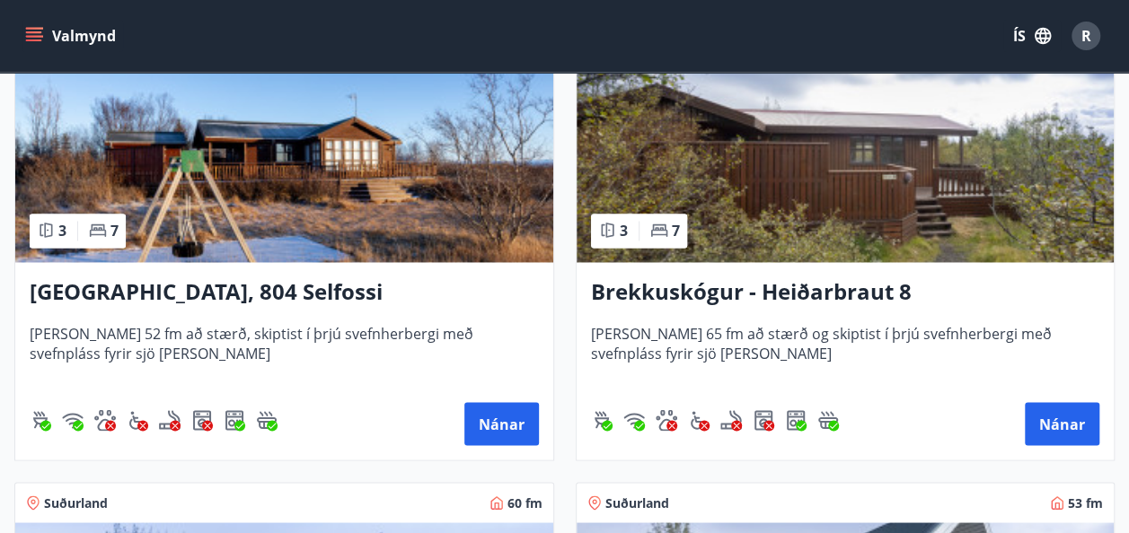
scroll to position [1379, 0]
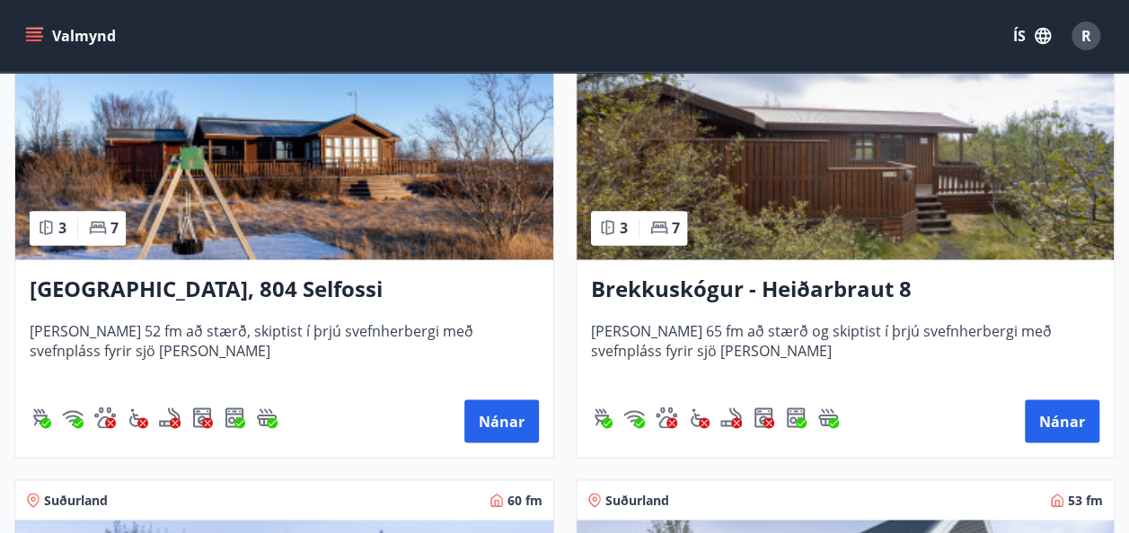
click at [257, 293] on h3 "[GEOGRAPHIC_DATA], 804 Selfossi" at bounding box center [284, 290] width 509 height 32
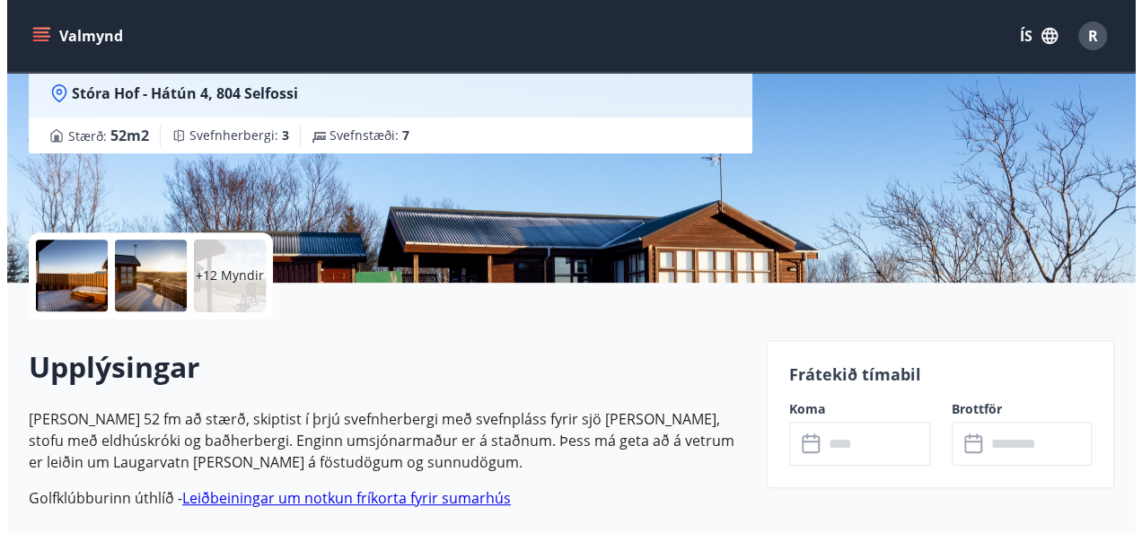
scroll to position [300, 0]
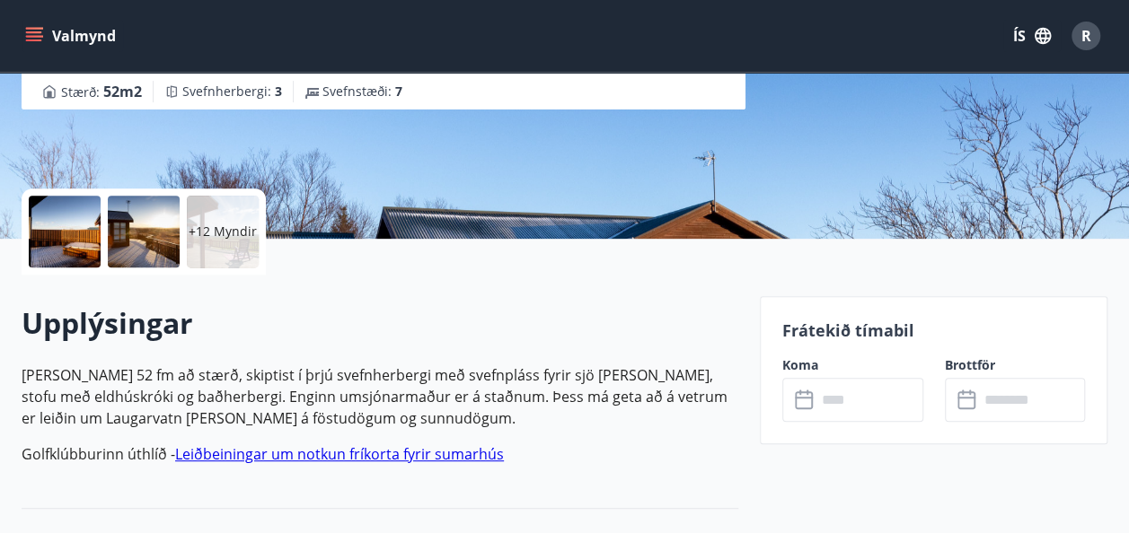
click at [220, 232] on p "+12 Myndir" at bounding box center [223, 232] width 68 height 18
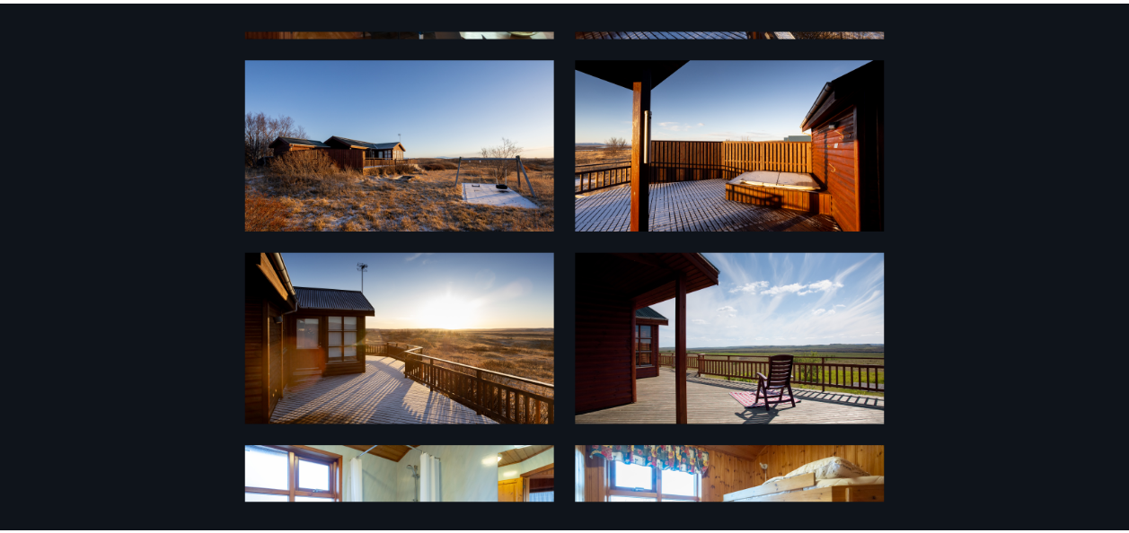
scroll to position [0, 0]
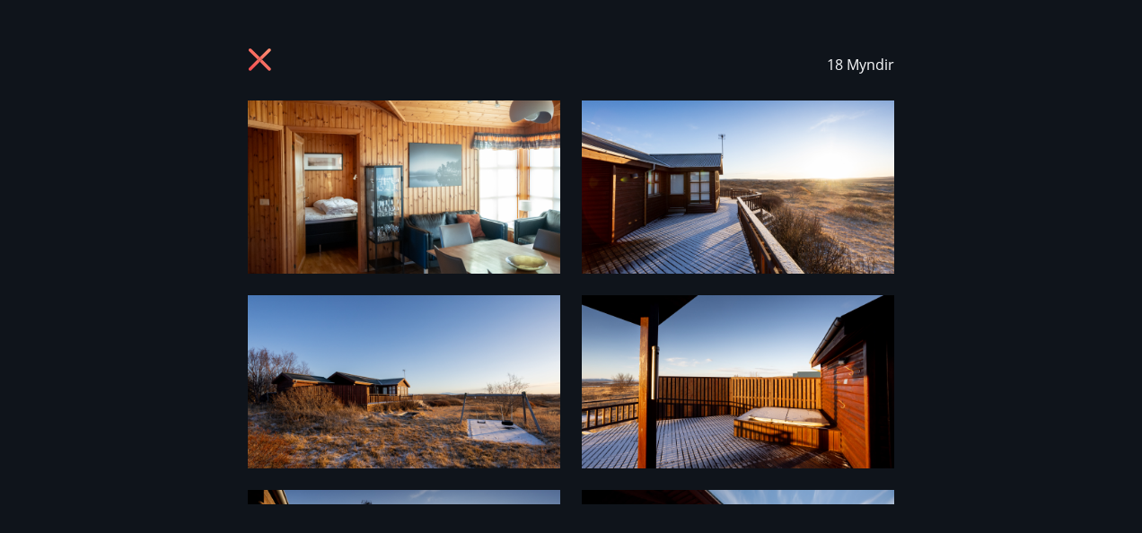
click at [260, 61] on icon at bounding box center [260, 59] width 22 height 22
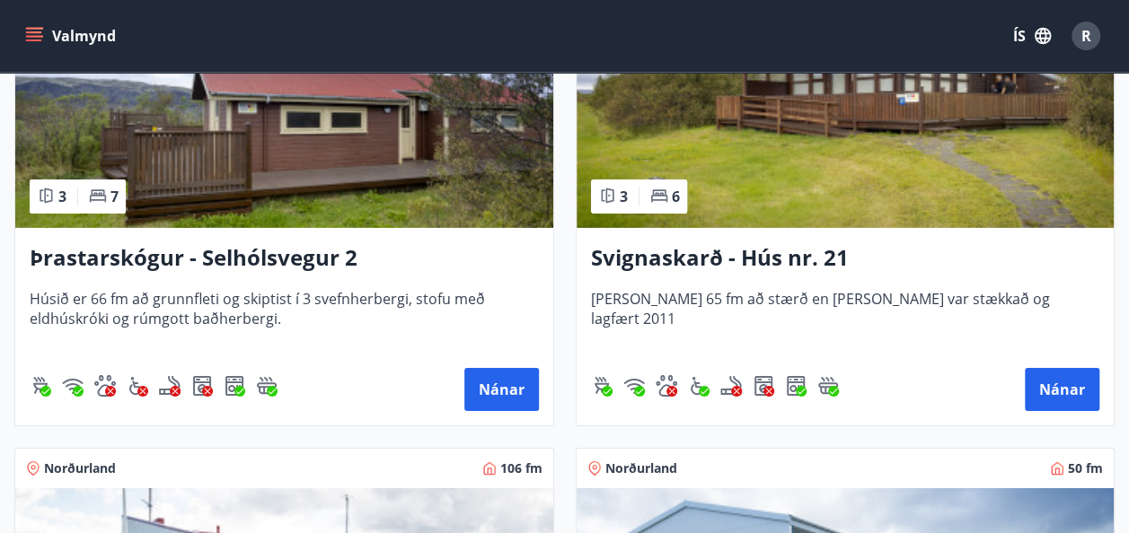
scroll to position [2795, 0]
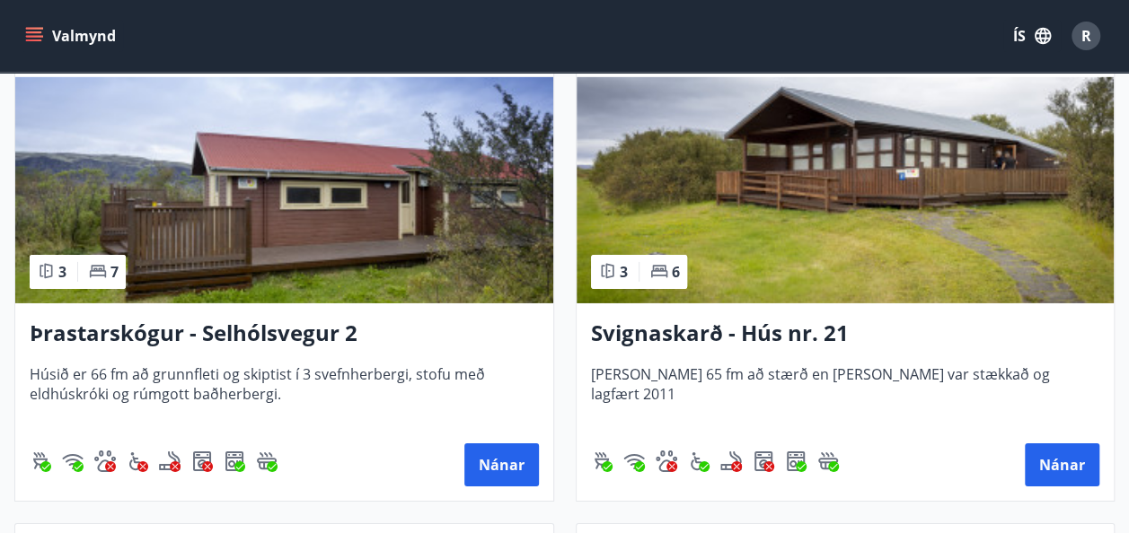
click at [695, 326] on h3 "Svignaskarð - Hús nr. 21" at bounding box center [845, 334] width 509 height 32
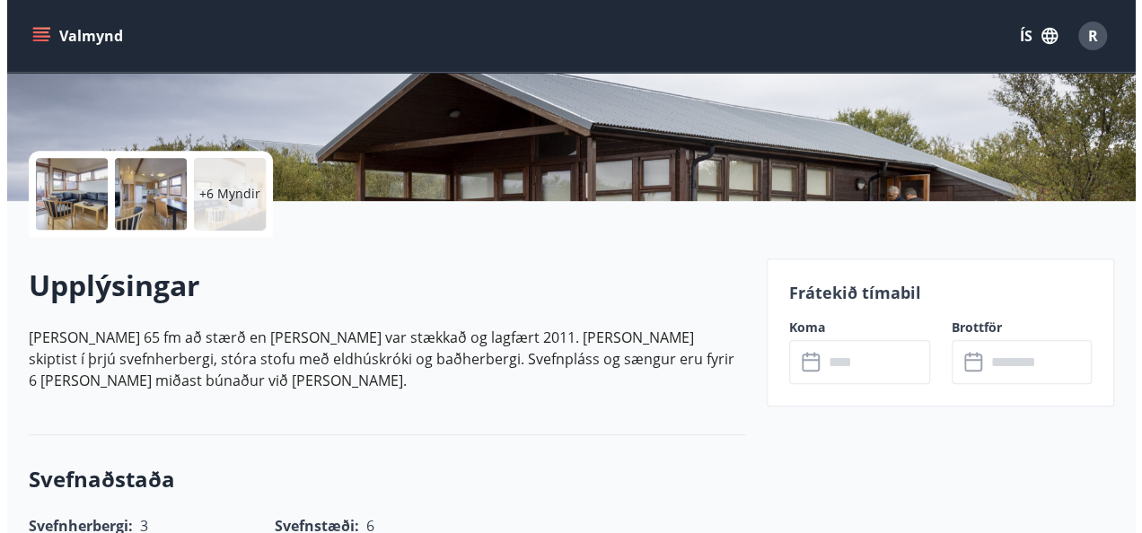
scroll to position [339, 0]
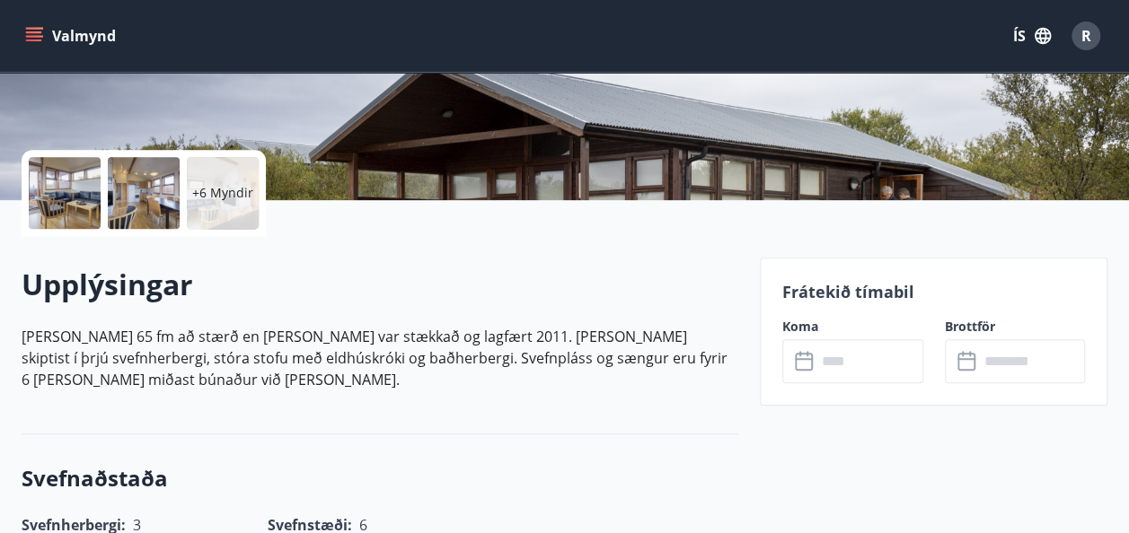
click at [210, 192] on p "+6 Myndir" at bounding box center [222, 193] width 61 height 18
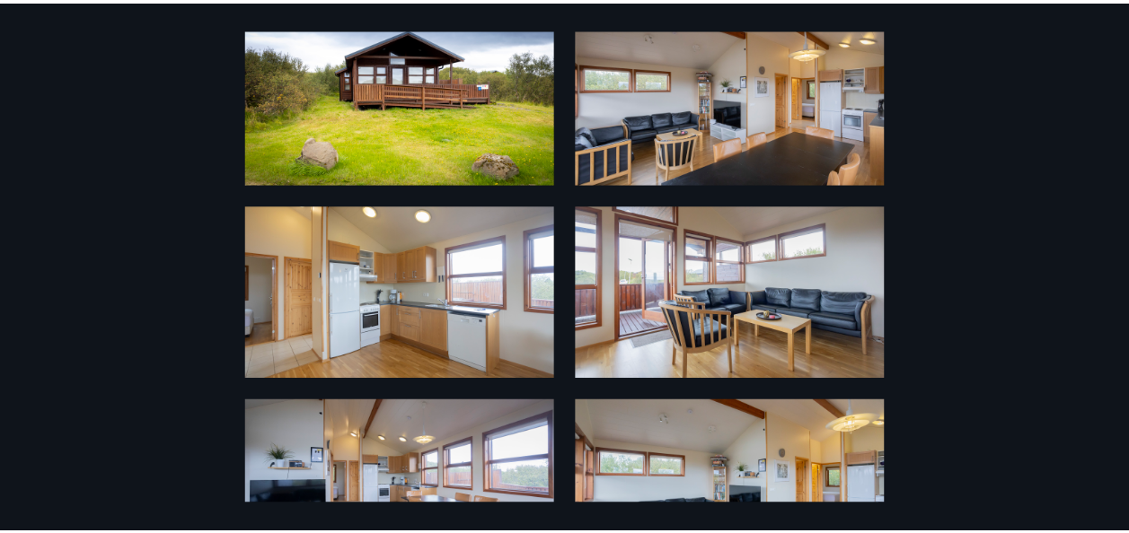
scroll to position [0, 0]
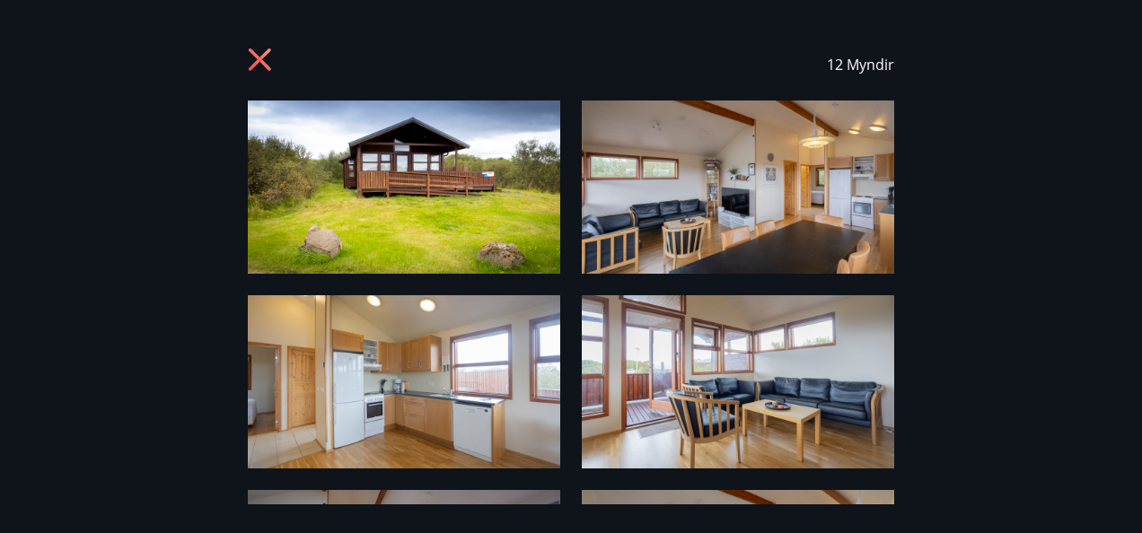
click at [257, 58] on icon at bounding box center [260, 59] width 22 height 22
